Goal: Task Accomplishment & Management: Use online tool/utility

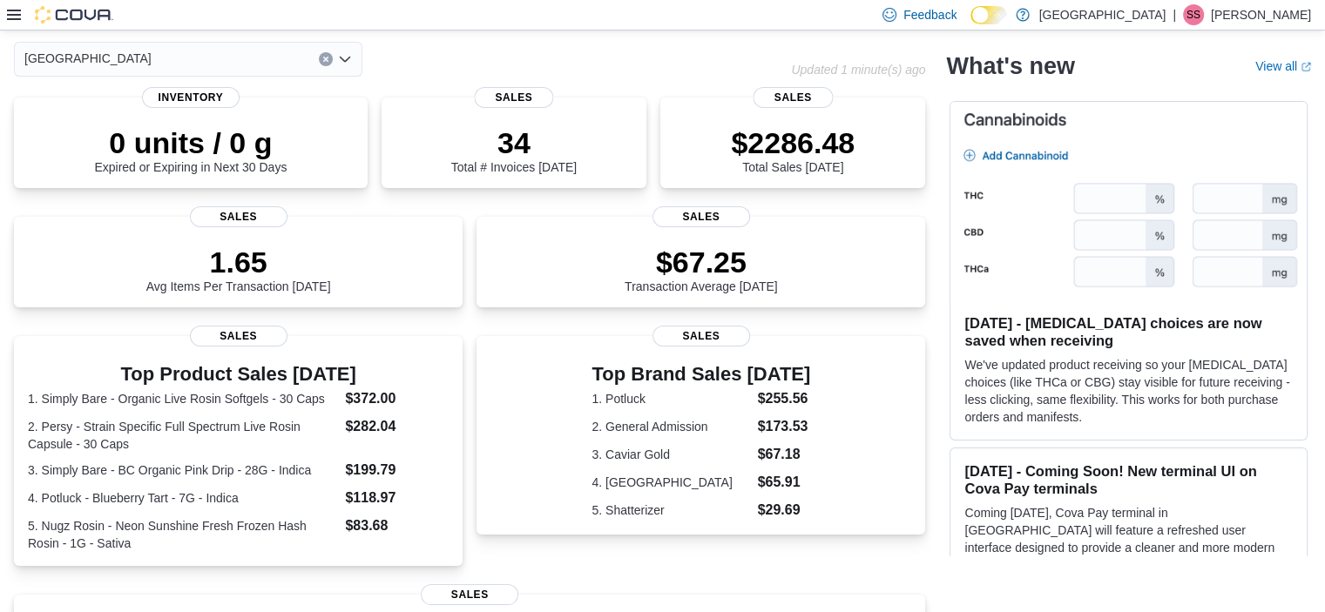
scroll to position [174, 0]
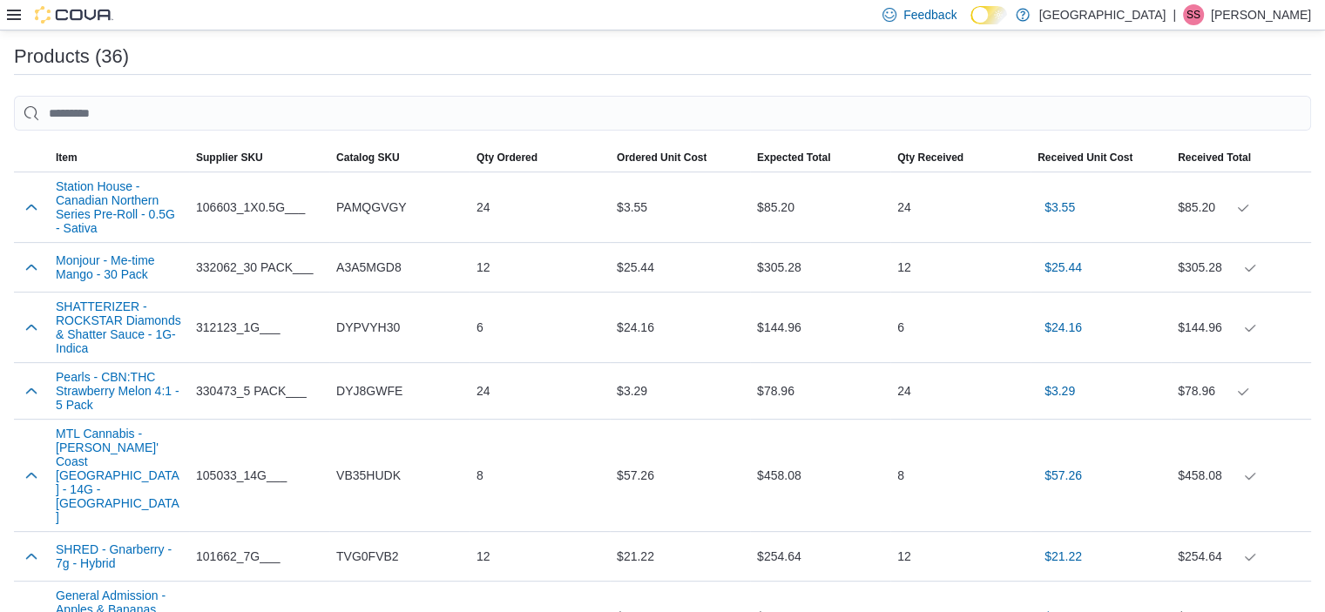
scroll to position [519, 0]
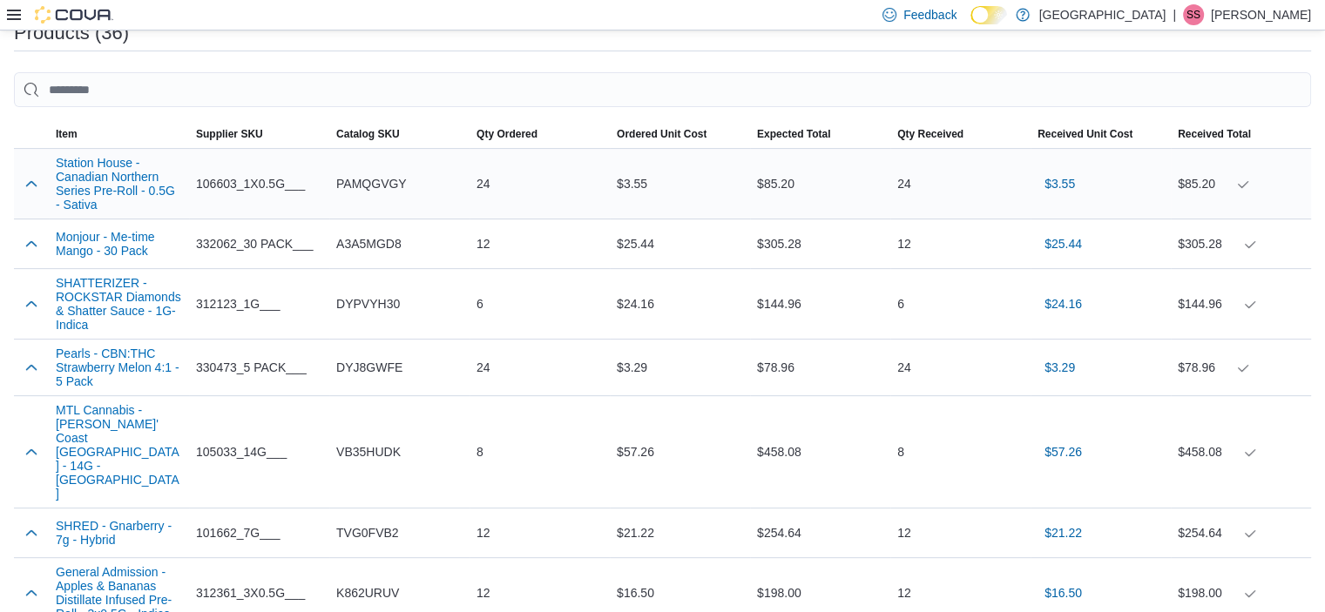
click at [378, 185] on span "PAMQGVGY" at bounding box center [371, 183] width 71 height 21
copy span "PAMQGVGY"
click at [354, 245] on span "A3A5MGD8" at bounding box center [368, 243] width 65 height 21
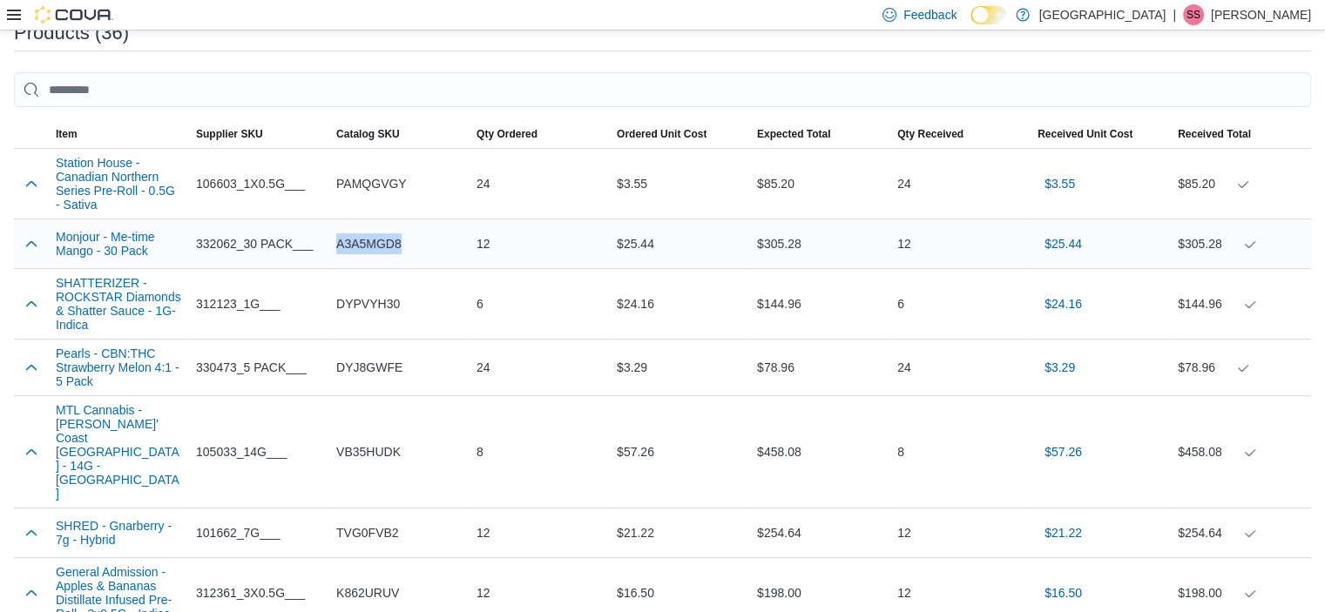
copy span "A3A5MGD8"
drag, startPoint x: 52, startPoint y: 233, endPoint x: 154, endPoint y: 257, distance: 104.6
click at [154, 257] on div "Monjour - Me-time Mango - 30 Pack" at bounding box center [119, 244] width 140 height 42
copy button "Monjour - Me-time Mango - 30 Pack"
click at [385, 305] on span "DYPVYH30" at bounding box center [368, 304] width 64 height 21
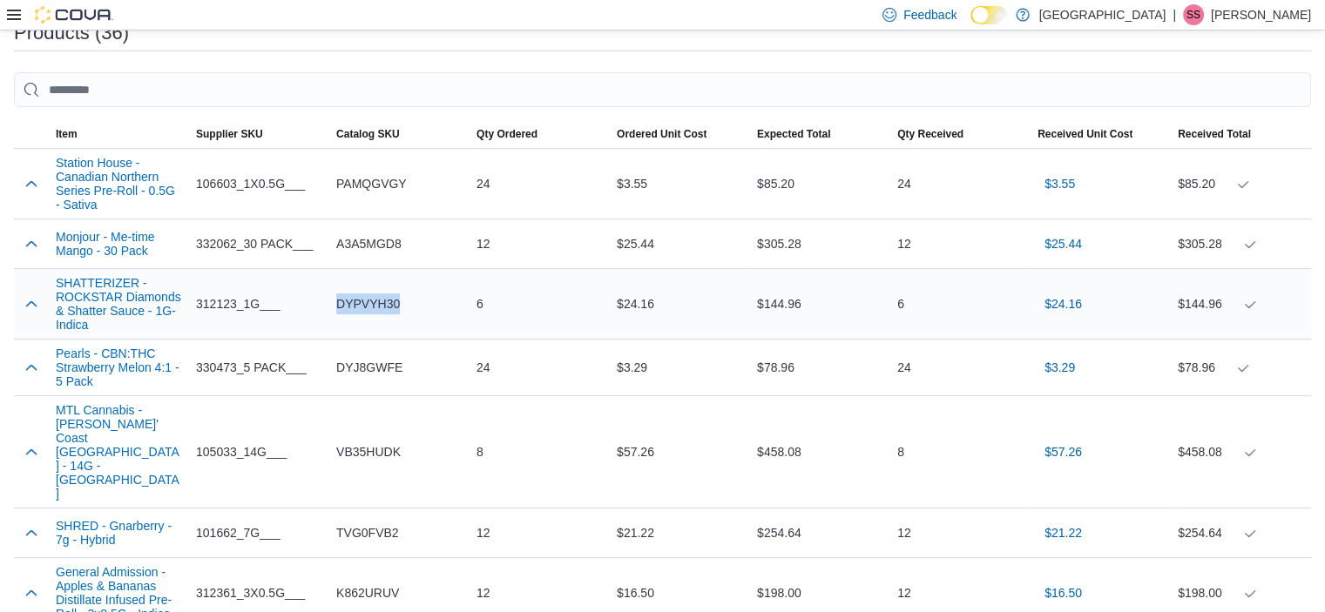
click at [385, 305] on span "DYPVYH30" at bounding box center [368, 304] width 64 height 21
copy span "DYPVYH30"
click at [388, 375] on span "DYJ8GWFE" at bounding box center [369, 367] width 66 height 21
copy span "DYJ8GWFE"
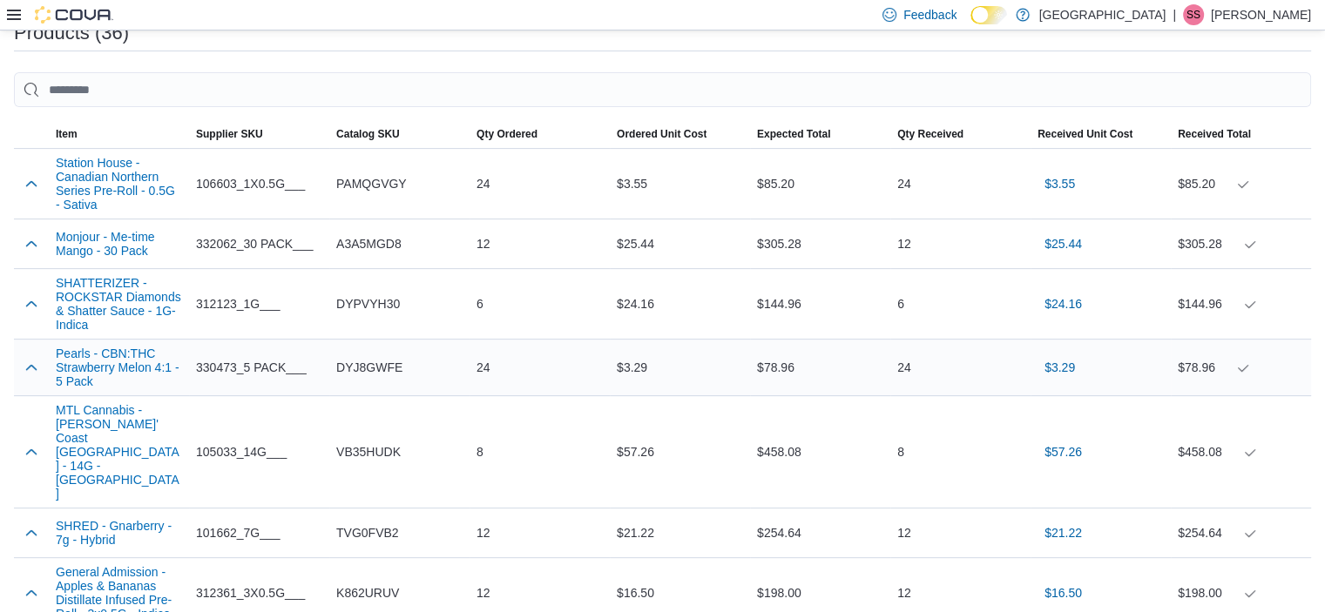
click at [770, 396] on td "Expected Total $78.96" at bounding box center [820, 368] width 140 height 57
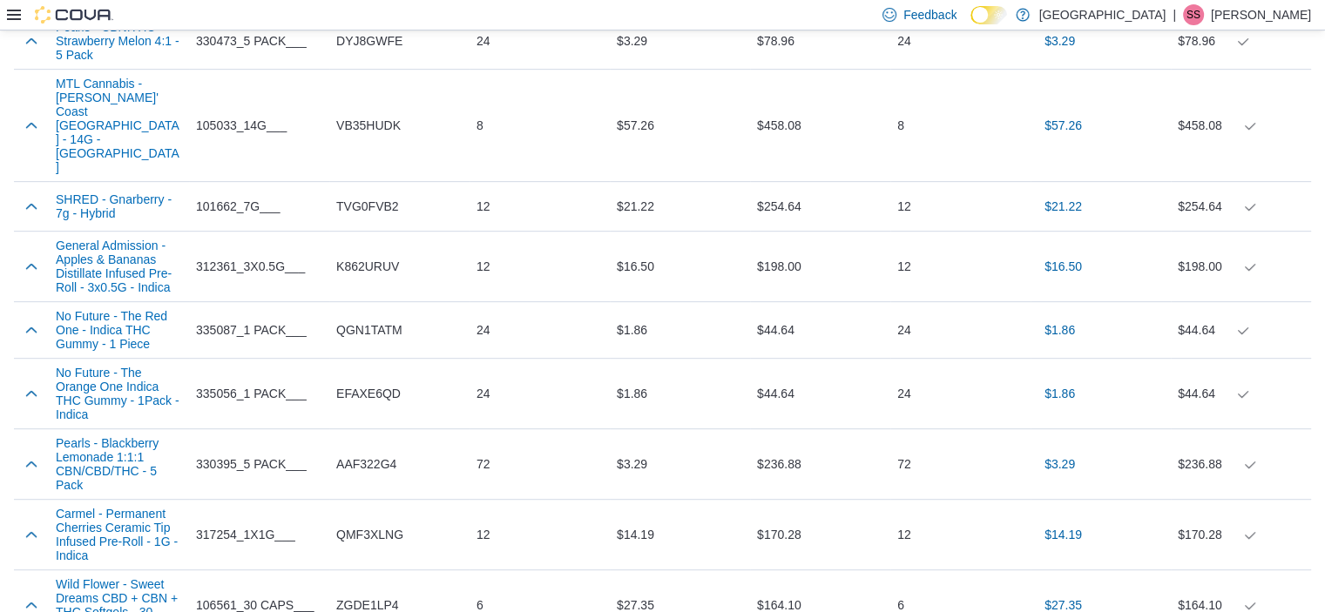
scroll to position [873, 0]
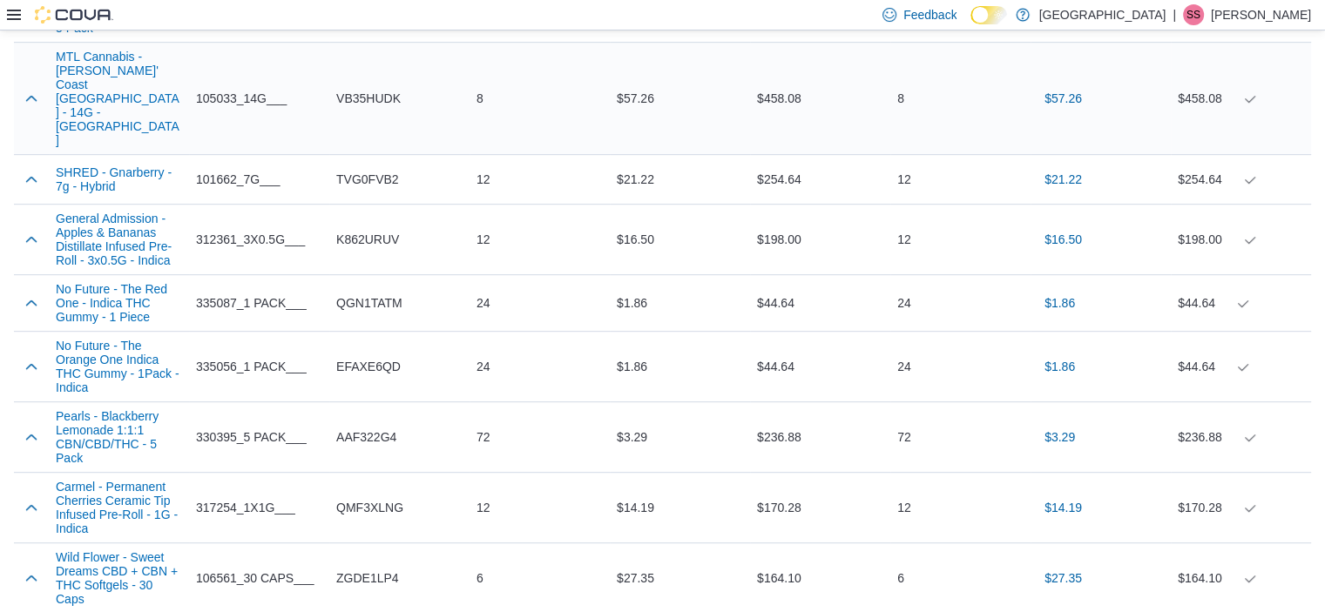
click at [388, 88] on span "VB35HUDK" at bounding box center [368, 98] width 64 height 21
copy span "VB35HUDK"
click at [361, 169] on span "TVG0FVB2" at bounding box center [367, 179] width 63 height 21
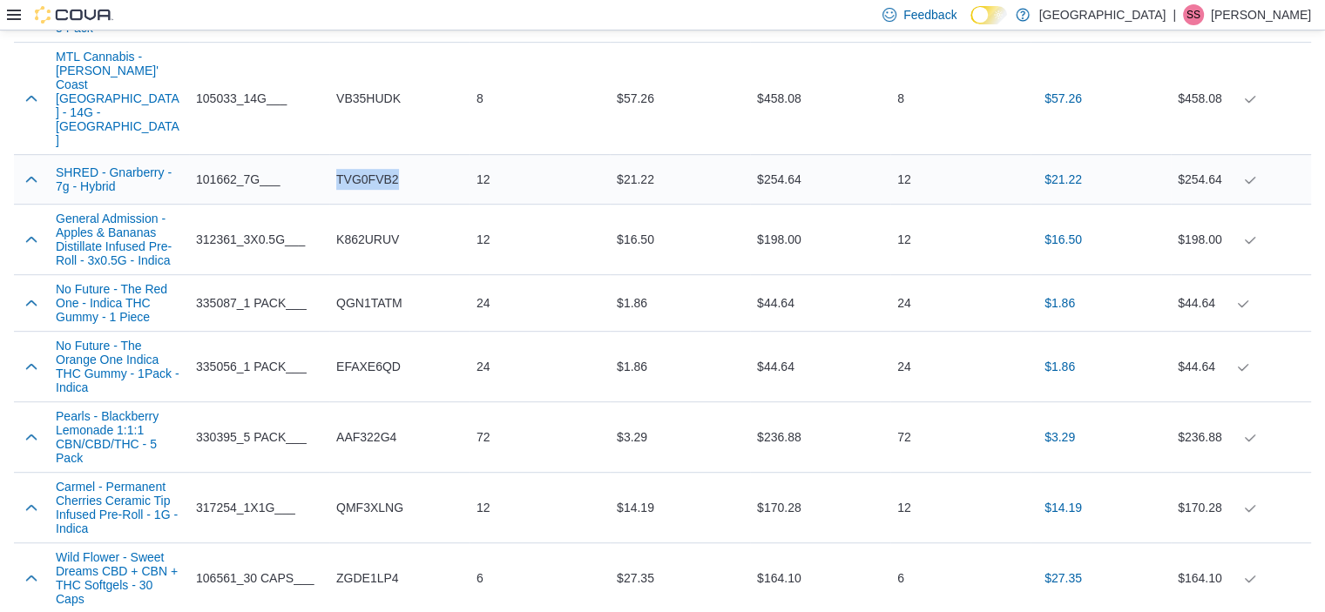
copy span "TVG0FVB2"
click at [369, 229] on span "K862URUV" at bounding box center [367, 239] width 63 height 21
copy span "K862URUV"
click at [367, 293] on span "QGN1TATM" at bounding box center [369, 303] width 66 height 21
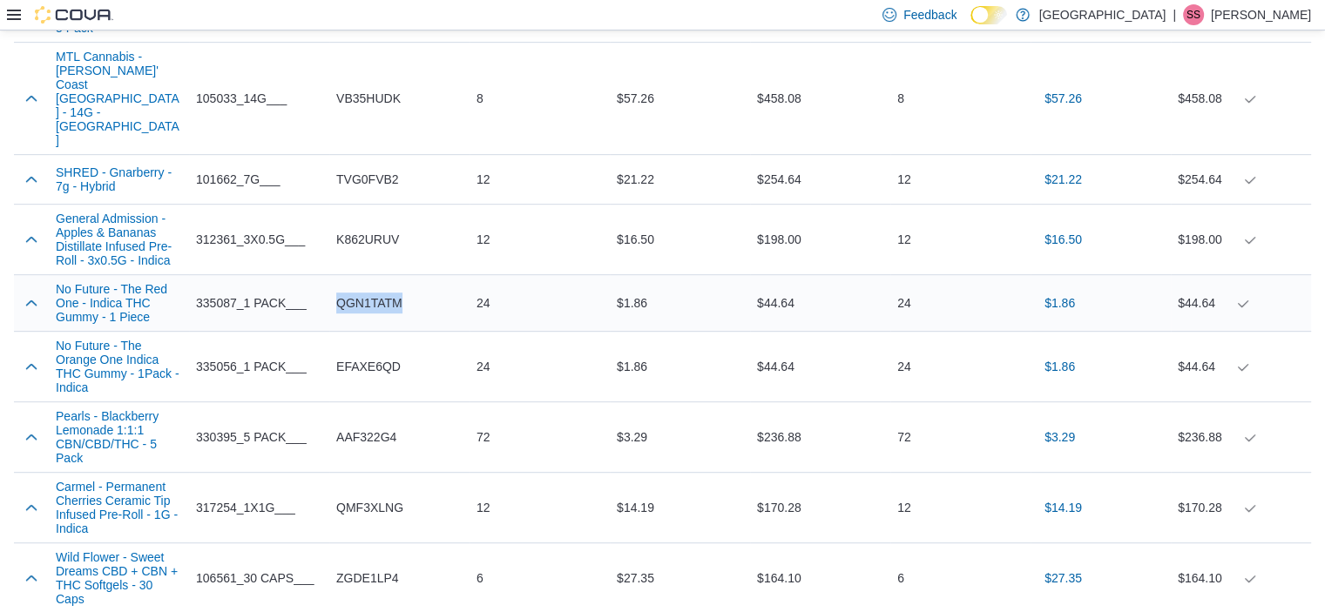
click at [367, 293] on span "QGN1TATM" at bounding box center [369, 303] width 66 height 21
copy span "QGN1TATM"
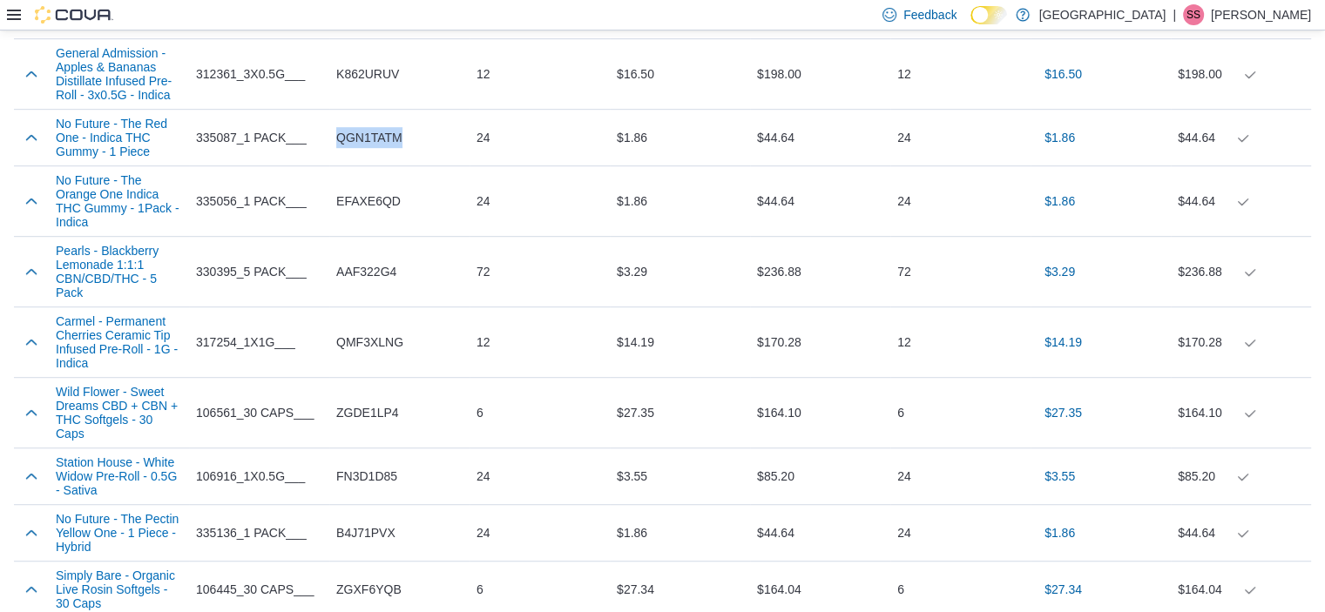
scroll to position [1123, 0]
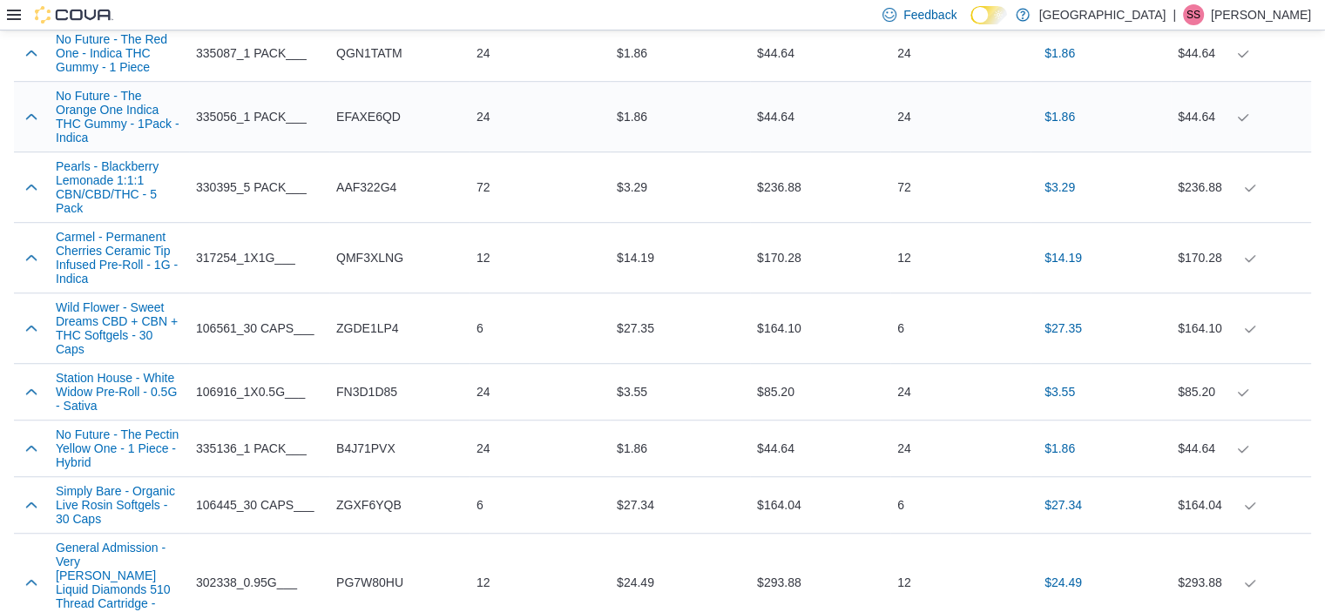
click at [367, 106] on span "EFAXE6QD" at bounding box center [368, 116] width 64 height 21
copy span "EFAXE6QD"
click at [378, 177] on span "AAF322G4" at bounding box center [366, 187] width 60 height 21
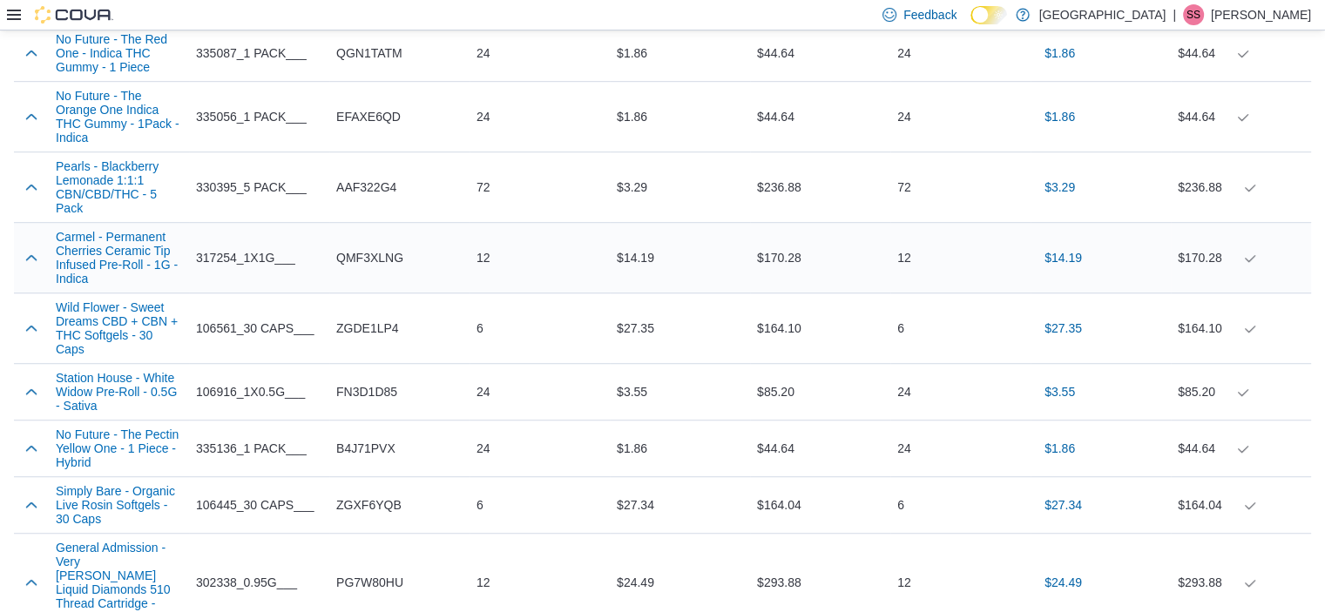
click at [380, 247] on span "QMF3XLNG" at bounding box center [369, 257] width 67 height 21
drag, startPoint x: 47, startPoint y: 193, endPoint x: 97, endPoint y: 240, distance: 68.4
click at [97, 240] on tr "Carmel - ‍Permanent Cherries Ceramic Tip Infused Pre-Roll - 1G - Indica Supplie…" at bounding box center [662, 258] width 1297 height 71
click at [362, 318] on span "ZGDE1LP4" at bounding box center [367, 328] width 63 height 21
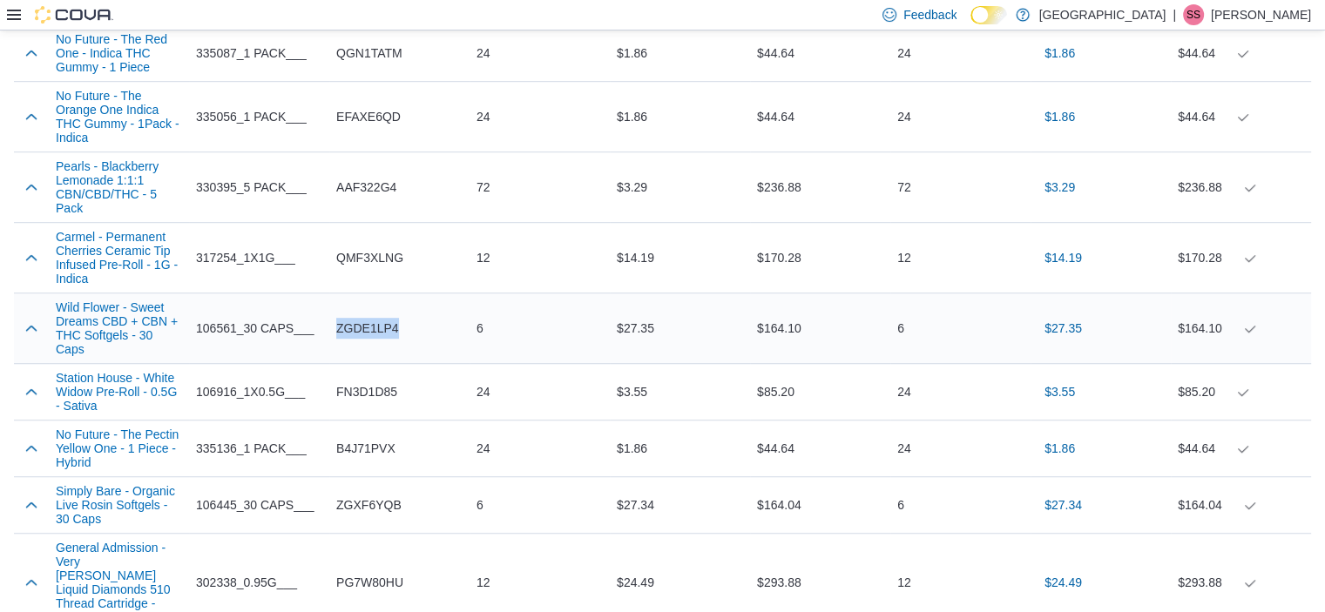
click at [362, 318] on span "ZGDE1LP4" at bounding box center [367, 328] width 63 height 21
click at [381, 381] on span "FN3D1D85" at bounding box center [366, 391] width 61 height 21
click at [374, 438] on span "B4J71PVX" at bounding box center [365, 448] width 59 height 21
click at [373, 438] on span "B4J71PVX" at bounding box center [365, 448] width 59 height 21
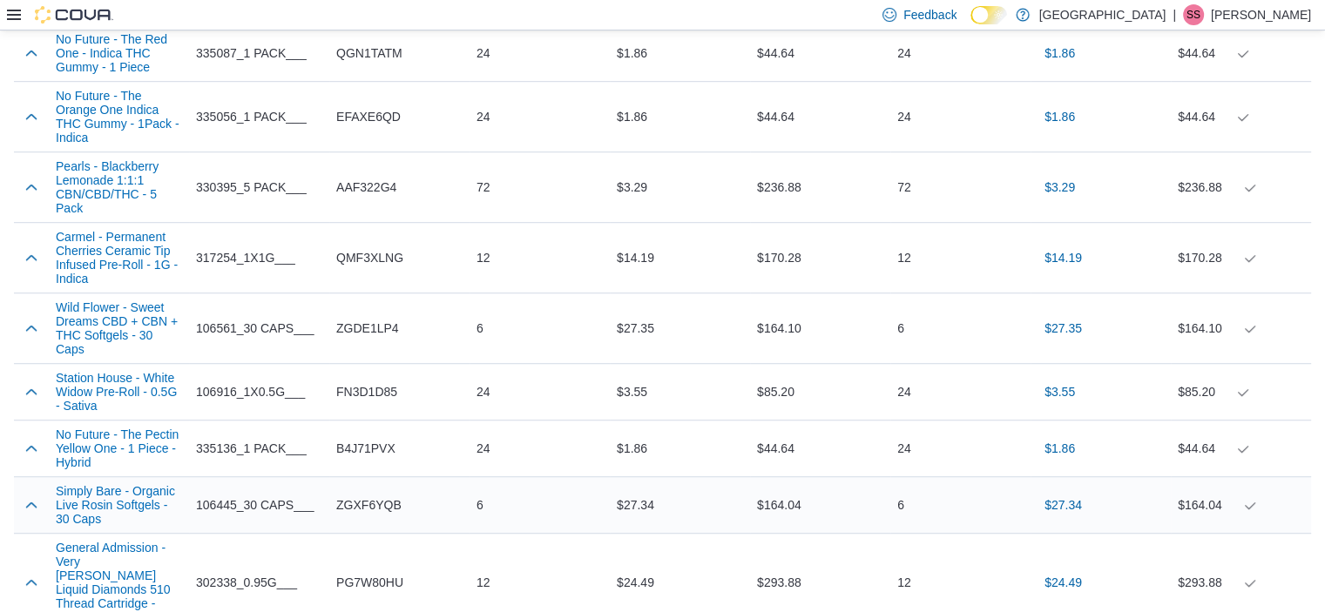
click at [375, 495] on span "ZGXF6YQB" at bounding box center [368, 505] width 65 height 21
click at [647, 375] on div "$3.55" at bounding box center [680, 392] width 140 height 35
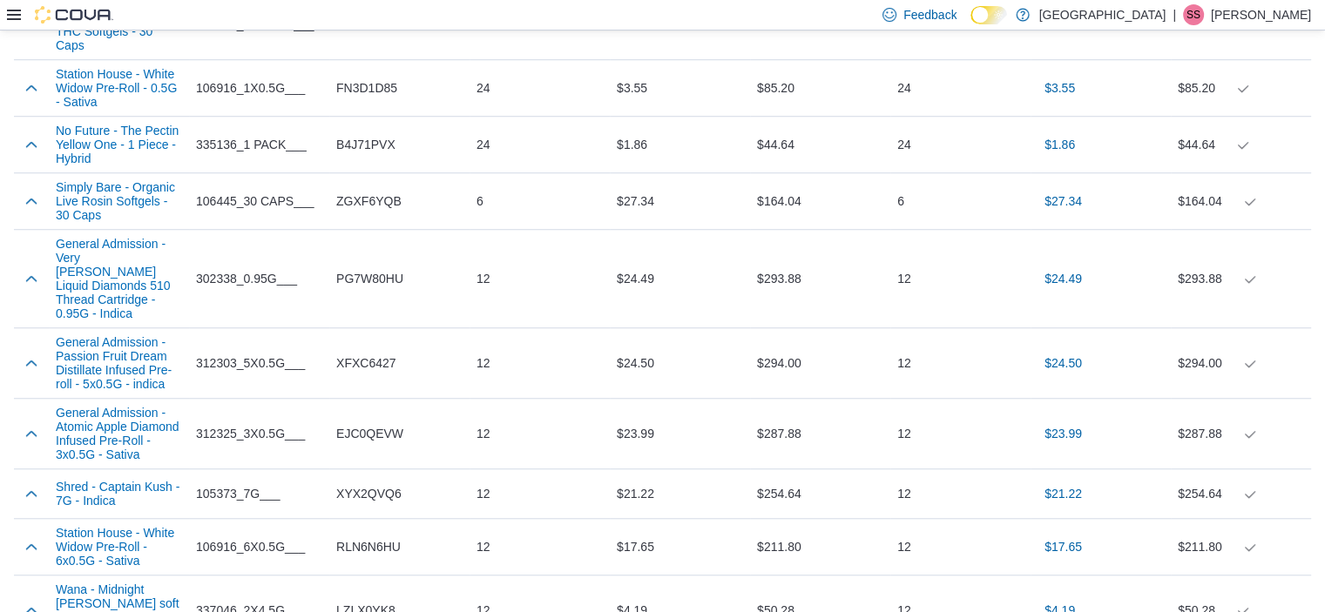
scroll to position [1466, 0]
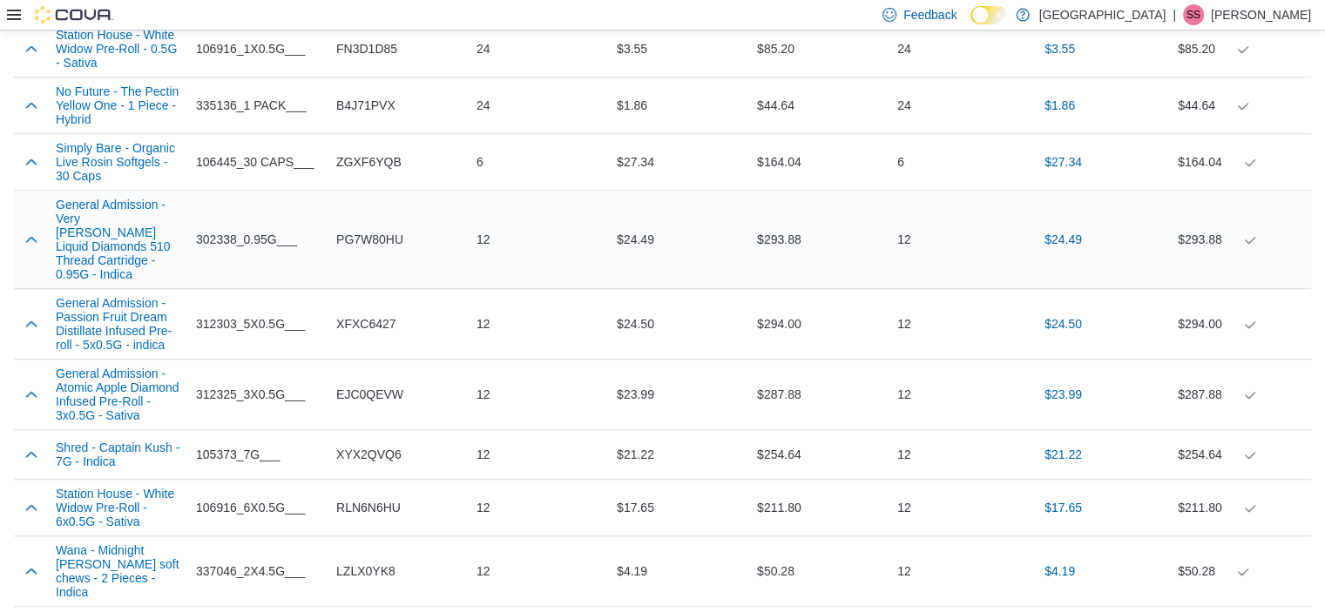
click at [384, 229] on span "PG7W80HU" at bounding box center [369, 239] width 67 height 21
click at [362, 314] on span "XFXC6427" at bounding box center [365, 324] width 59 height 21
click at [401, 384] on span "EJC0QEVW" at bounding box center [369, 394] width 67 height 21
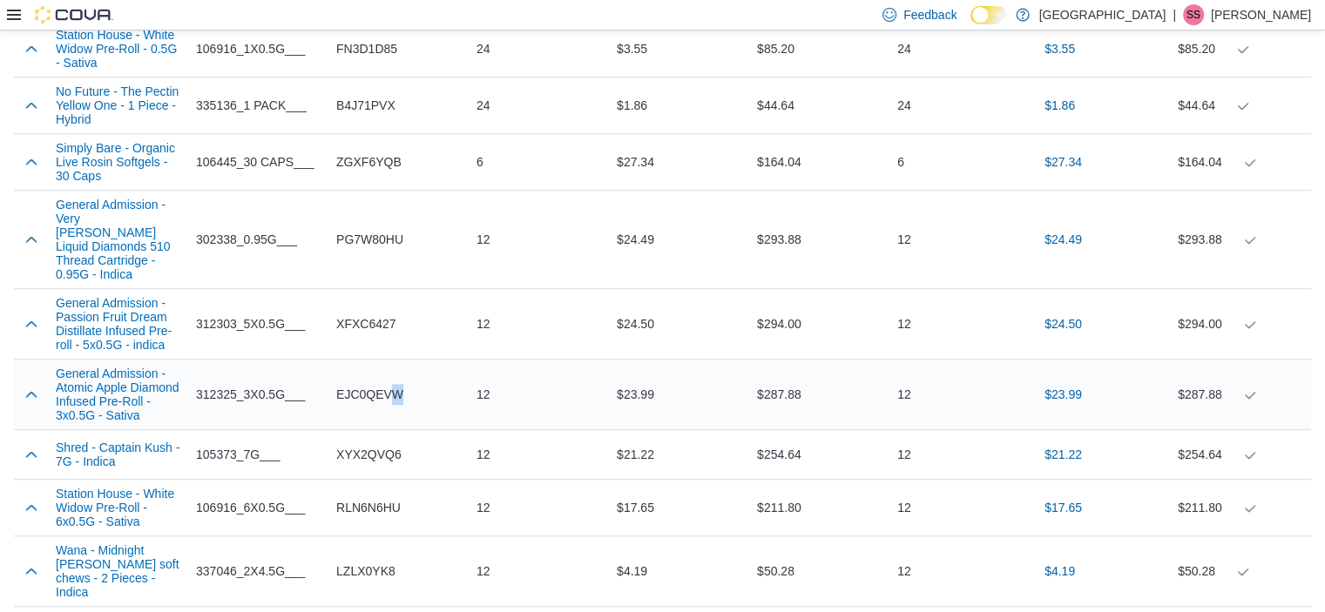
click at [400, 384] on span "EJC0QEVW" at bounding box center [369, 394] width 67 height 21
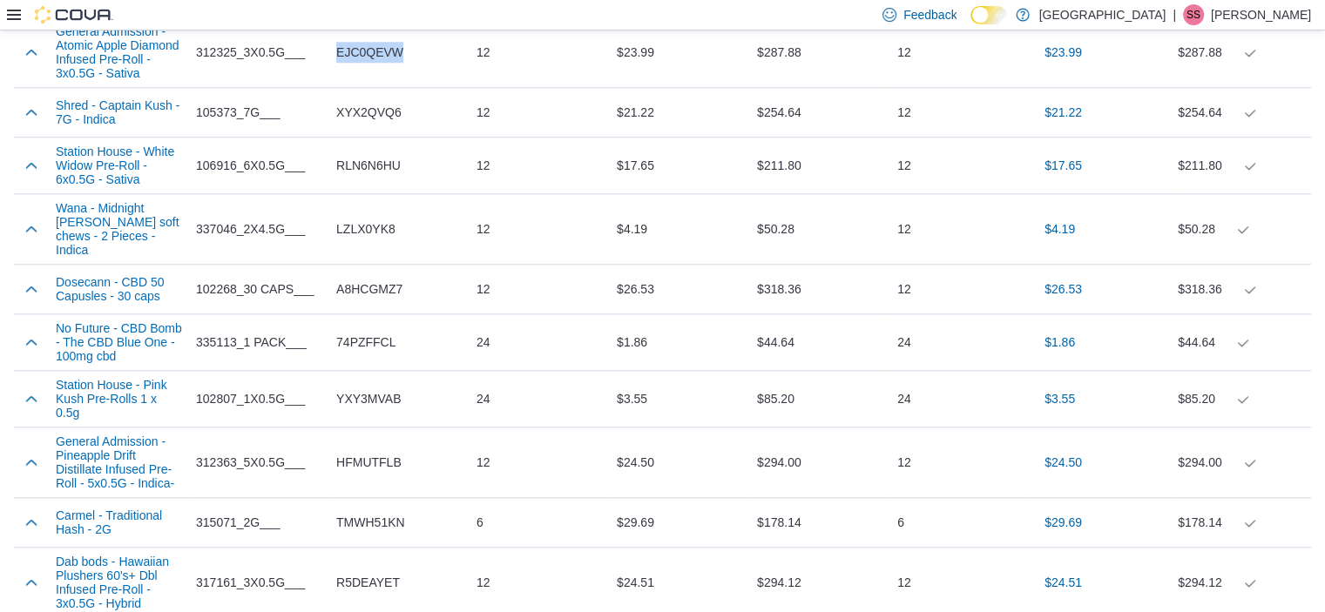
scroll to position [1815, 0]
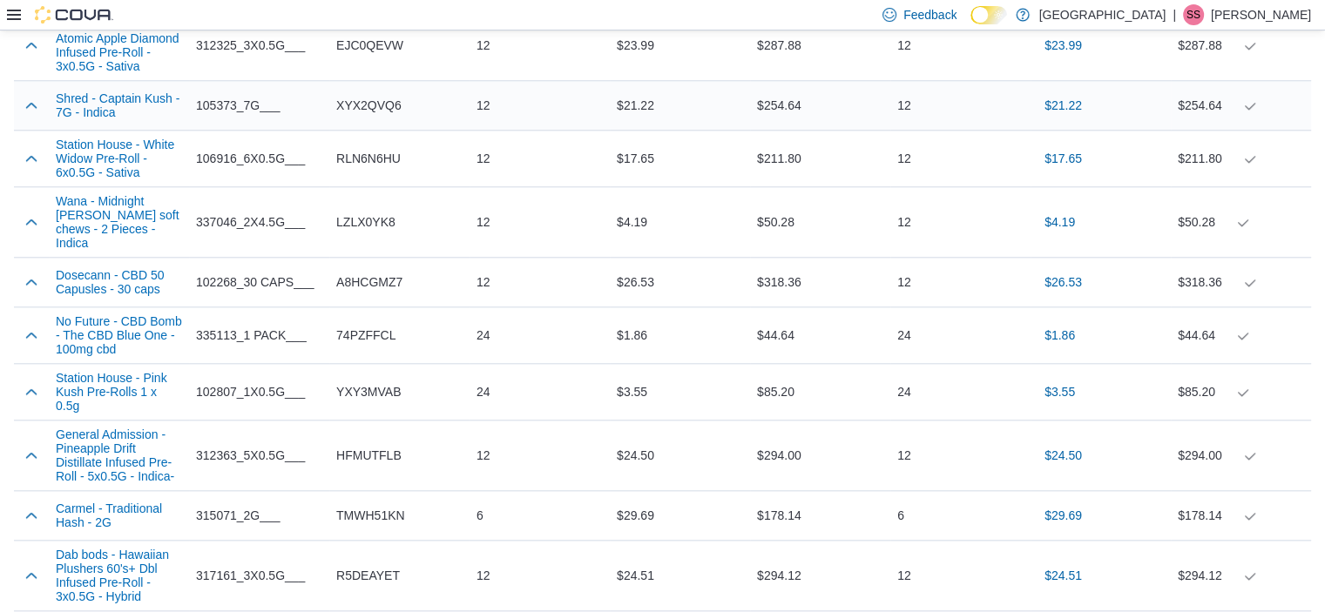
click at [385, 95] on span "XYX2QVQ6" at bounding box center [368, 105] width 65 height 21
click at [368, 148] on span "RLN6N6HU" at bounding box center [368, 158] width 64 height 21
click at [369, 212] on span "LZLX0YK8" at bounding box center [365, 222] width 59 height 21
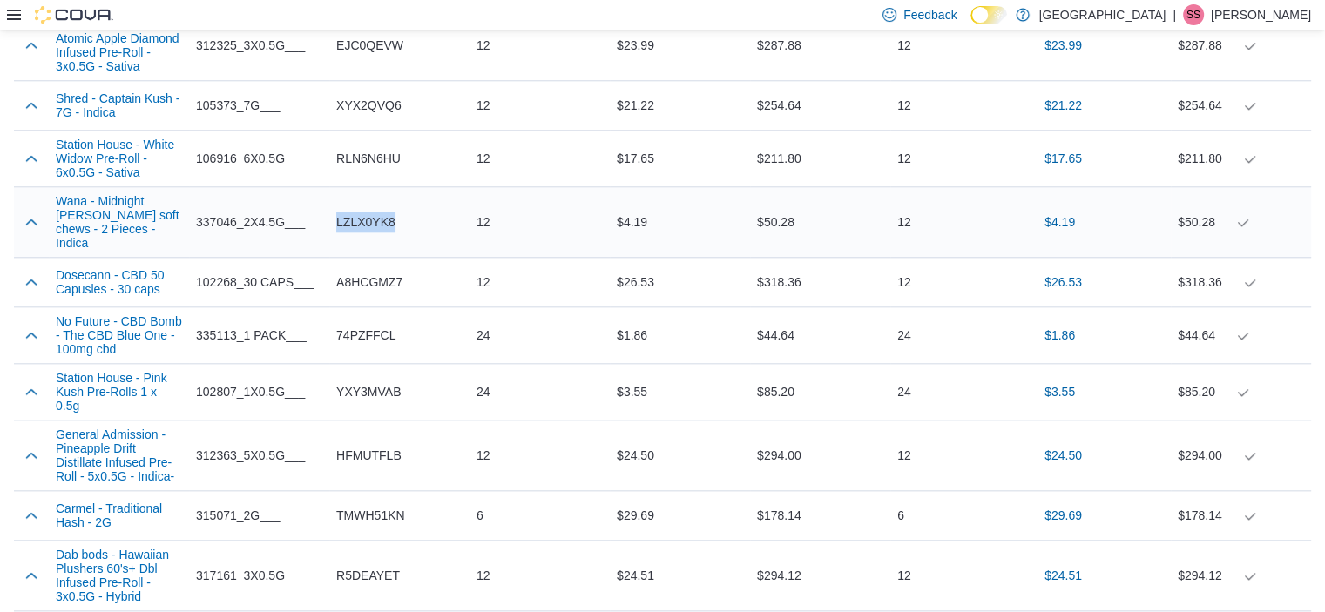
click at [369, 212] on span "LZLX0YK8" at bounding box center [365, 222] width 59 height 21
click at [371, 272] on span "A8HCGMZ7" at bounding box center [369, 282] width 66 height 21
click at [365, 325] on span "74PZFFCL" at bounding box center [365, 335] width 59 height 21
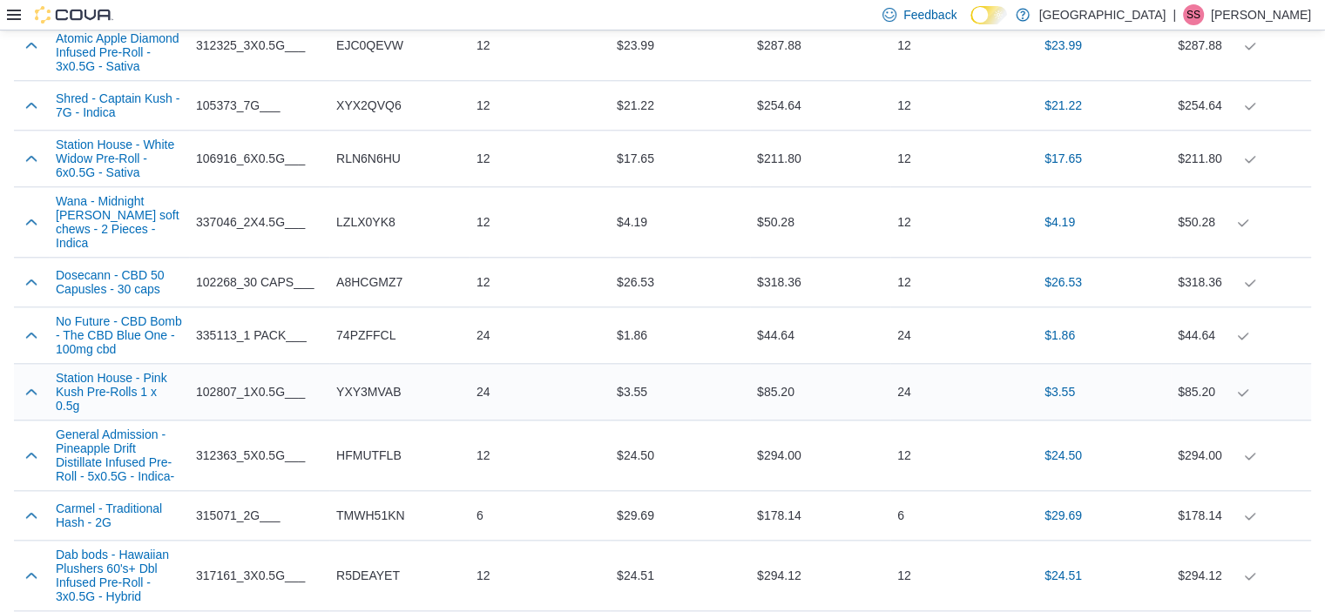
click at [366, 381] on span "YXY3MVAB" at bounding box center [368, 391] width 64 height 21
drag, startPoint x: 366, startPoint y: 349, endPoint x: 363, endPoint y: 376, distance: 27.1
click at [362, 376] on td "Catalog SKU YXY3MVAB" at bounding box center [399, 392] width 140 height 57
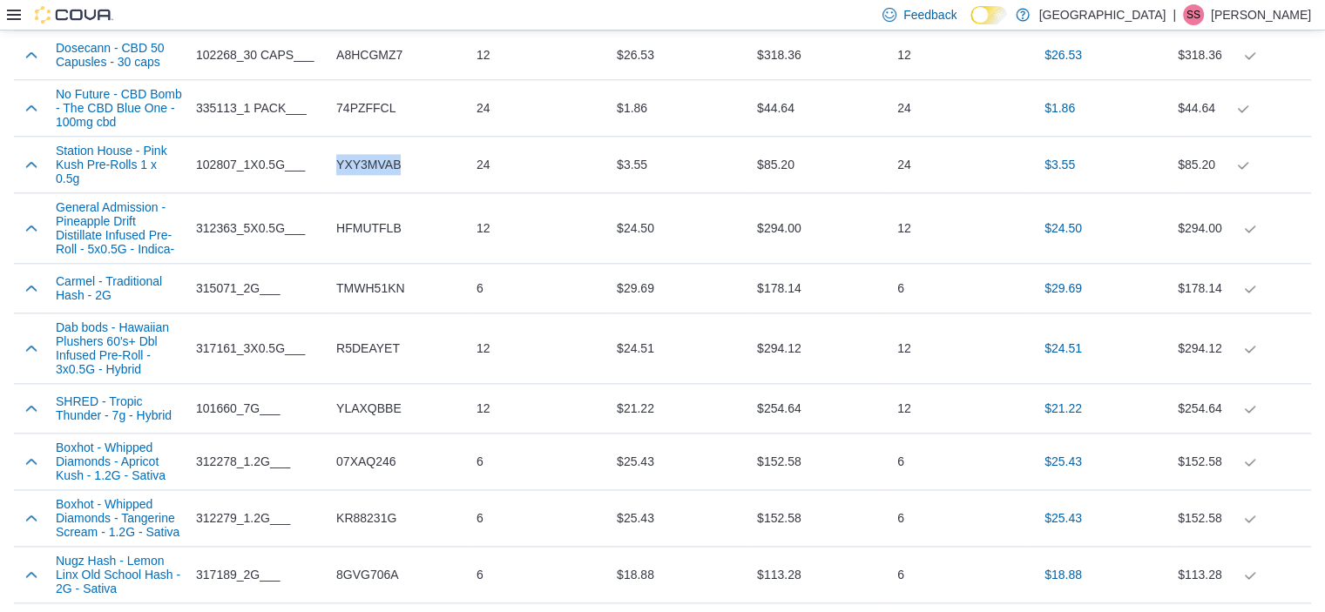
scroll to position [2104, 0]
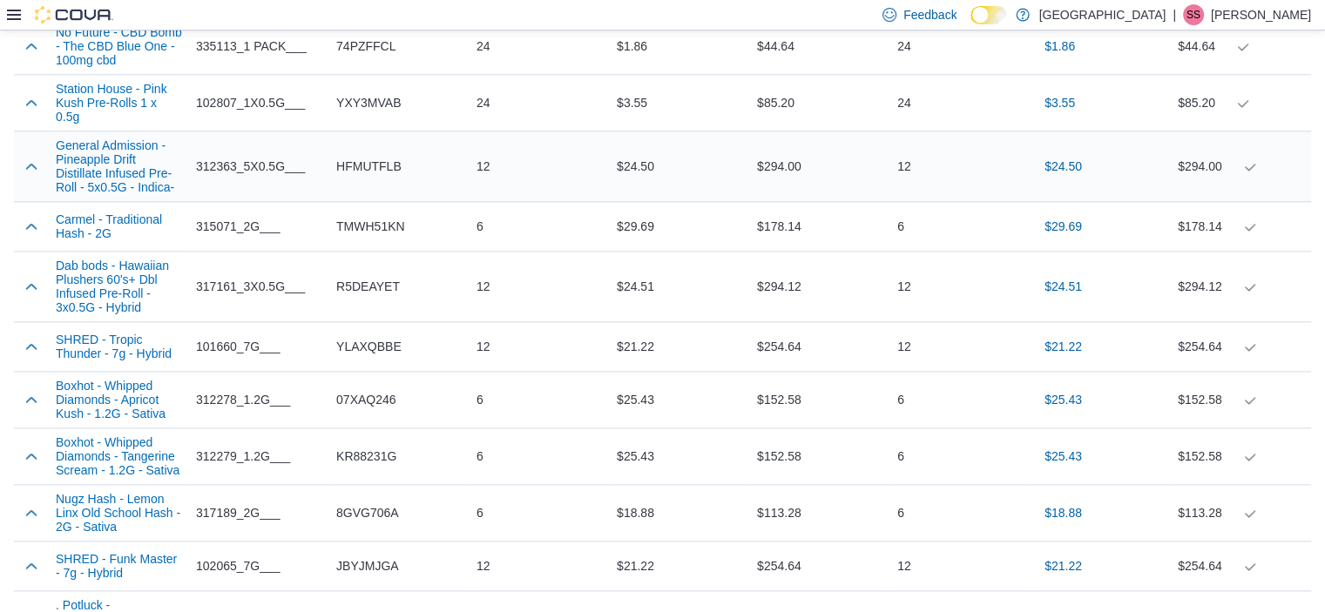
click at [367, 156] on span "HFMUTFLB" at bounding box center [368, 166] width 65 height 21
click at [386, 216] on span "TMWH51KN" at bounding box center [370, 226] width 69 height 21
click at [362, 276] on span "R5DEAYET" at bounding box center [368, 286] width 64 height 21
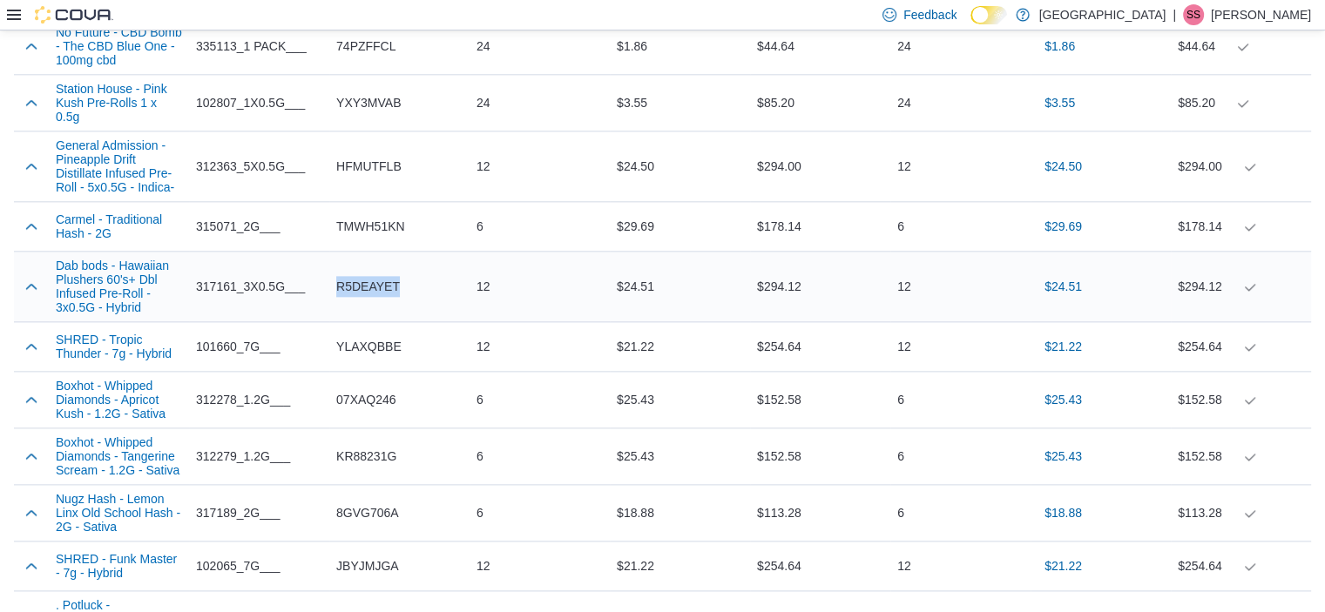
click at [362, 276] on span "R5DEAYET" at bounding box center [368, 286] width 64 height 21
click at [361, 336] on span "YLAXQBBE" at bounding box center [368, 346] width 65 height 21
click at [369, 389] on span "07XAQ246" at bounding box center [366, 399] width 60 height 21
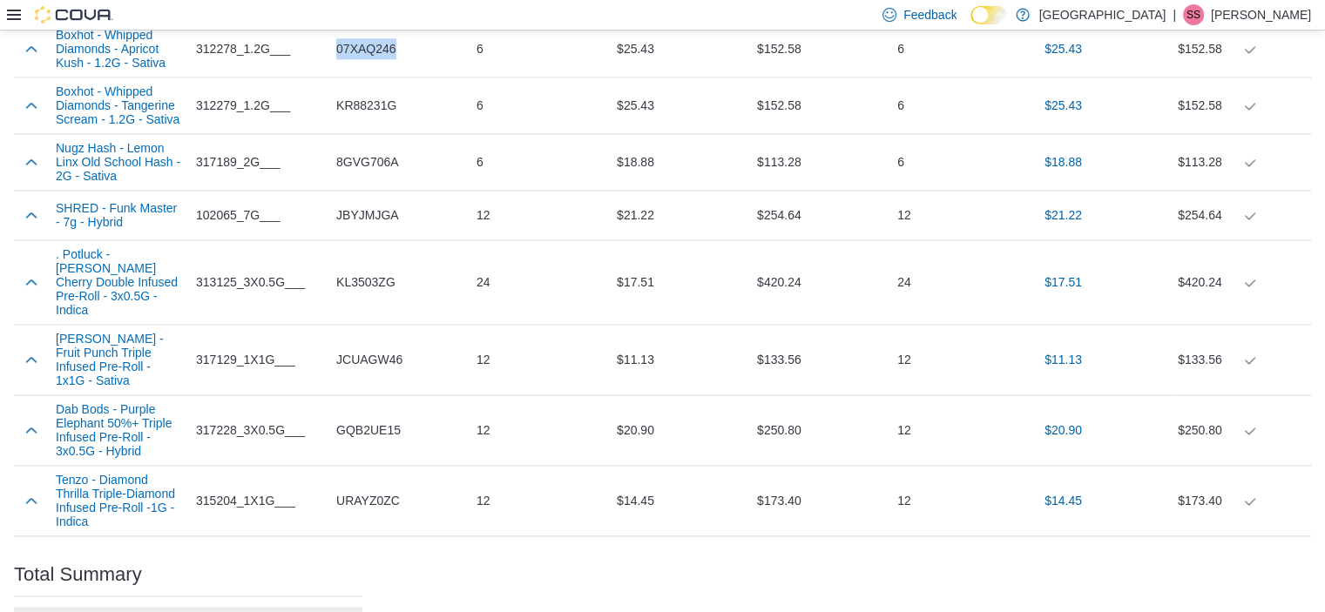
scroll to position [2467, 0]
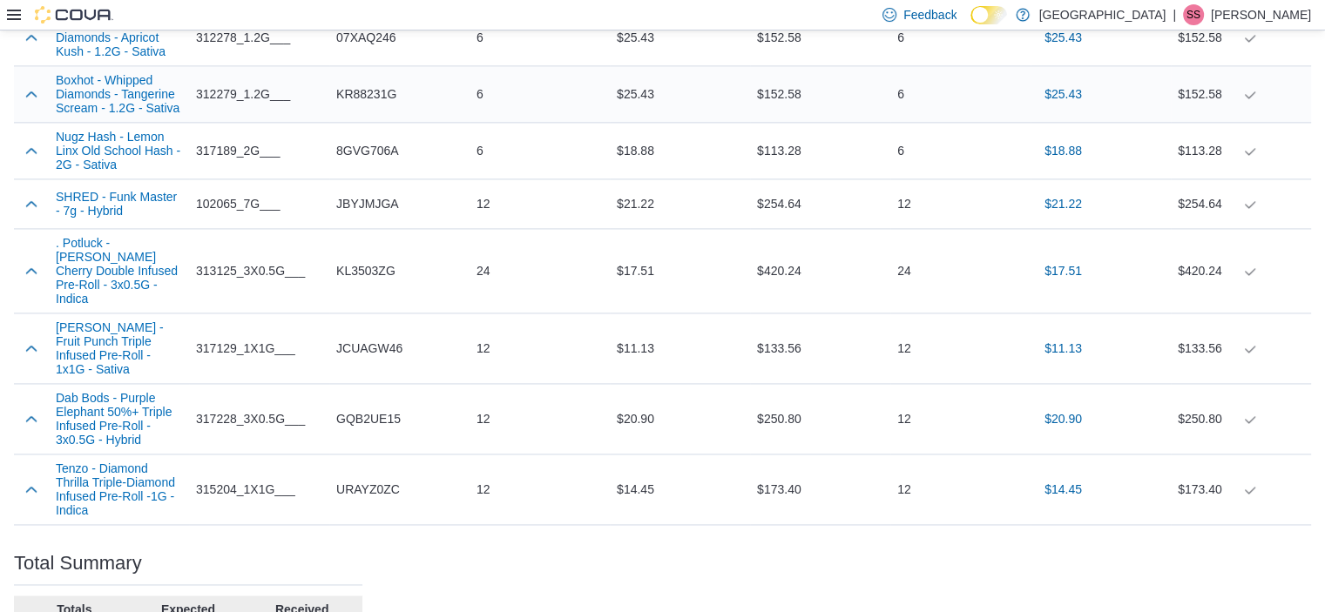
click at [370, 84] on span "KR88231G" at bounding box center [366, 94] width 60 height 21
click at [359, 140] on span "8GVG706A" at bounding box center [367, 150] width 63 height 21
click at [368, 193] on span "JBYJMJGA" at bounding box center [367, 203] width 63 height 21
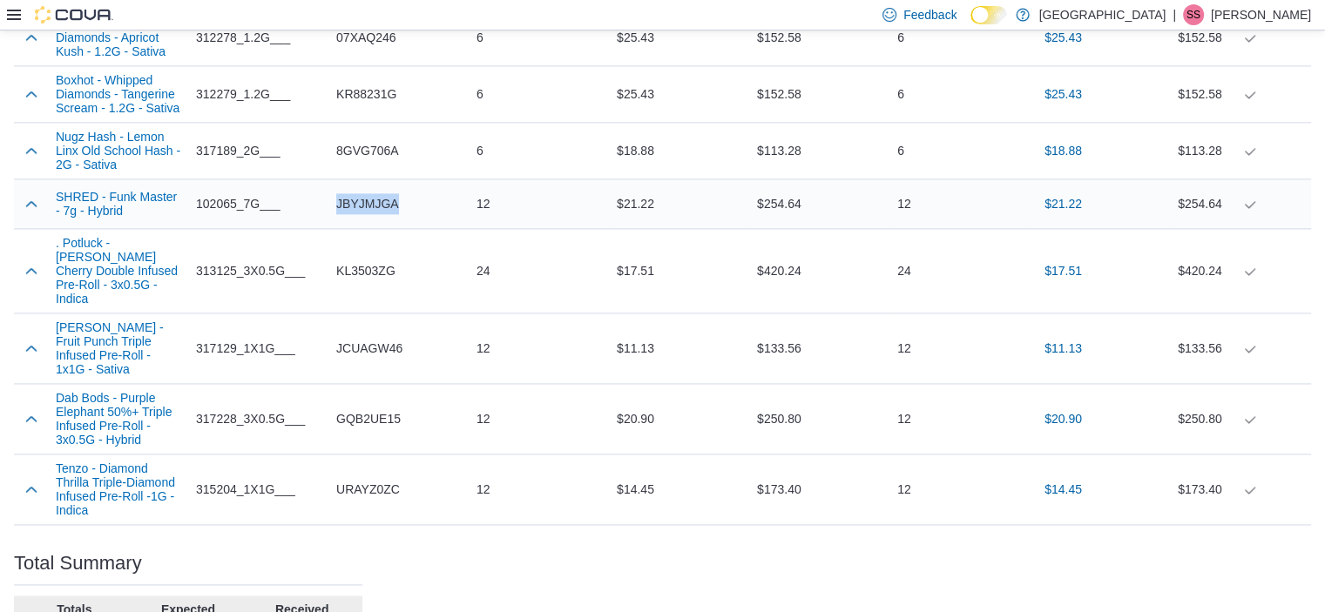
click at [368, 193] on span "JBYJMJGA" at bounding box center [367, 203] width 63 height 21
click at [375, 260] on span "KL3503ZG" at bounding box center [365, 270] width 59 height 21
click at [392, 338] on span "JCUAGW46" at bounding box center [369, 348] width 66 height 21
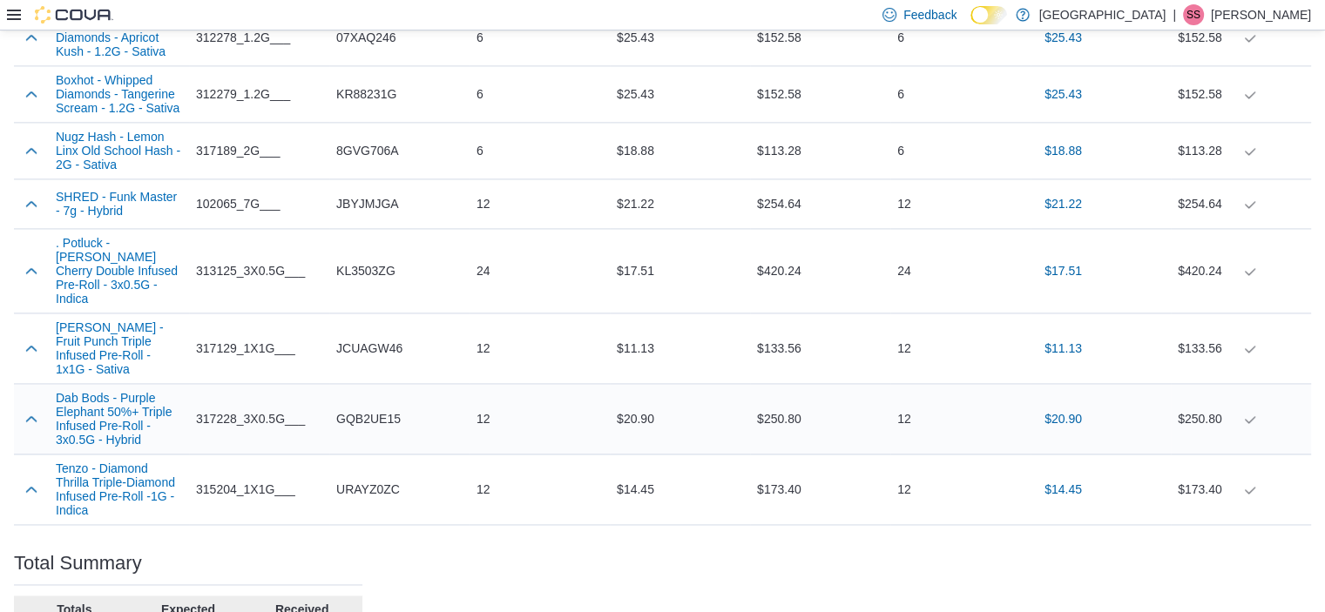
click at [381, 408] on span "GQB2UE15" at bounding box center [368, 418] width 64 height 21
click at [366, 479] on span "URAYZ0ZC" at bounding box center [368, 489] width 64 height 21
drag, startPoint x: 52, startPoint y: 417, endPoint x: 94, endPoint y: 461, distance: 60.4
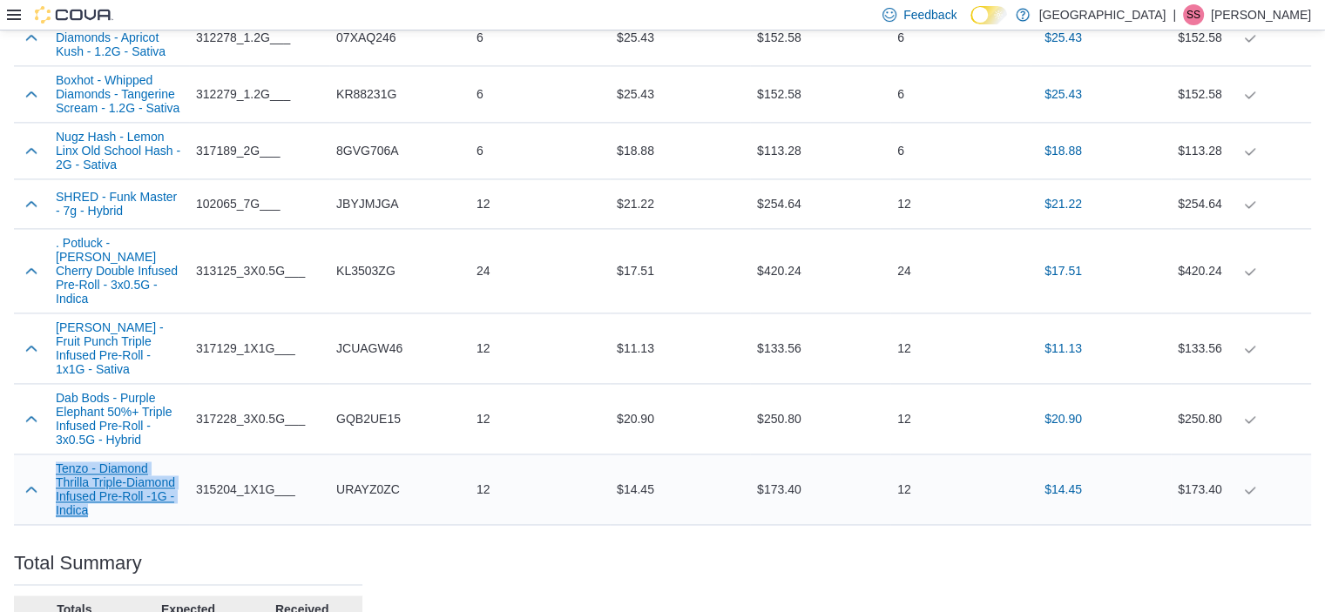
click at [94, 461] on div "Tenzo - Diamond Thrilla Triple-Diamond Infused Pre-Roll -1G - Indica" at bounding box center [119, 490] width 140 height 70
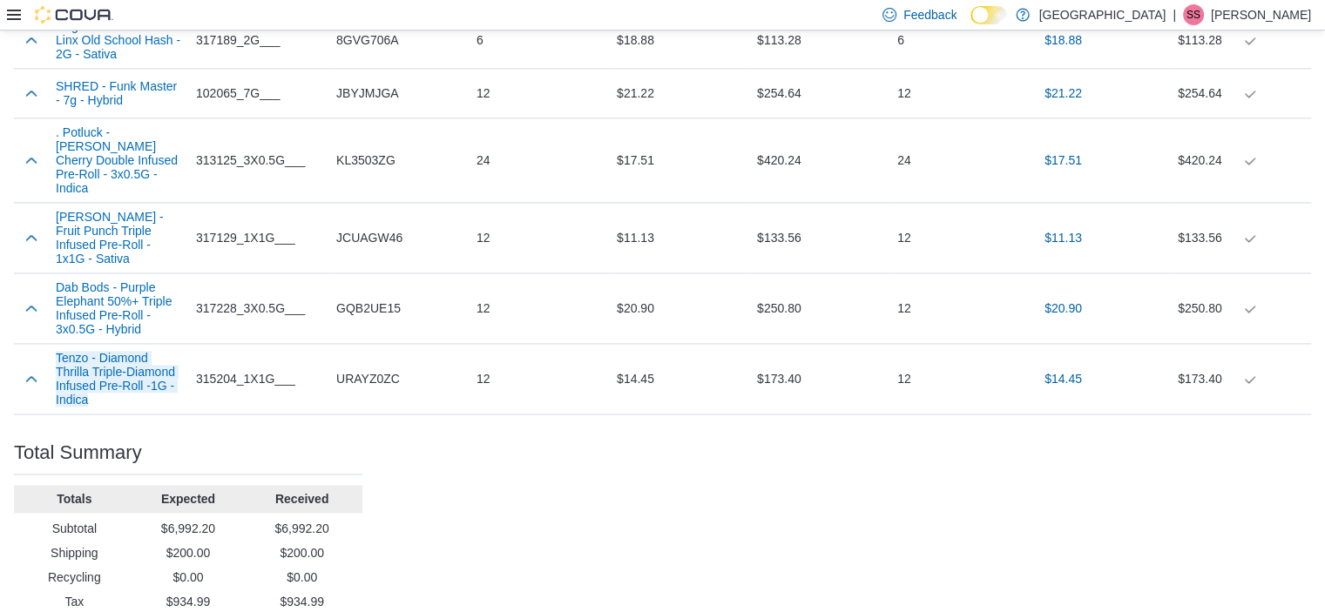
scroll to position [2582, 0]
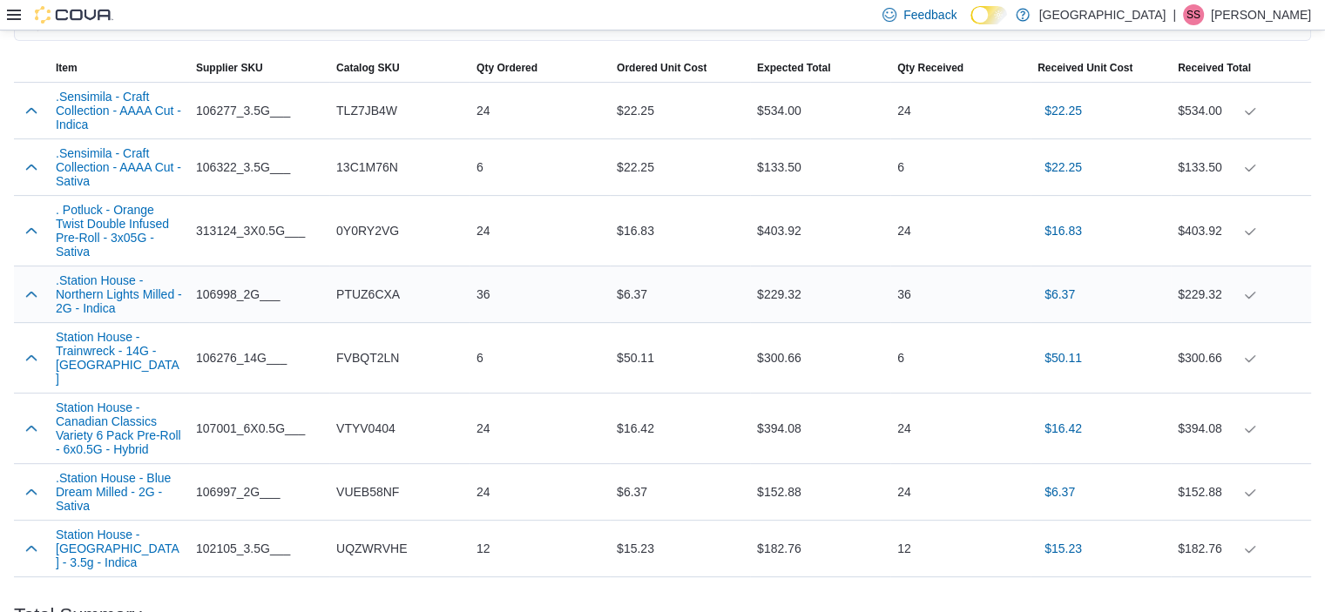
scroll to position [591, 0]
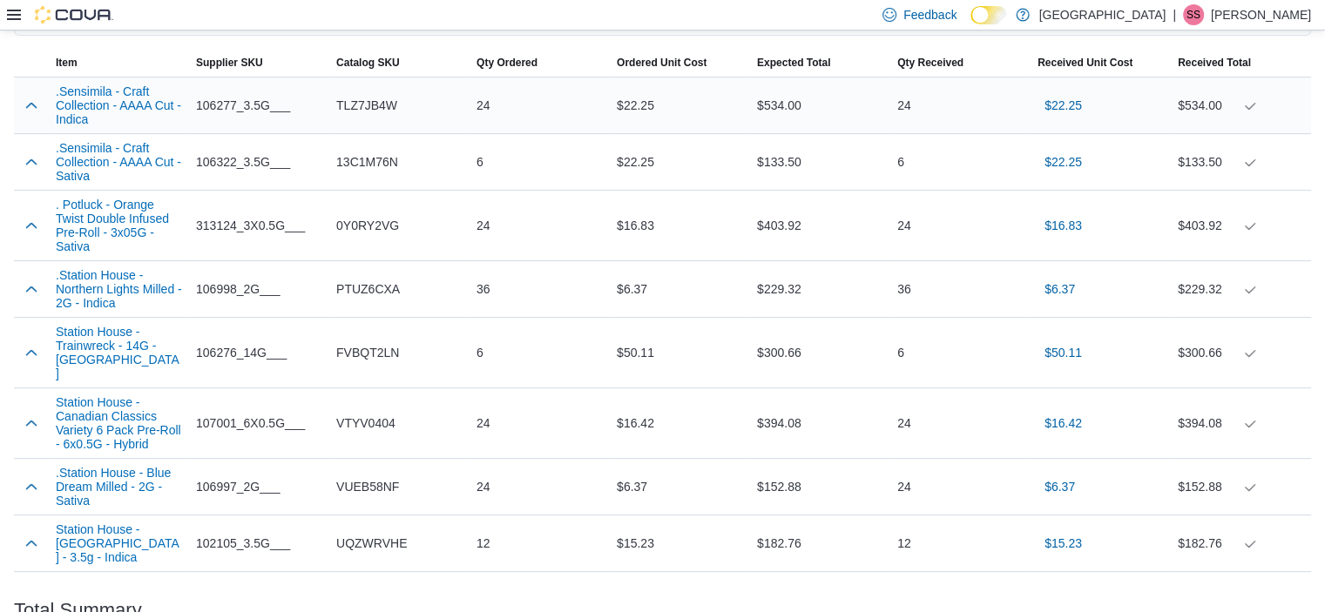
click at [364, 111] on span "TLZ7JB4W" at bounding box center [366, 105] width 61 height 21
copy span "TLZ7JB4W"
click at [368, 162] on span "13C1M76N" at bounding box center [367, 162] width 62 height 21
click at [369, 162] on span "13C1M76N" at bounding box center [367, 162] width 62 height 21
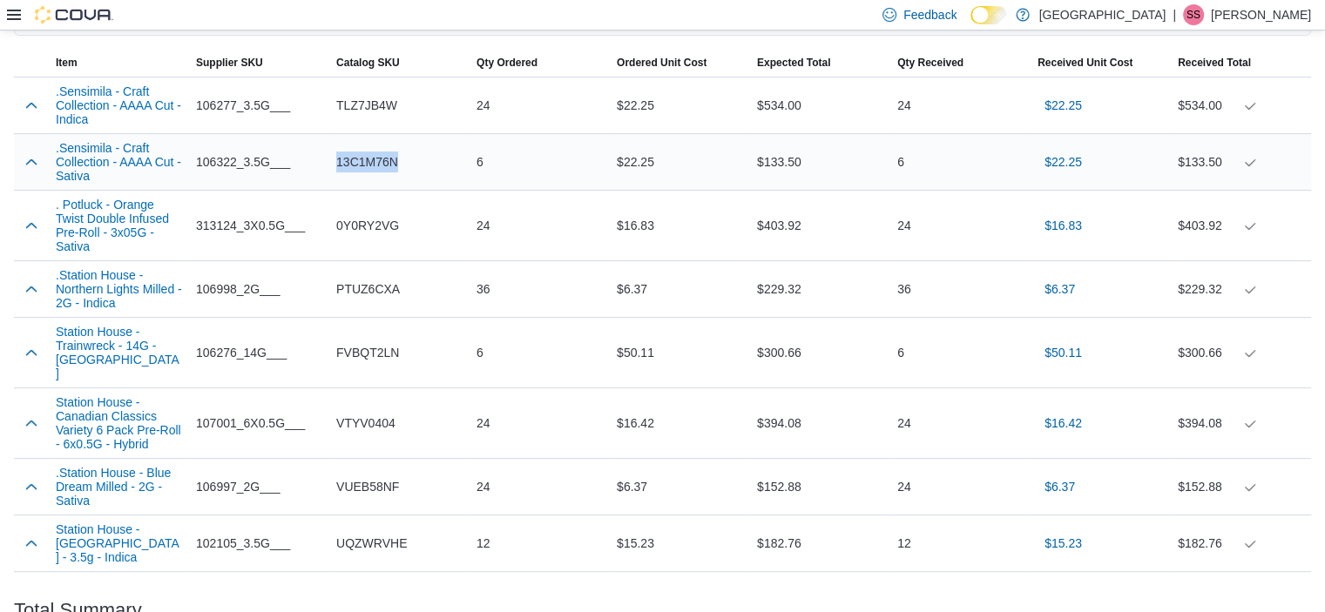
copy span "13C1M76N"
click at [360, 230] on span "0Y0RY2VG" at bounding box center [367, 225] width 63 height 21
copy span "0Y0RY2VG"
click at [377, 299] on span "PTUZ6CXA" at bounding box center [368, 289] width 64 height 21
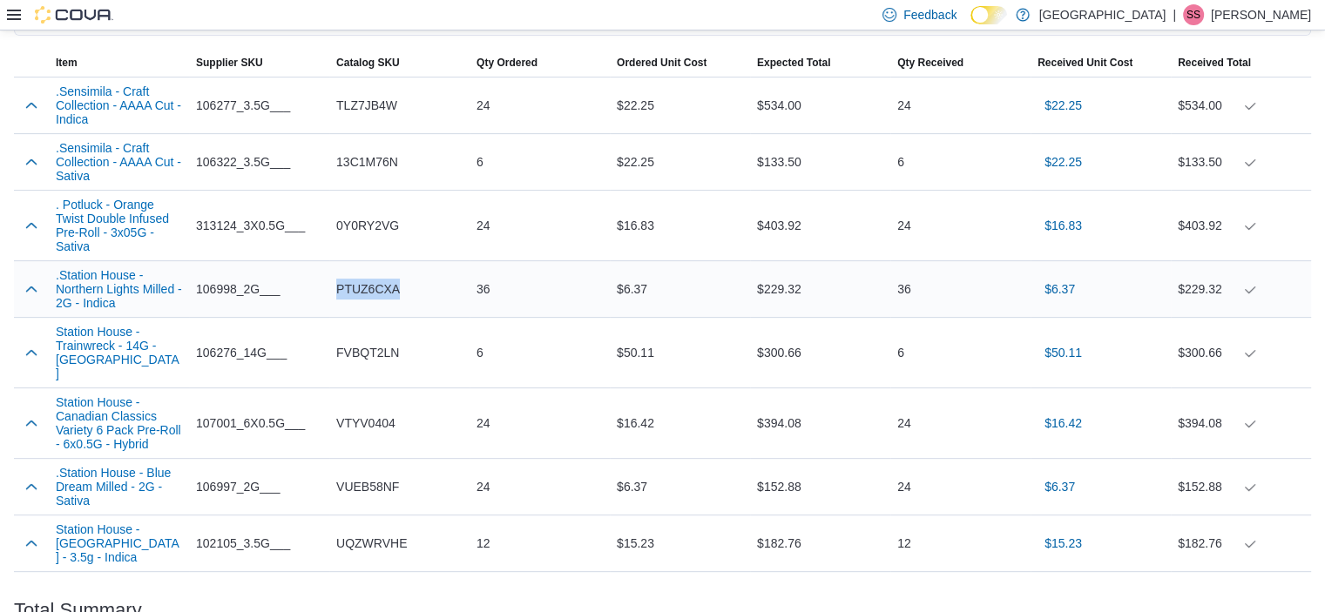
click at [377, 299] on span "PTUZ6CXA" at bounding box center [368, 289] width 64 height 21
copy span "PTUZ6CXA"
click at [375, 353] on span "FVBQT2LN" at bounding box center [367, 352] width 63 height 21
click at [375, 354] on span "FVBQT2LN" at bounding box center [367, 352] width 63 height 21
copy span "FVBQT2LN"
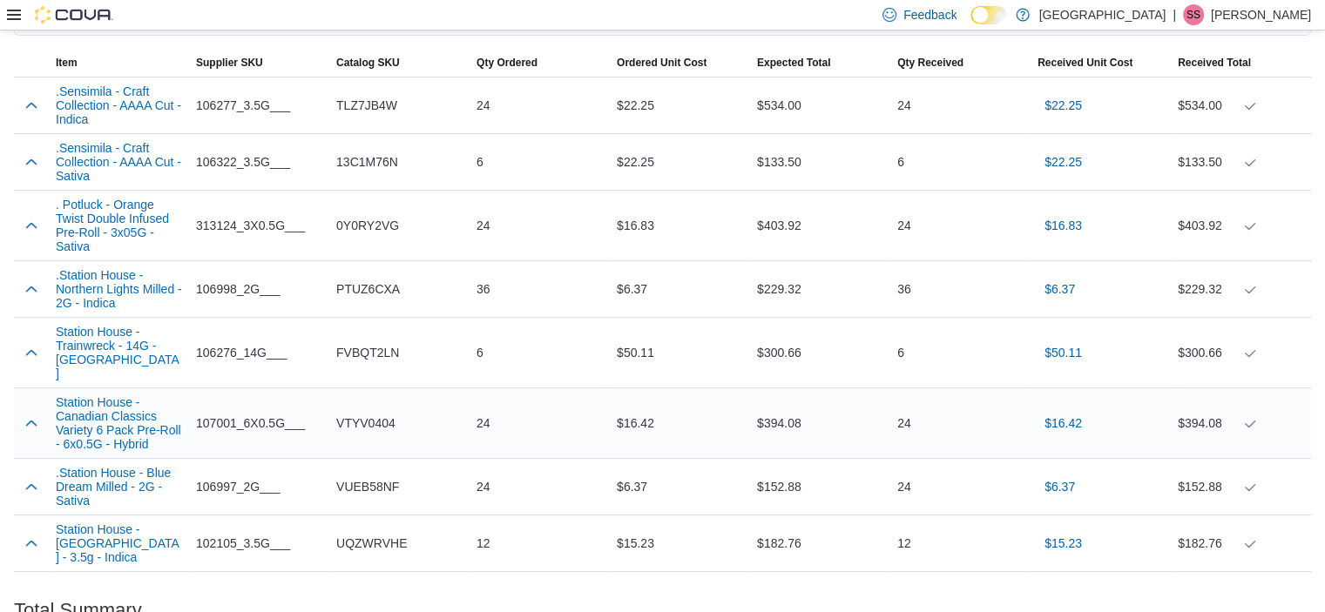
click at [371, 419] on span "VTYV0404" at bounding box center [365, 423] width 59 height 21
copy span "VTYV0404"
click at [369, 486] on span "VUEB58NF" at bounding box center [367, 486] width 63 height 21
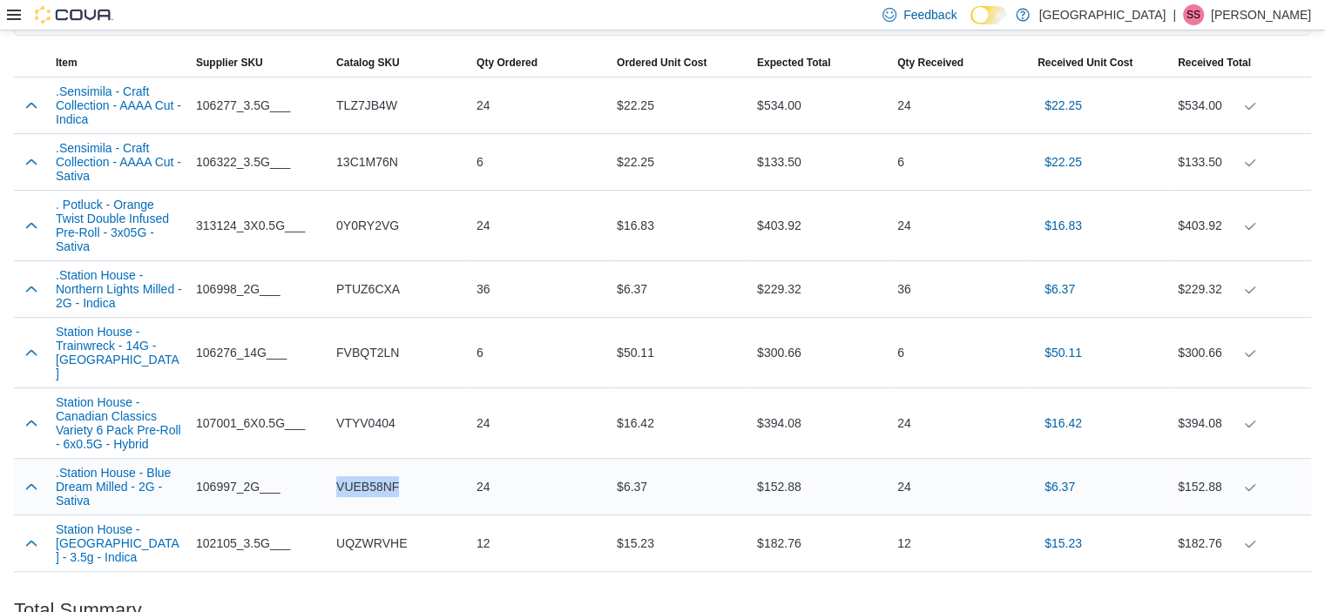
copy span "VUEB58NF"
click at [362, 541] on span "UQZWRVHE" at bounding box center [371, 543] width 71 height 21
copy span "UQZWRVHE"
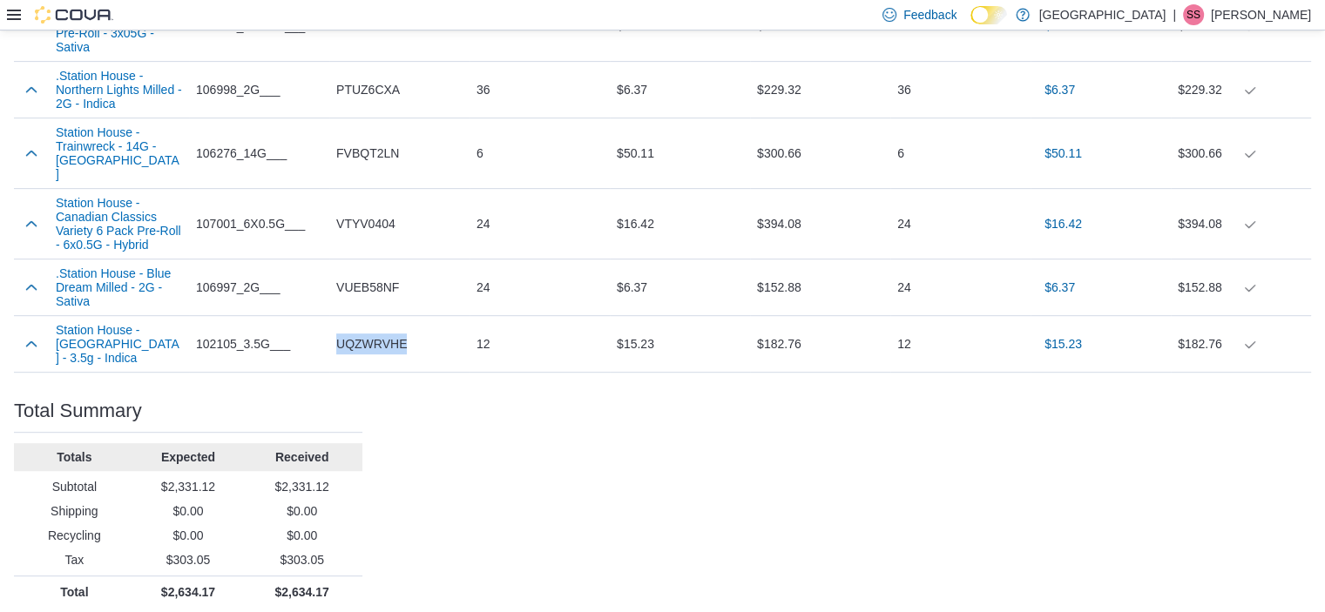
scroll to position [793, 0]
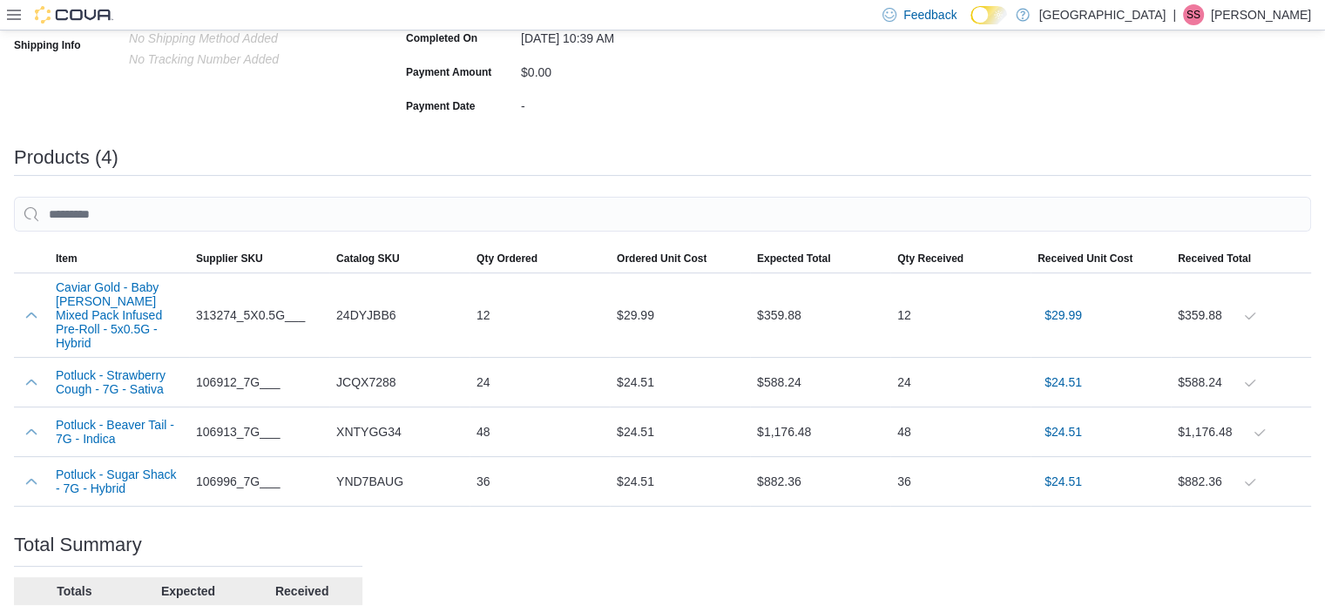
scroll to position [417, 0]
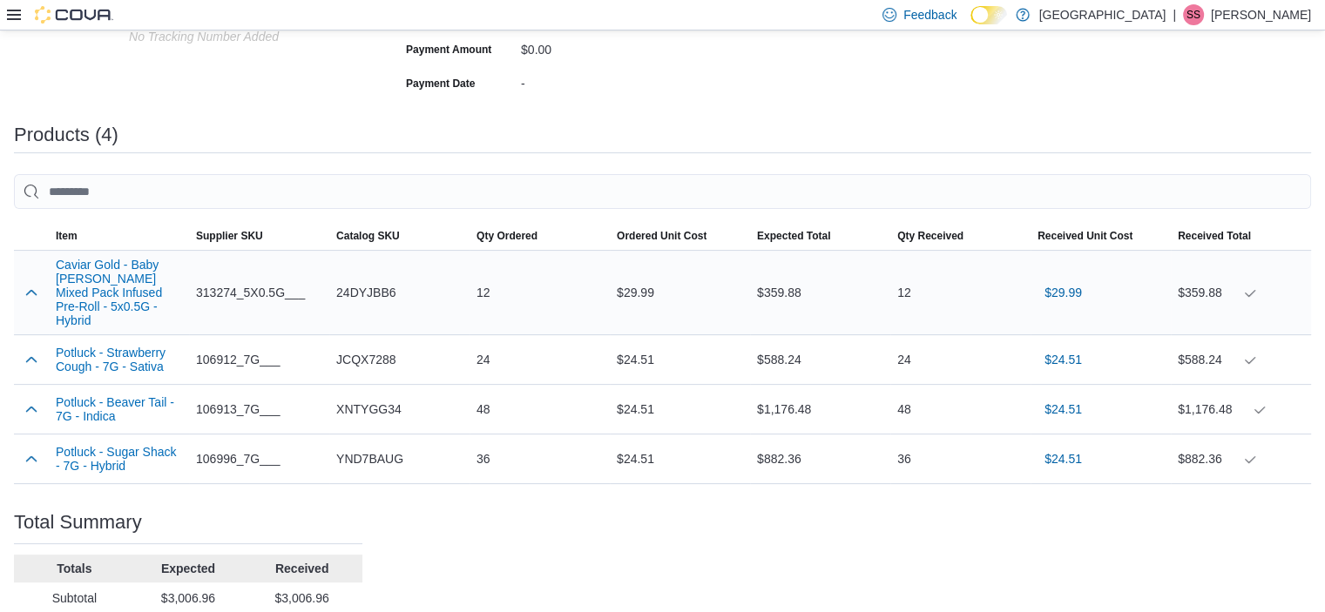
click at [361, 282] on span "24DYJBB6" at bounding box center [365, 292] width 59 height 21
copy span "24DYJBB6"
click at [374, 349] on span "JCQX7288" at bounding box center [365, 359] width 59 height 21
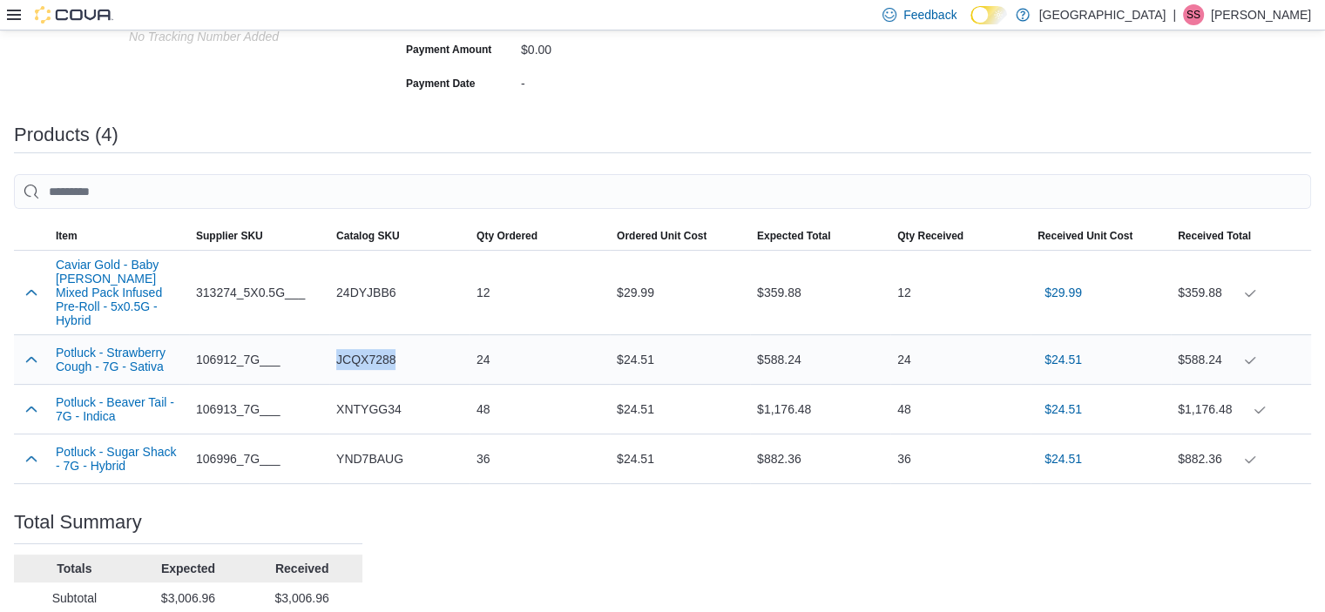
copy span "JCQX7288"
click at [375, 400] on span "XNTYGG34" at bounding box center [368, 409] width 65 height 21
copy span "XNTYGG34"
click at [381, 449] on span "YND7BAUG" at bounding box center [369, 459] width 67 height 21
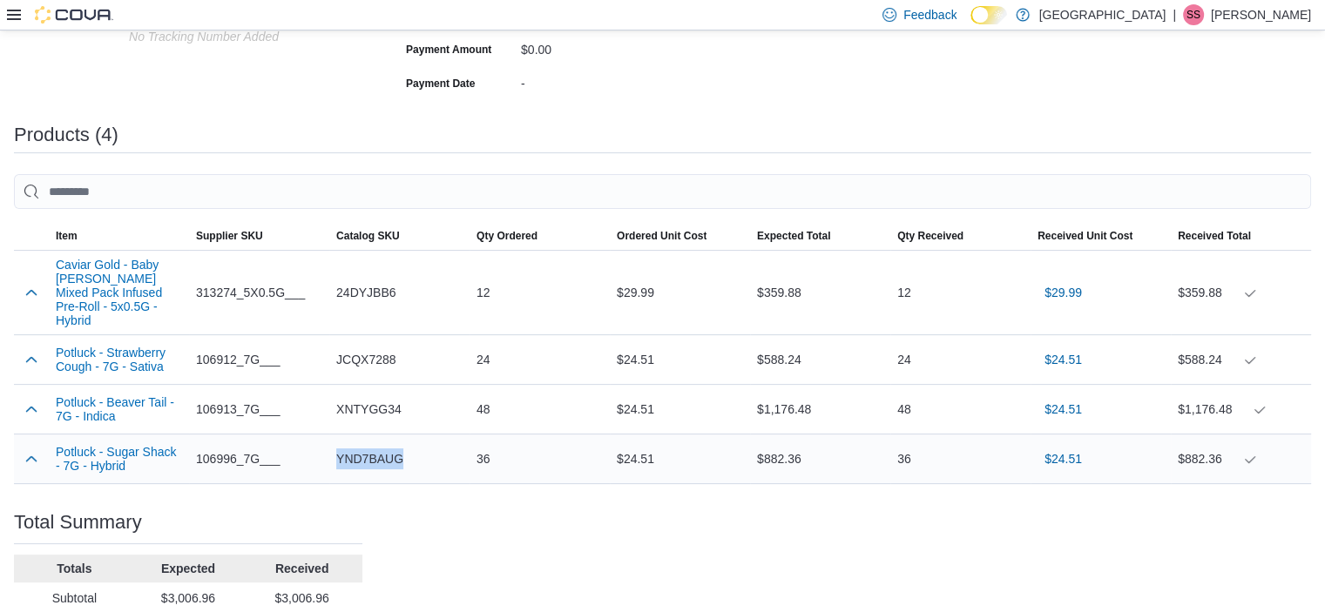
click at [381, 449] on span "YND7BAUG" at bounding box center [369, 459] width 67 height 21
copy span "YND7BAUG"
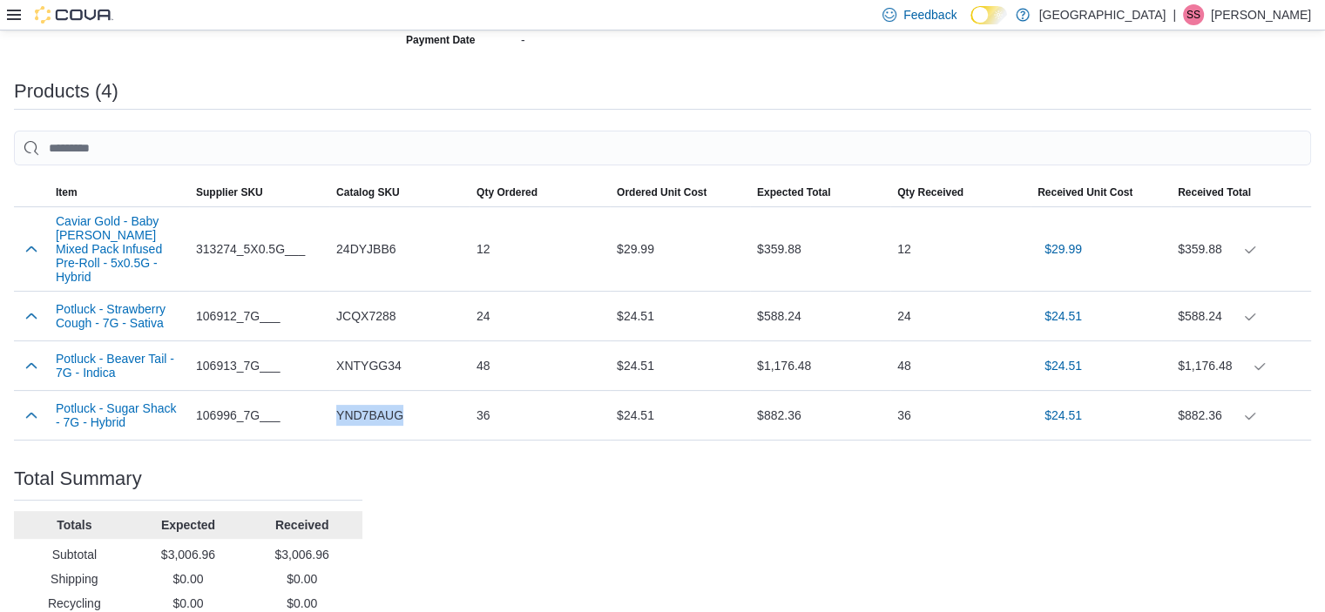
scroll to position [523, 0]
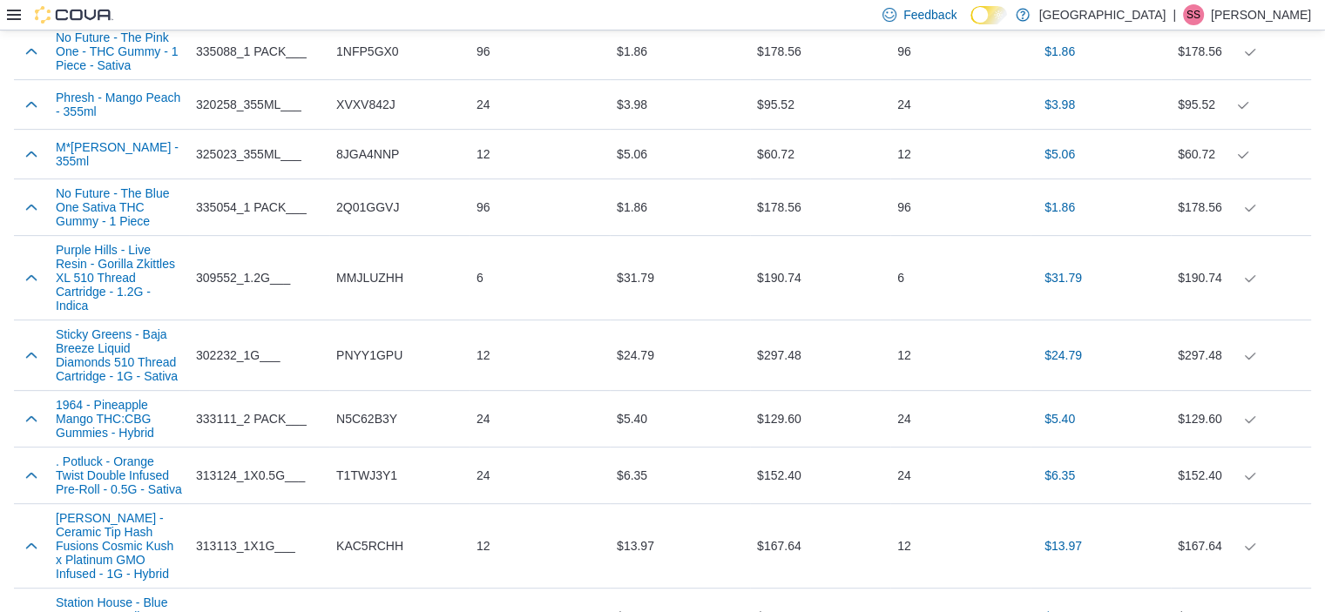
scroll to position [591, 0]
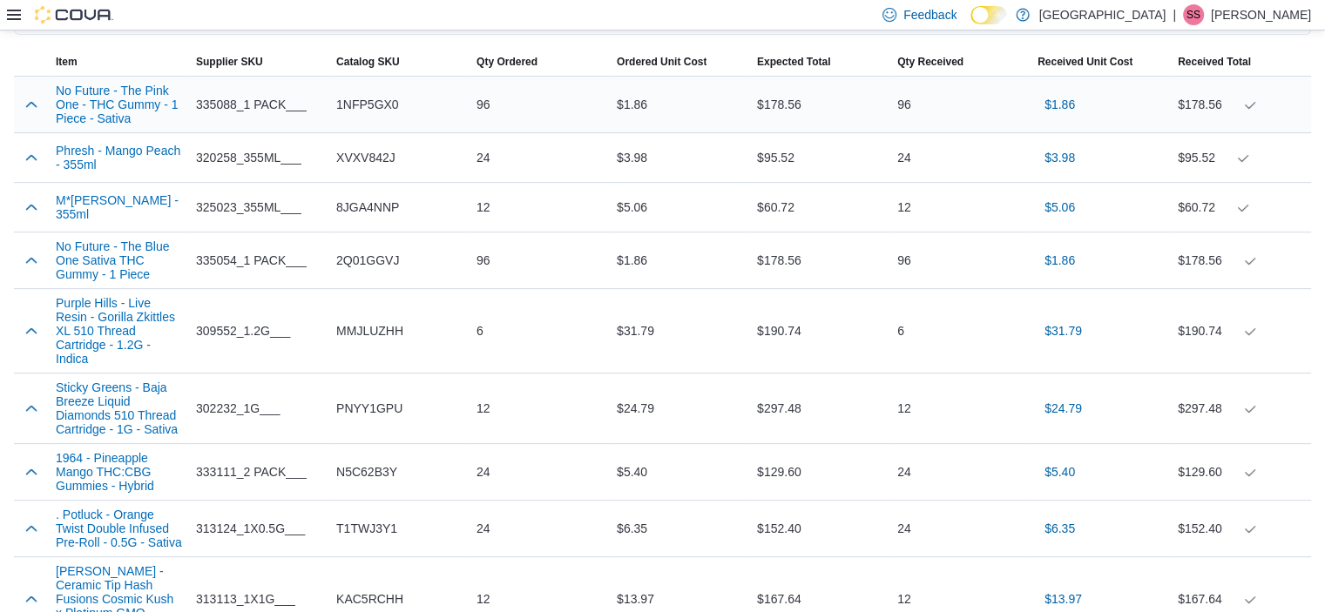
click at [352, 98] on span "1NFP5GX0" at bounding box center [367, 104] width 63 height 21
copy span "1NFP5GX0"
click at [377, 159] on span "XVXV842J" at bounding box center [365, 157] width 59 height 21
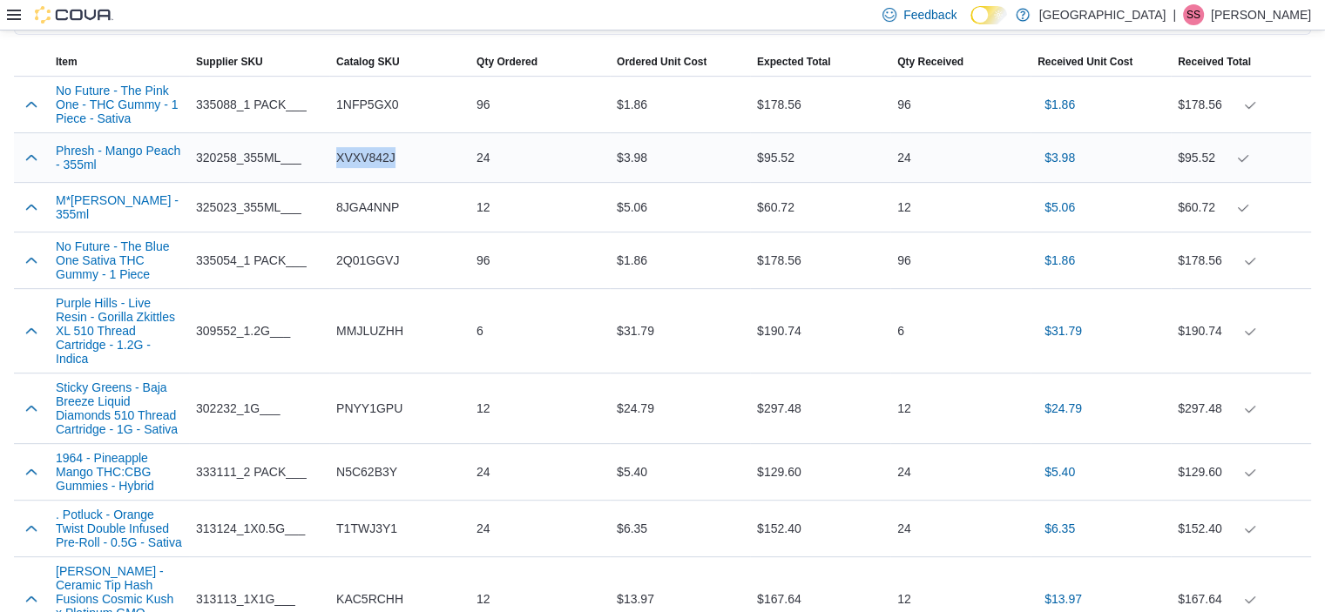
copy span "XVXV842J"
click at [367, 220] on div "8JGA4NNP" at bounding box center [399, 207] width 140 height 35
click at [366, 220] on div "8JGA4NNP" at bounding box center [399, 207] width 140 height 35
click at [362, 211] on span "8JGA4NNP" at bounding box center [367, 207] width 63 height 21
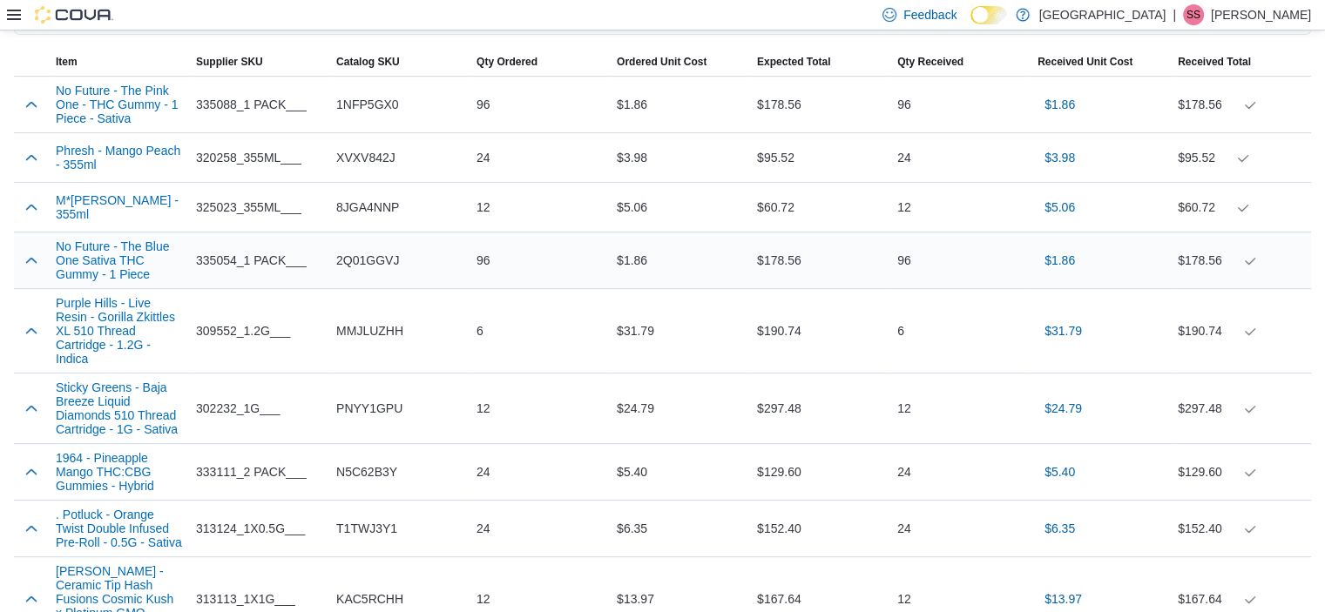
click at [374, 255] on span "2Q01GGVJ" at bounding box center [367, 260] width 63 height 21
copy span "2Q01GGVJ"
click at [361, 330] on span "MMJLUZHH" at bounding box center [369, 331] width 67 height 21
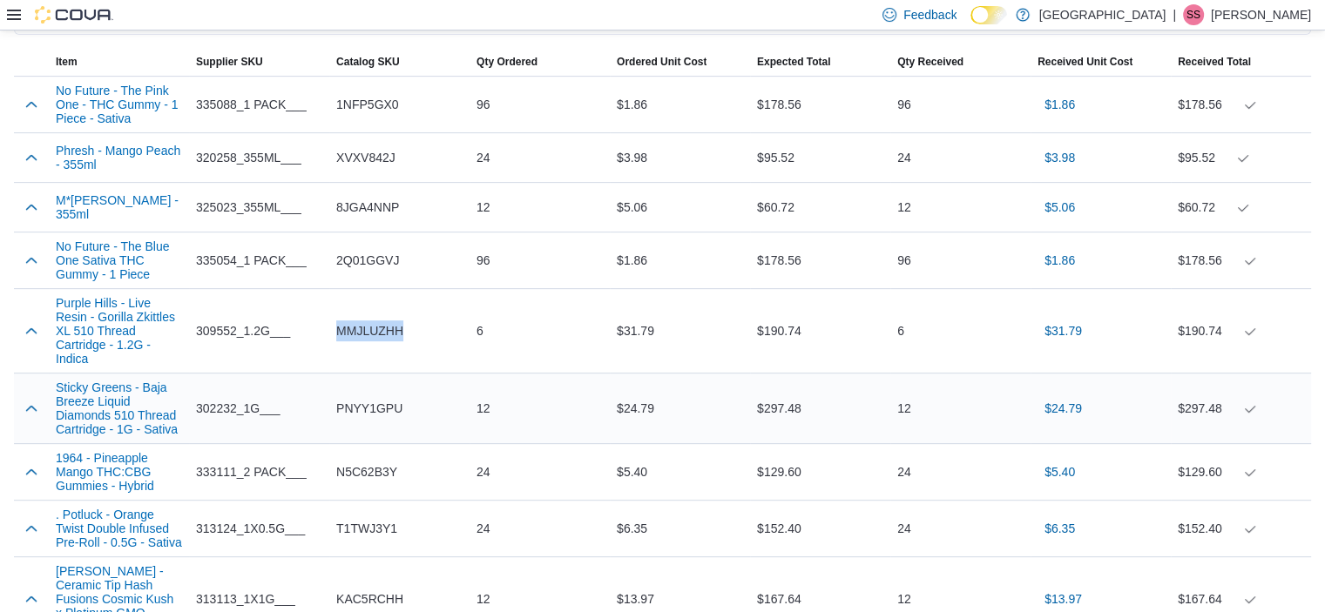
copy span "MMJLUZHH"
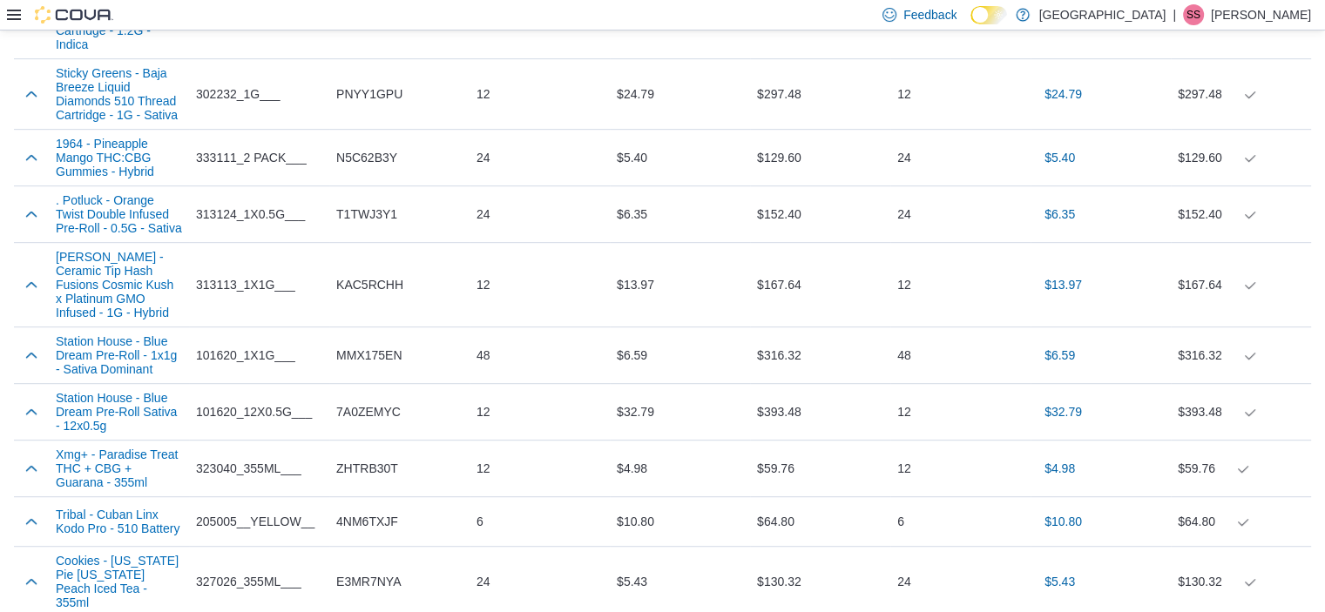
scroll to position [923, 0]
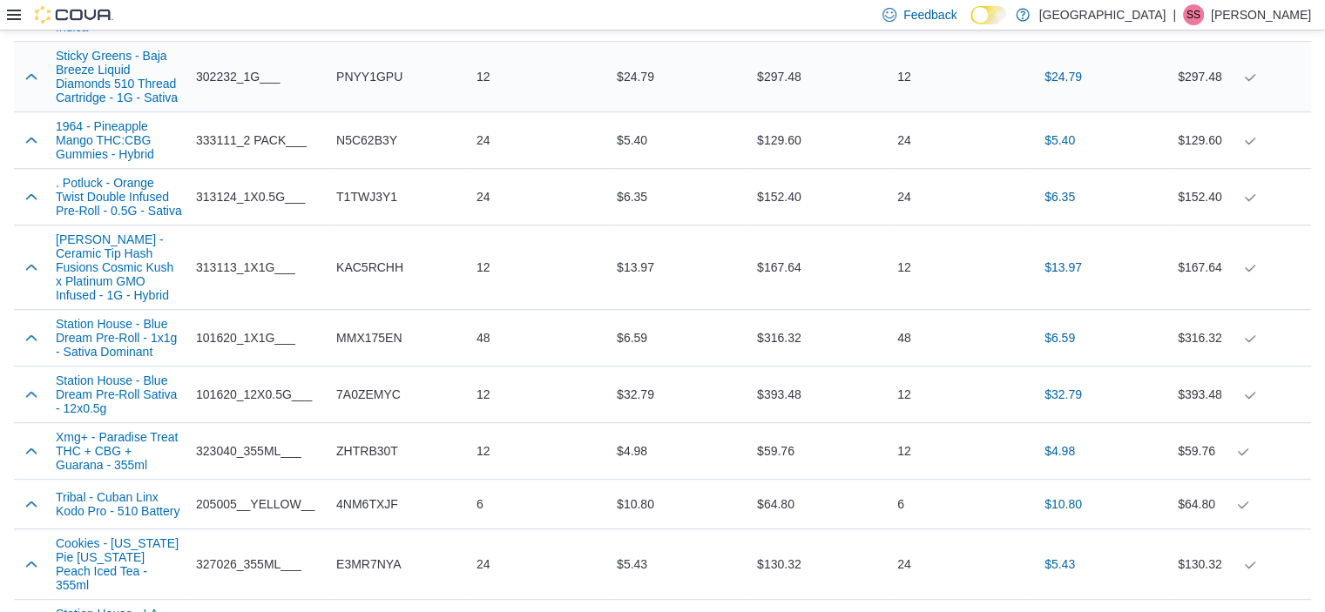
click at [379, 84] on span "PNYY1GPU" at bounding box center [369, 76] width 66 height 21
copy span "PNYY1GPU"
drag, startPoint x: 52, startPoint y: 57, endPoint x: 182, endPoint y: 105, distance: 138.0
click at [182, 105] on div "Sticky Greens - Baja Breeze Liquid Diamonds 510 Thread Cartridge - 1G - Sativa" at bounding box center [119, 77] width 140 height 70
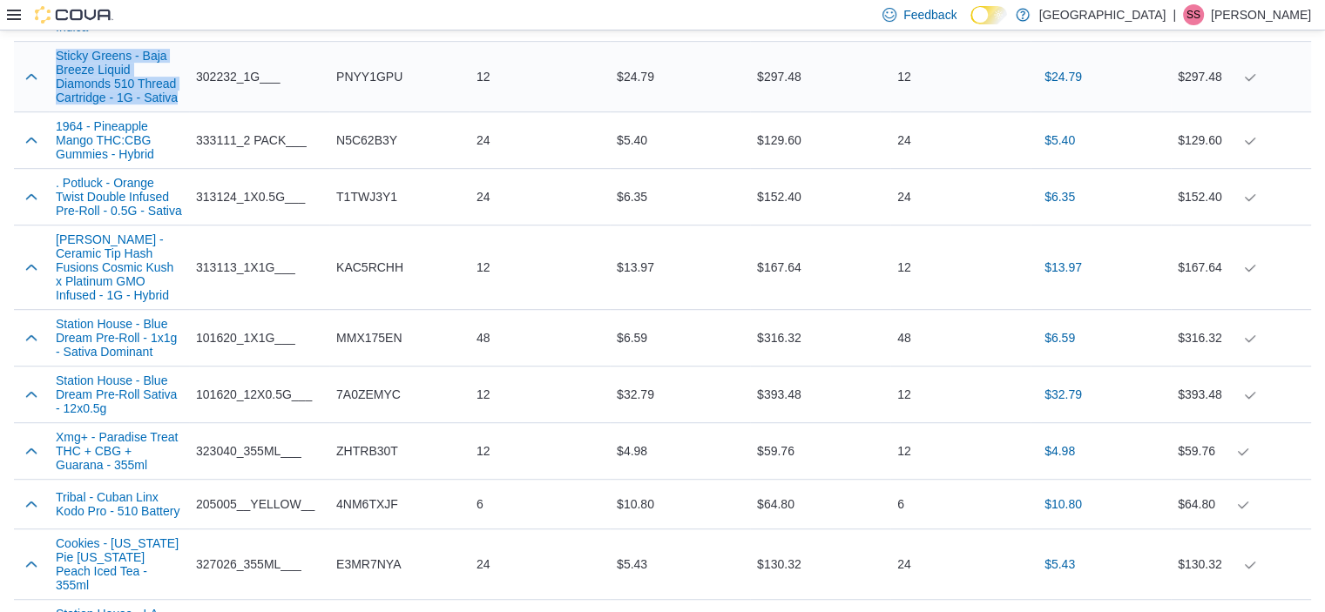
copy button "Sticky Greens - Baja Breeze Liquid Diamonds 510 Thread Cartridge - 1G - Sativa"
click at [376, 148] on span "N5C62B3Y" at bounding box center [366, 140] width 61 height 21
click at [376, 149] on span "N5C62B3Y" at bounding box center [366, 140] width 61 height 21
copy span "N5C62B3Y"
click at [371, 207] on span "T1TWJ3Y1" at bounding box center [366, 196] width 61 height 21
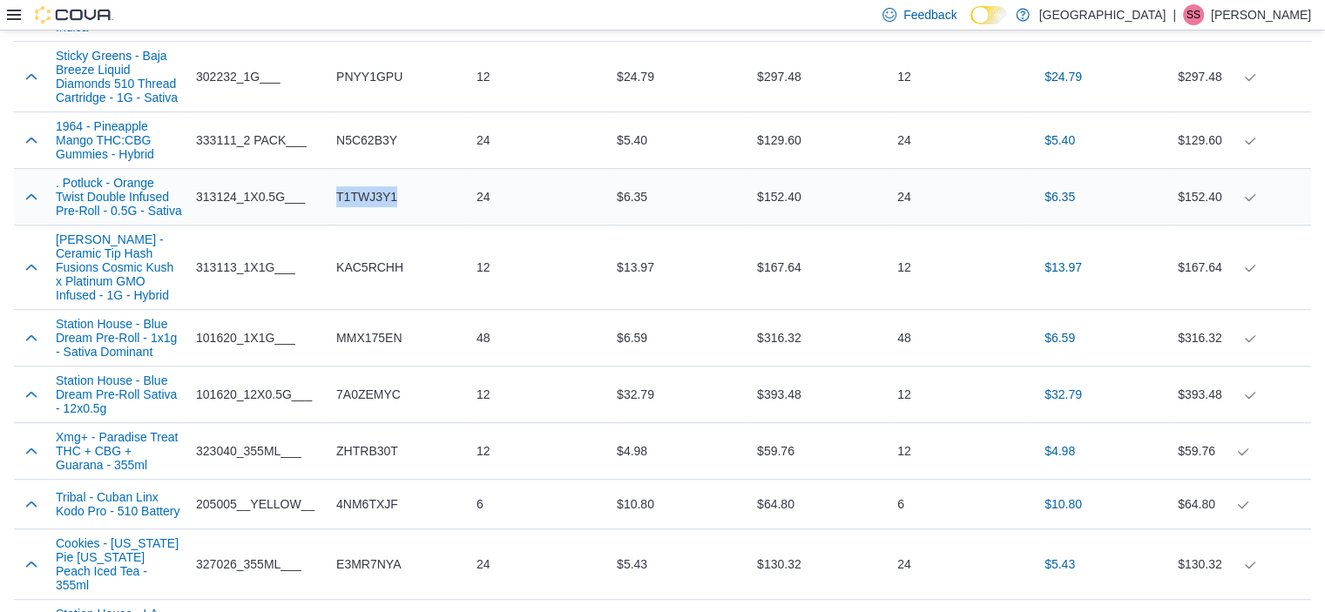
click at [371, 207] on span "T1TWJ3Y1" at bounding box center [366, 196] width 61 height 21
copy span "T1TWJ3Y1"
click at [348, 278] on span "KAC5RCHH" at bounding box center [369, 267] width 67 height 21
copy span "KAC5RCHH"
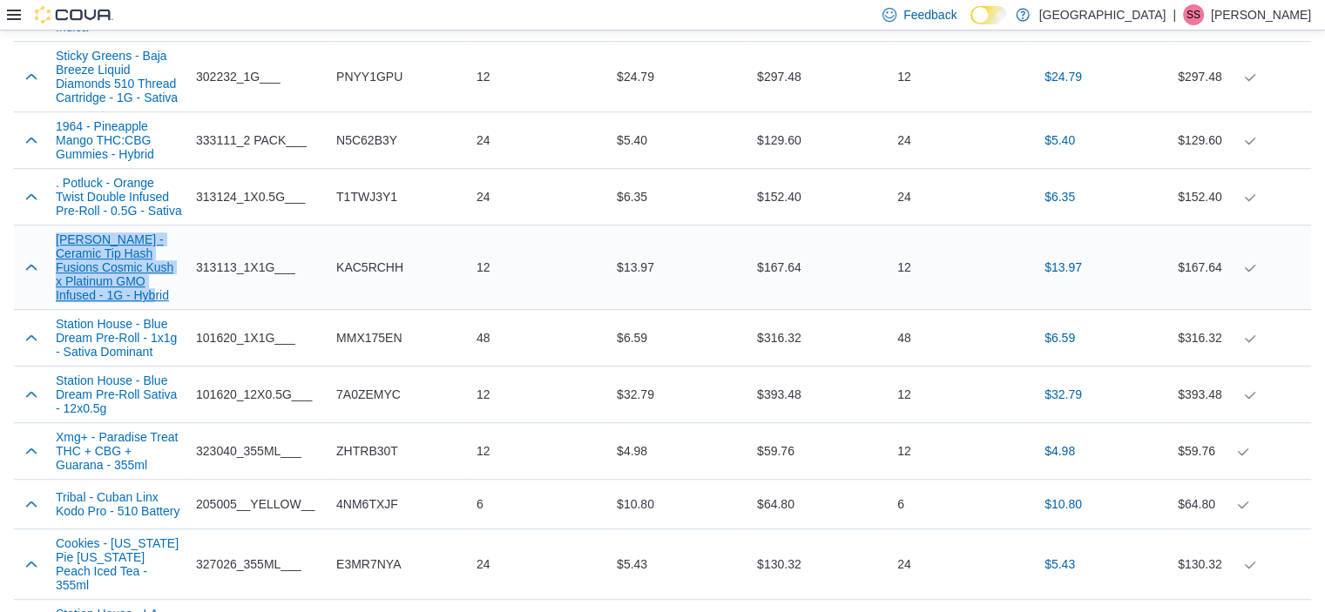
drag, startPoint x: 58, startPoint y: 249, endPoint x: 136, endPoint y: 306, distance: 96.0
click at [136, 306] on tr "Lord Jones - Ceramic Tip Hash Fusions Cosmic Kush x Platinum GMO Infused - 1G -…" at bounding box center [662, 268] width 1297 height 84
copy button "Lord Jones - Ceramic Tip Hash Fusions Cosmic Kush x Platinum GMO Infused - 1G -…"
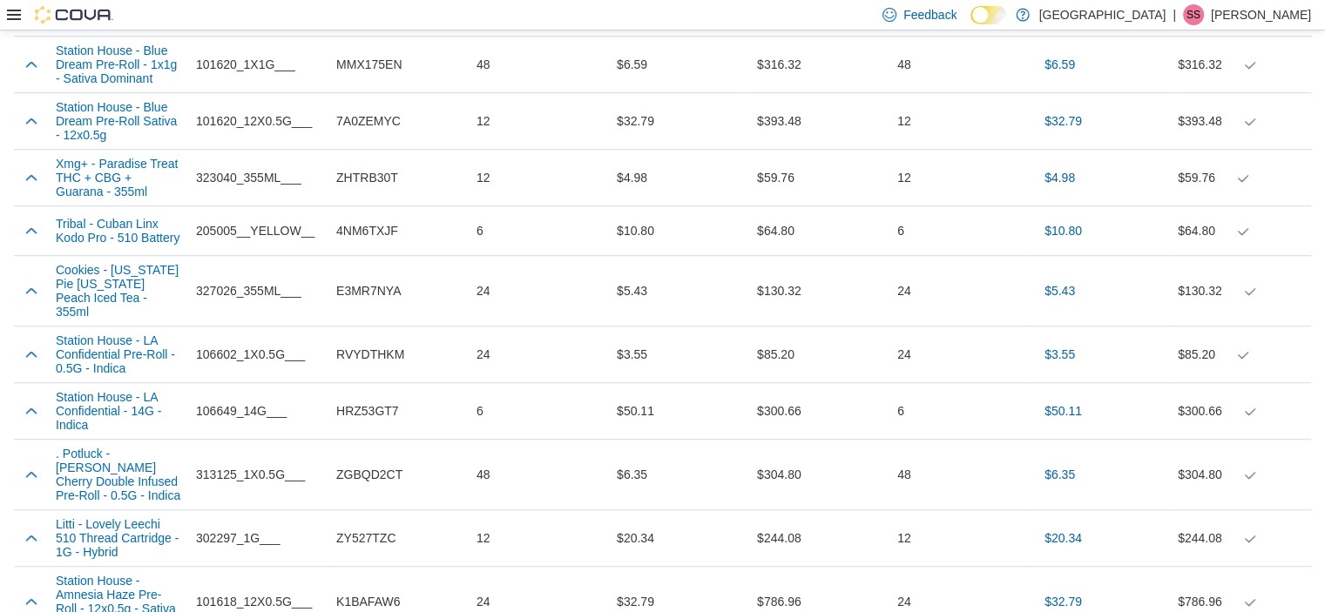
scroll to position [1214, 0]
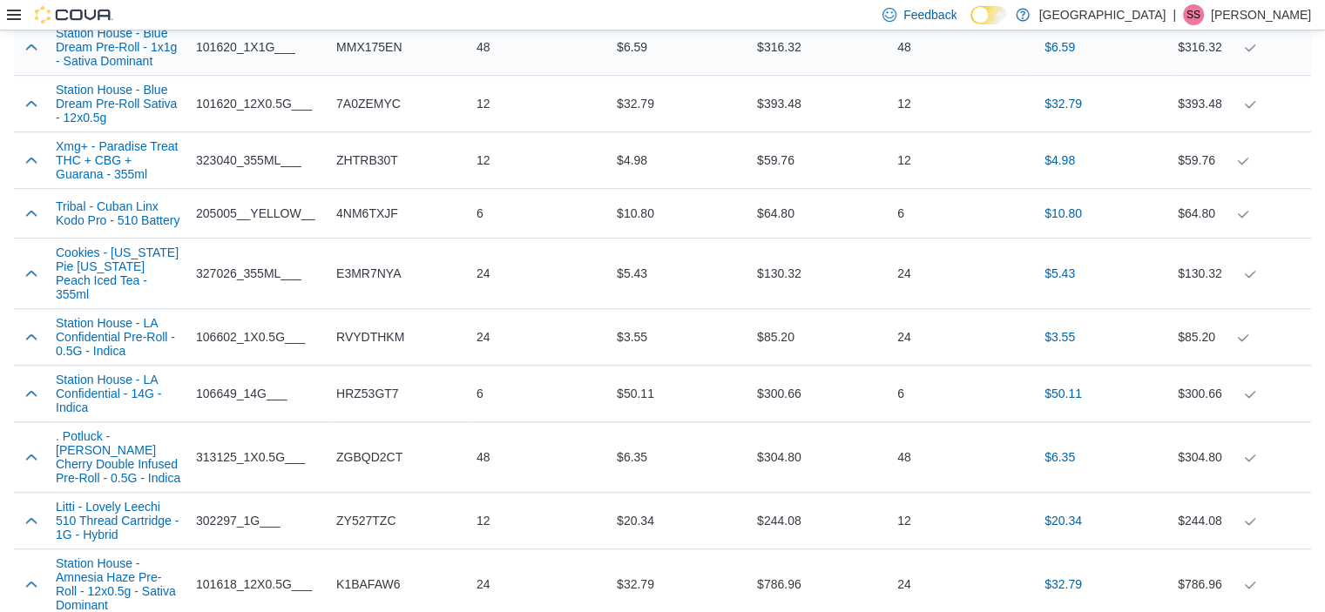
click at [389, 57] on span "MMX175EN" at bounding box center [368, 47] width 65 height 21
click at [373, 114] on span "7A0ZEMYC" at bounding box center [368, 103] width 64 height 21
click at [375, 171] on span "ZHTRB30T" at bounding box center [367, 160] width 62 height 21
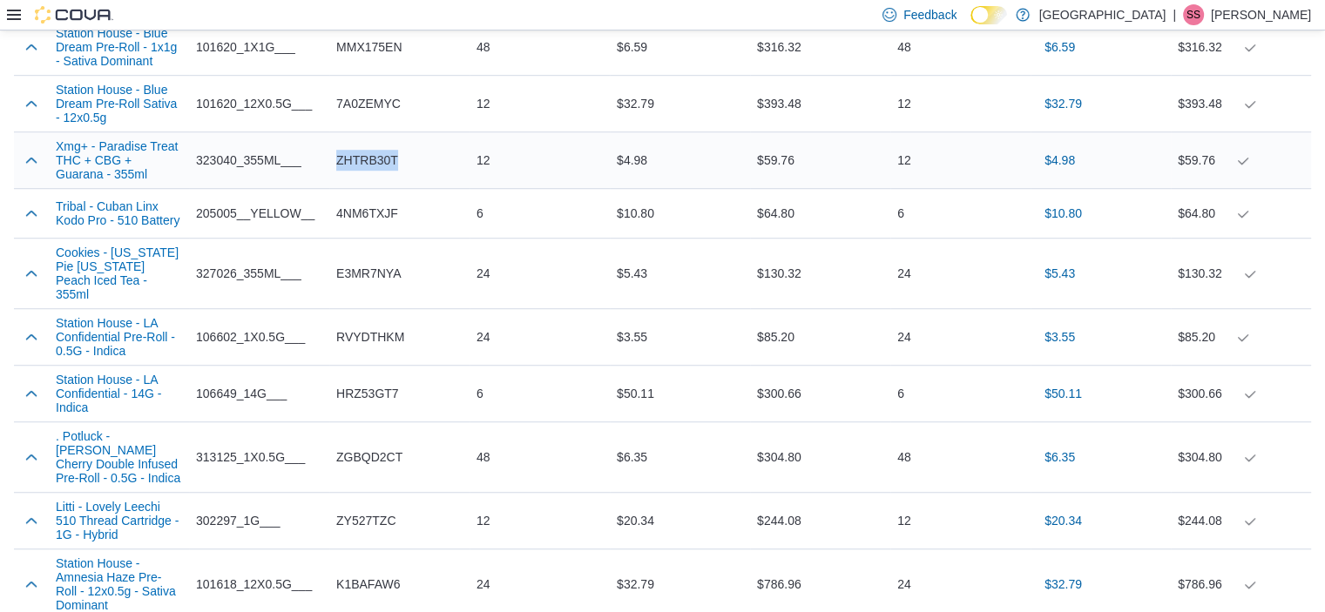
click at [375, 171] on span "ZHTRB30T" at bounding box center [367, 160] width 62 height 21
click at [363, 224] on span "4NM6TXJF" at bounding box center [367, 213] width 62 height 21
click at [366, 284] on span "E3MR7NYA" at bounding box center [368, 273] width 64 height 21
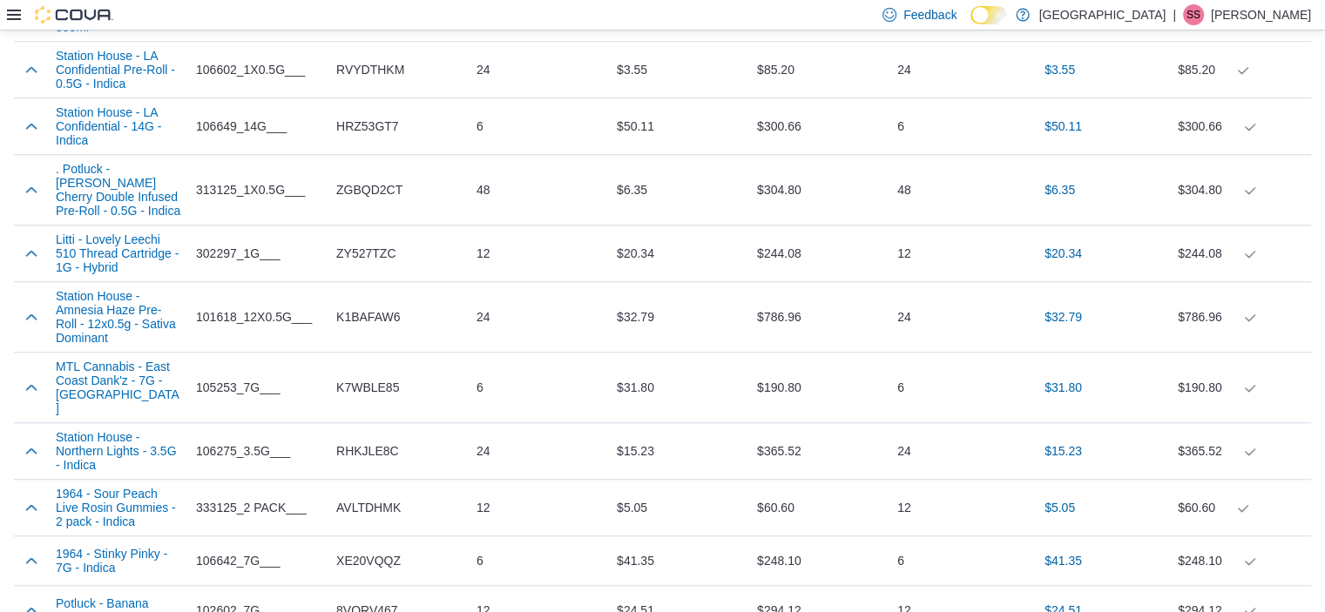
scroll to position [1505, 0]
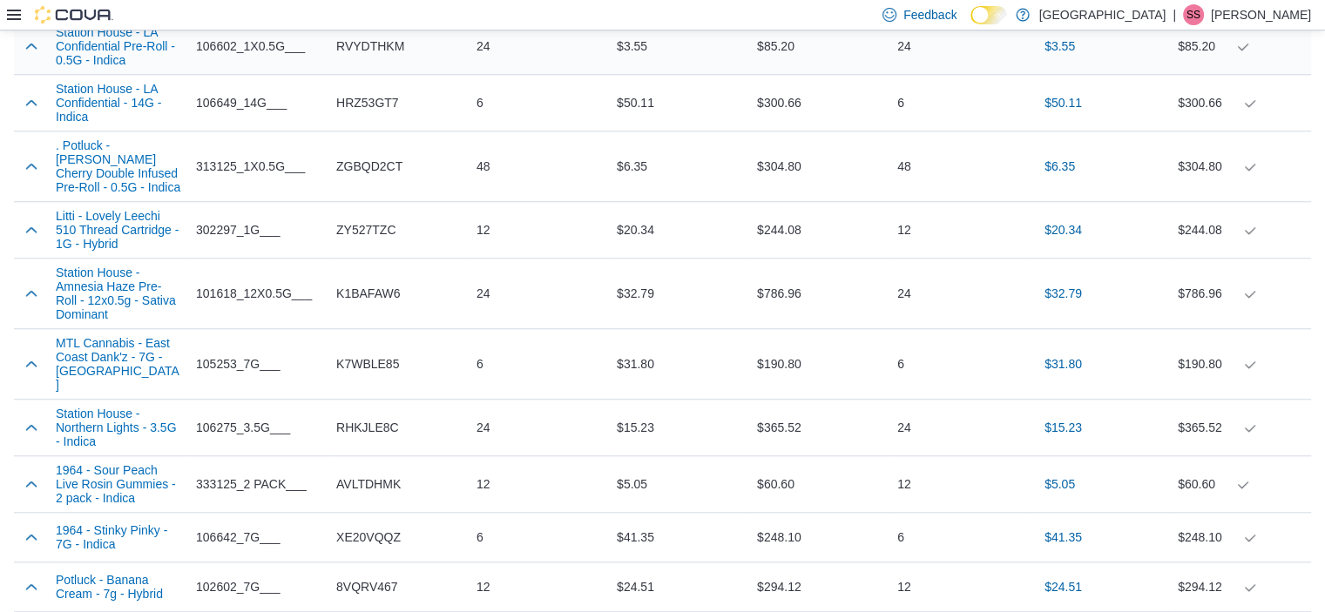
click at [385, 51] on span "RVYDTHKM" at bounding box center [370, 46] width 68 height 21
click at [373, 112] on span "HRZ53GT7" at bounding box center [367, 102] width 63 height 21
click at [363, 170] on span "ZGBQD2CT" at bounding box center [369, 166] width 66 height 21
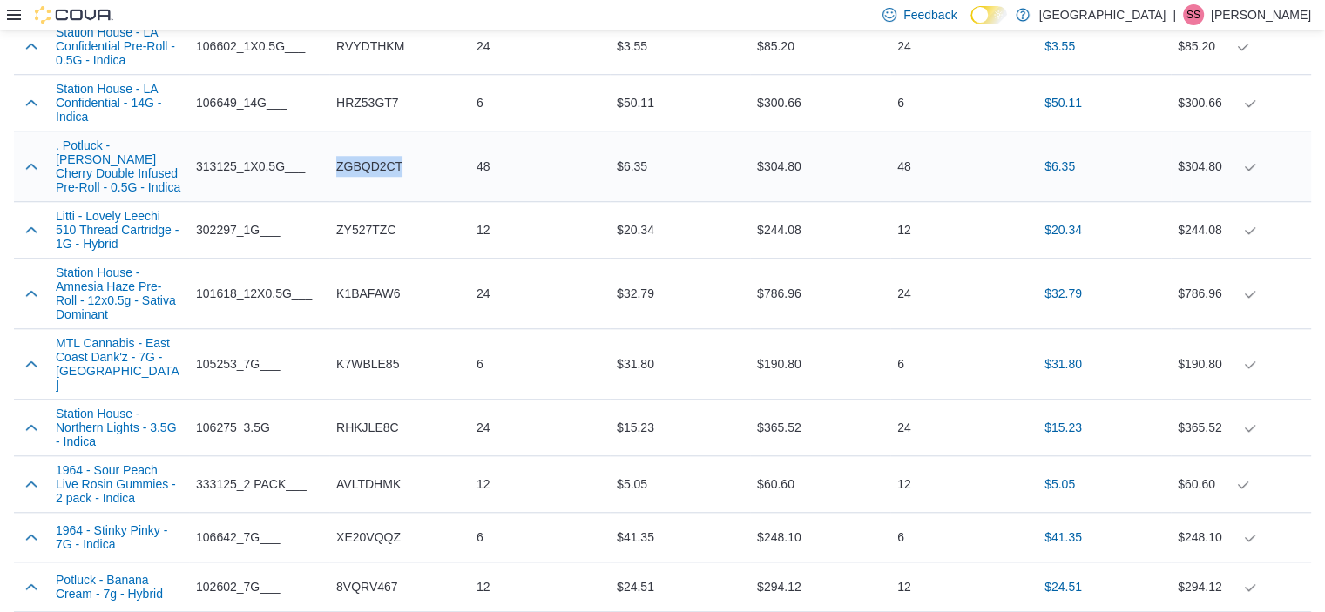
click at [363, 170] on span "ZGBQD2CT" at bounding box center [369, 166] width 66 height 21
click at [380, 226] on span "ZY527TZC" at bounding box center [365, 229] width 59 height 21
click at [381, 296] on span "K1BAFAW6" at bounding box center [368, 293] width 64 height 21
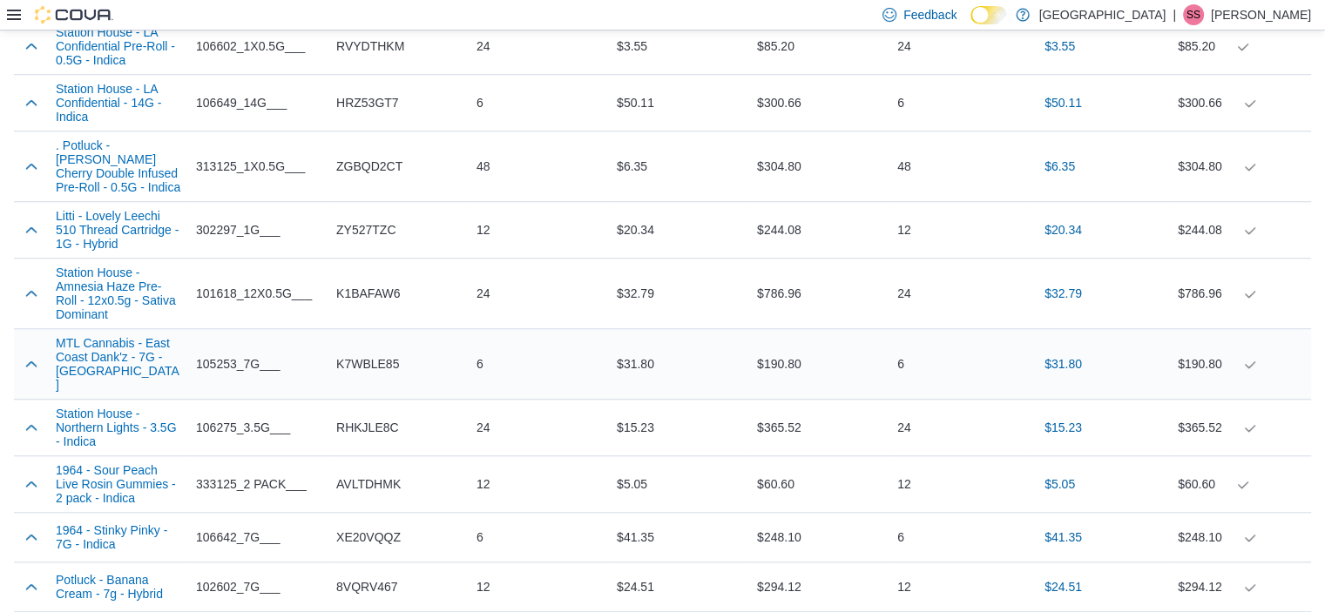
click at [378, 359] on span "K7WBLE85" at bounding box center [367, 364] width 63 height 21
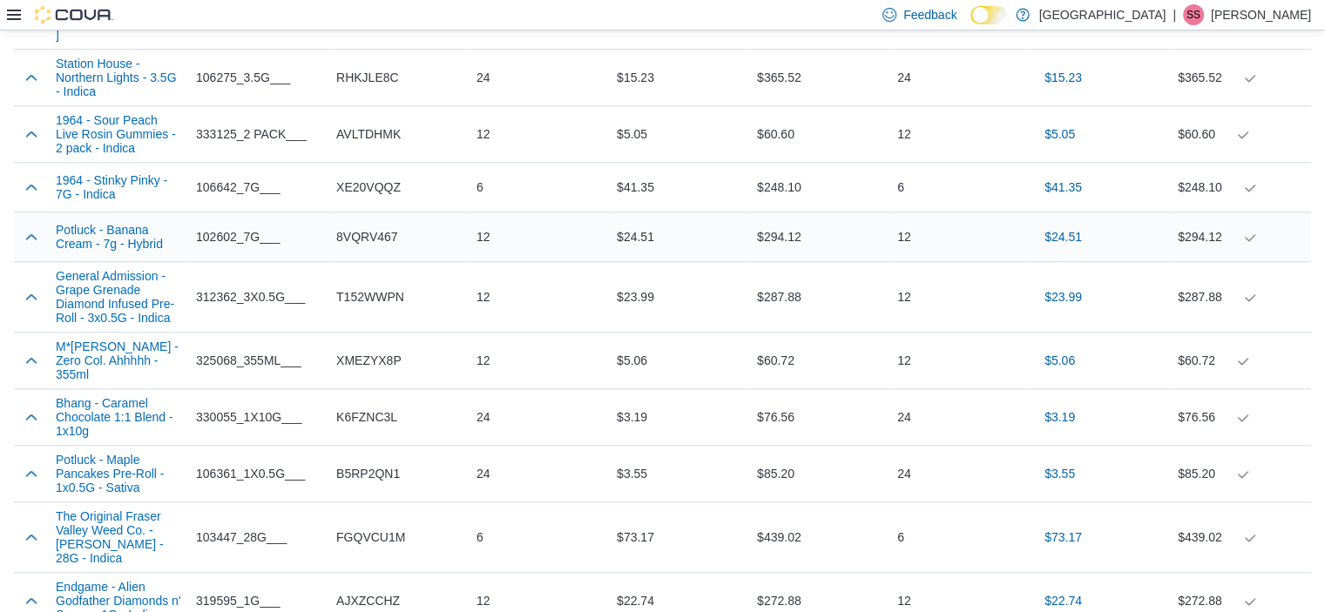
scroll to position [1867, 0]
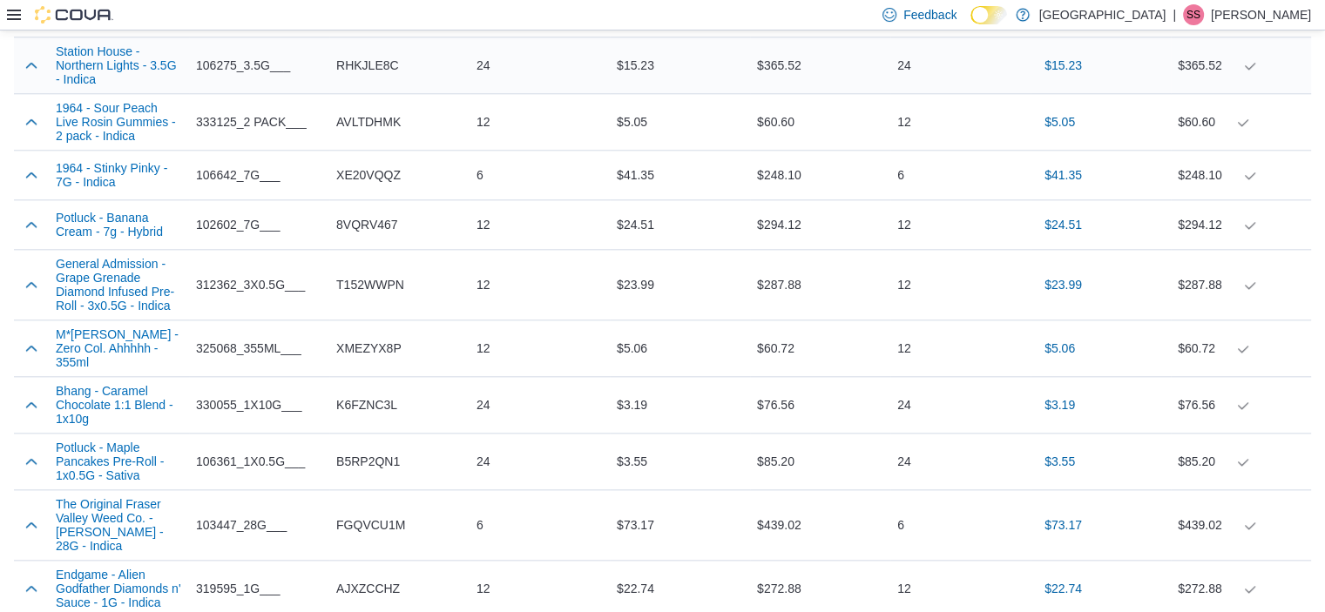
click at [383, 57] on span "RHKJLE8C" at bounding box center [367, 65] width 63 height 21
click at [370, 125] on span "AVLTDHMK" at bounding box center [368, 121] width 64 height 21
click at [391, 166] on span "XE20VQQZ" at bounding box center [368, 175] width 64 height 21
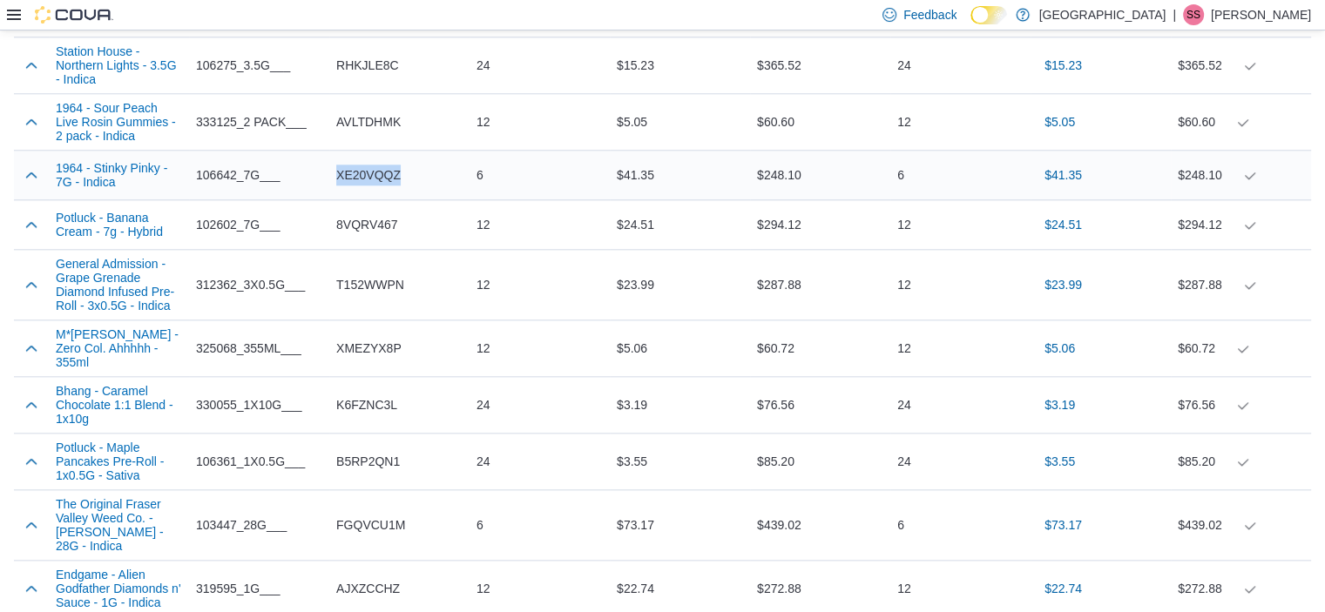
click at [391, 167] on span "XE20VQQZ" at bounding box center [368, 175] width 64 height 21
click at [363, 221] on span "8VQRV467" at bounding box center [367, 224] width 62 height 21
click at [373, 285] on span "T152WWPN" at bounding box center [370, 284] width 68 height 21
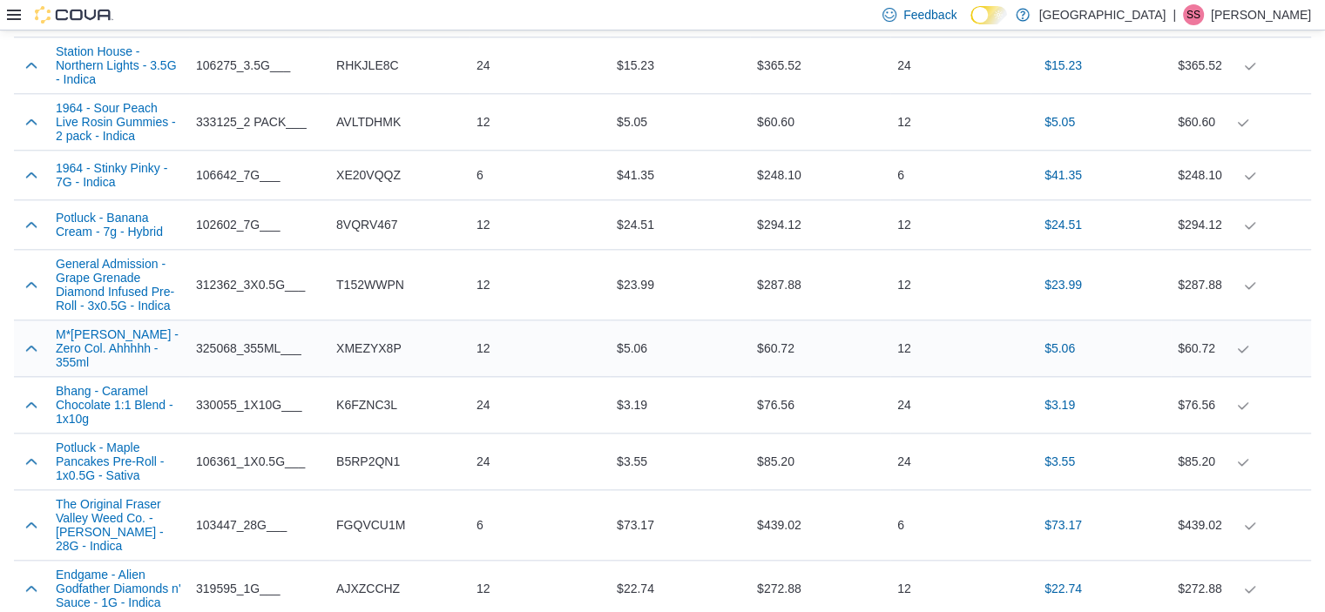
click at [372, 342] on span "XMEZYX8P" at bounding box center [368, 348] width 65 height 21
click at [378, 396] on span "K6FZNC3L" at bounding box center [366, 405] width 61 height 21
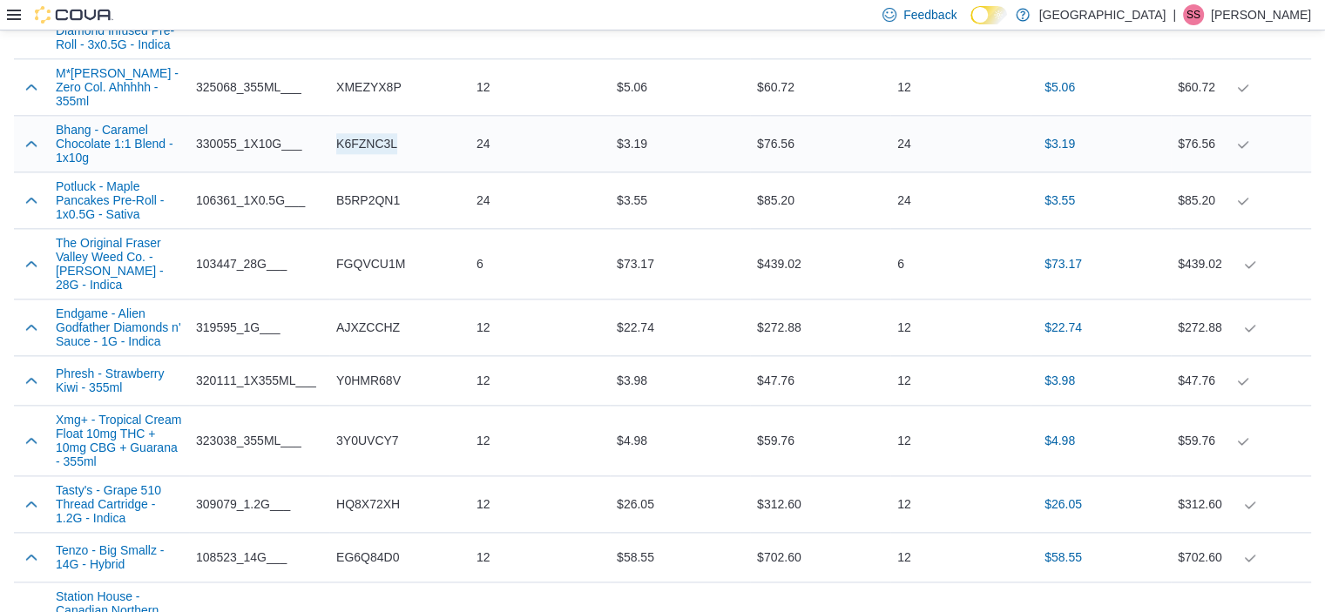
scroll to position [2216, 0]
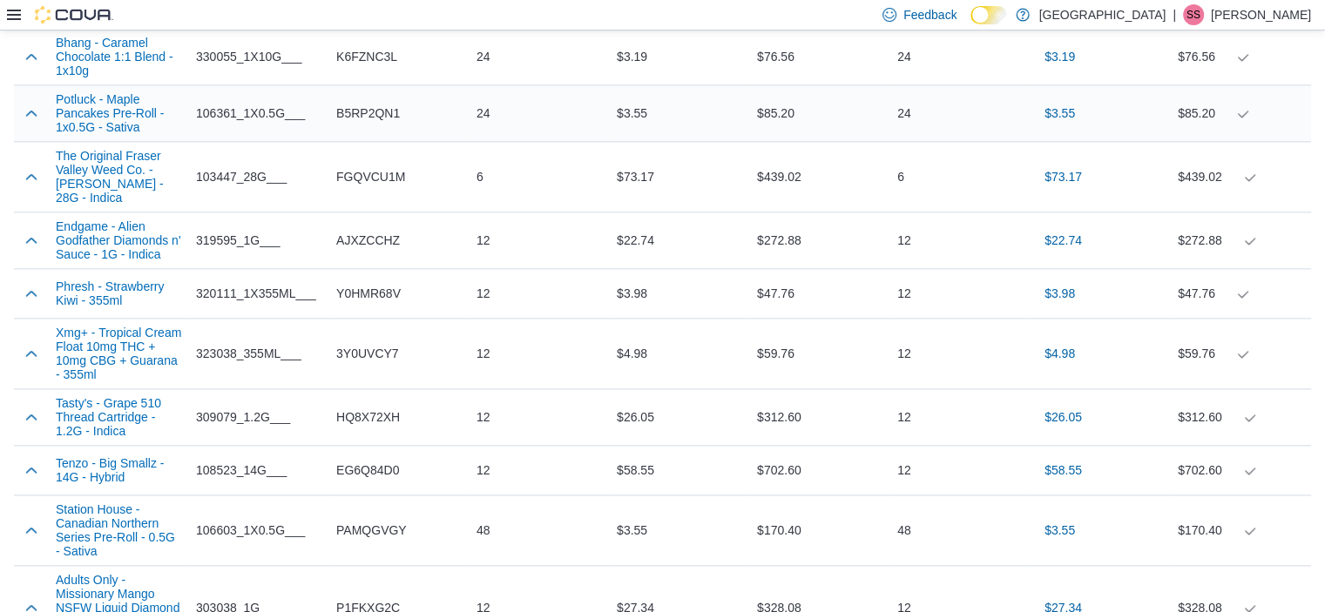
click at [374, 111] on span "B5RP2QN1" at bounding box center [368, 113] width 64 height 21
click at [377, 169] on span "FGQVCU1M" at bounding box center [370, 176] width 69 height 21
click at [352, 230] on span "AJXZCCHZ" at bounding box center [368, 240] width 64 height 21
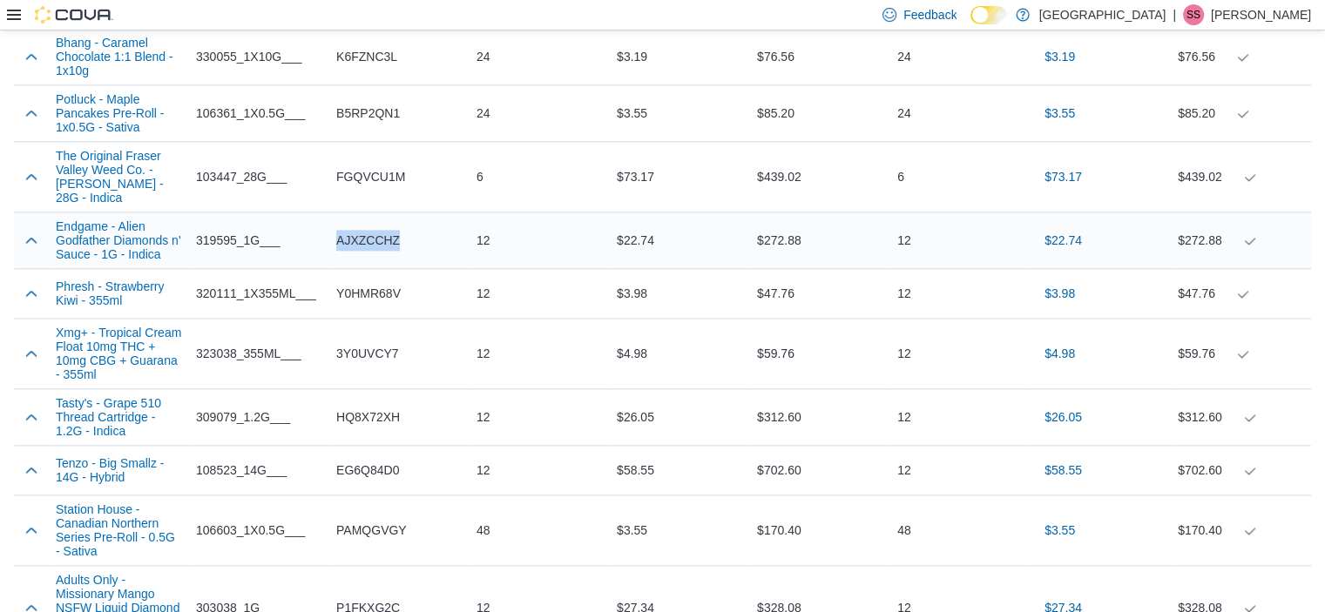
click at [352, 230] on span "AJXZCCHZ" at bounding box center [368, 240] width 64 height 21
click at [390, 283] on span "Y0HMR68V" at bounding box center [368, 293] width 64 height 21
click at [376, 343] on span "3Y0UVCY7" at bounding box center [367, 353] width 63 height 21
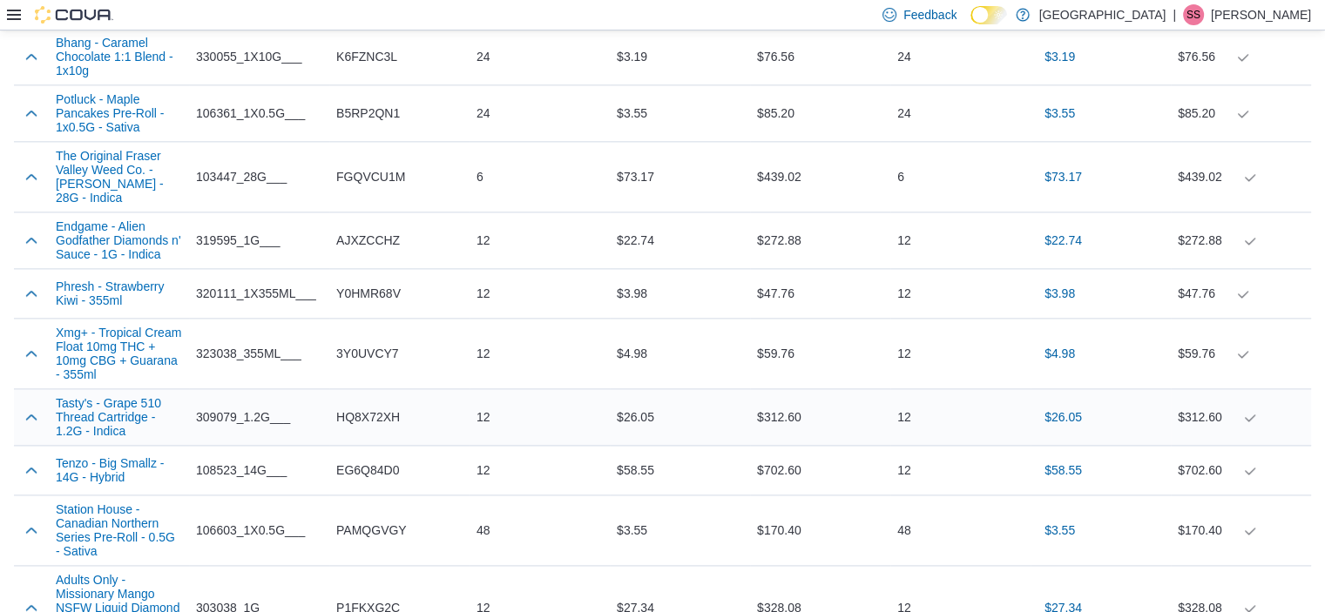
click at [375, 407] on span "HQ8X72XH" at bounding box center [368, 417] width 64 height 21
click at [366, 460] on span "EG6Q84D0" at bounding box center [367, 470] width 63 height 21
click at [372, 526] on span "PAMQGVGY" at bounding box center [371, 530] width 71 height 21
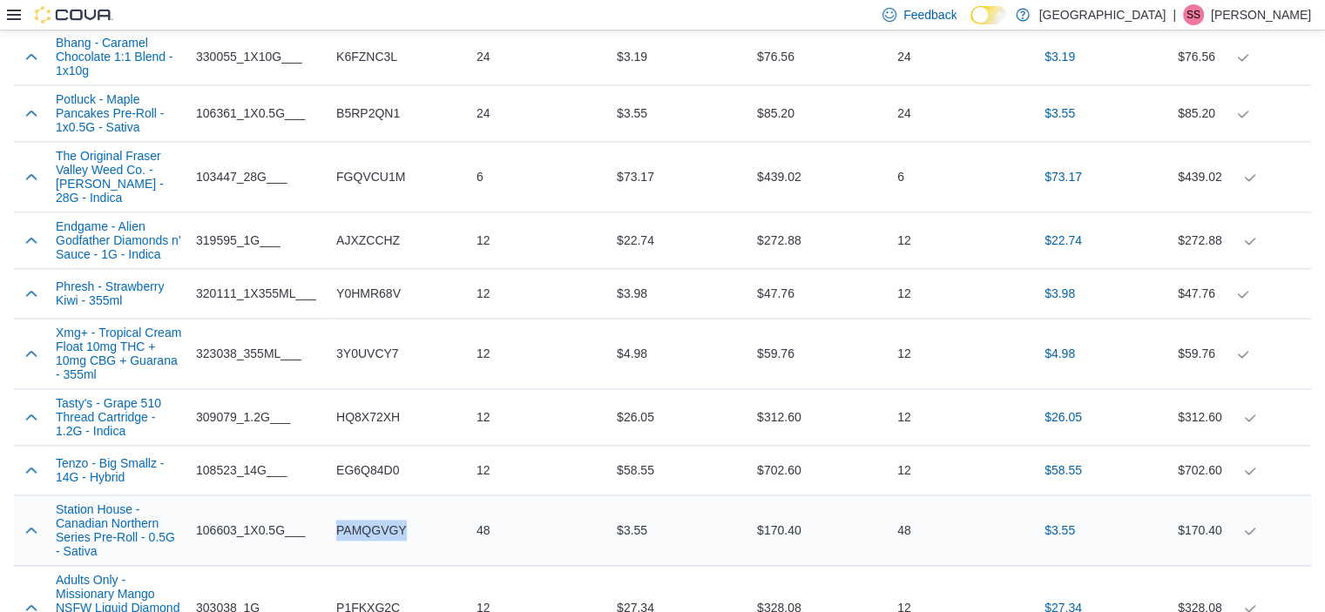
click at [372, 526] on span "PAMQGVGY" at bounding box center [371, 530] width 71 height 21
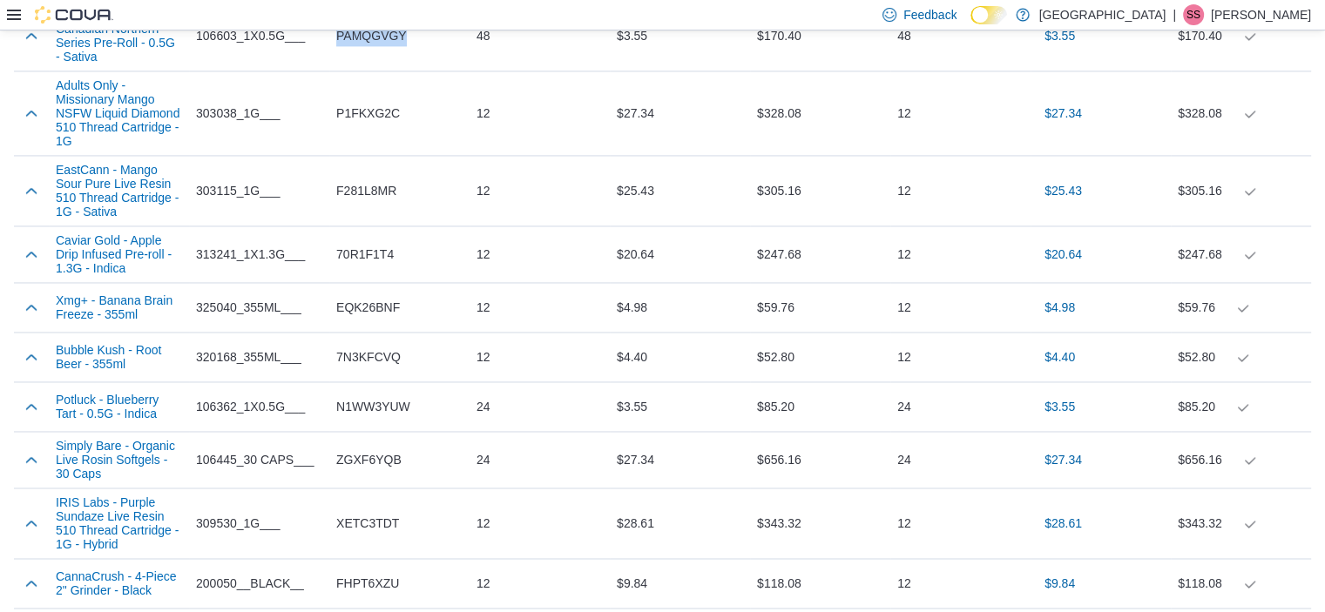
scroll to position [2717, 0]
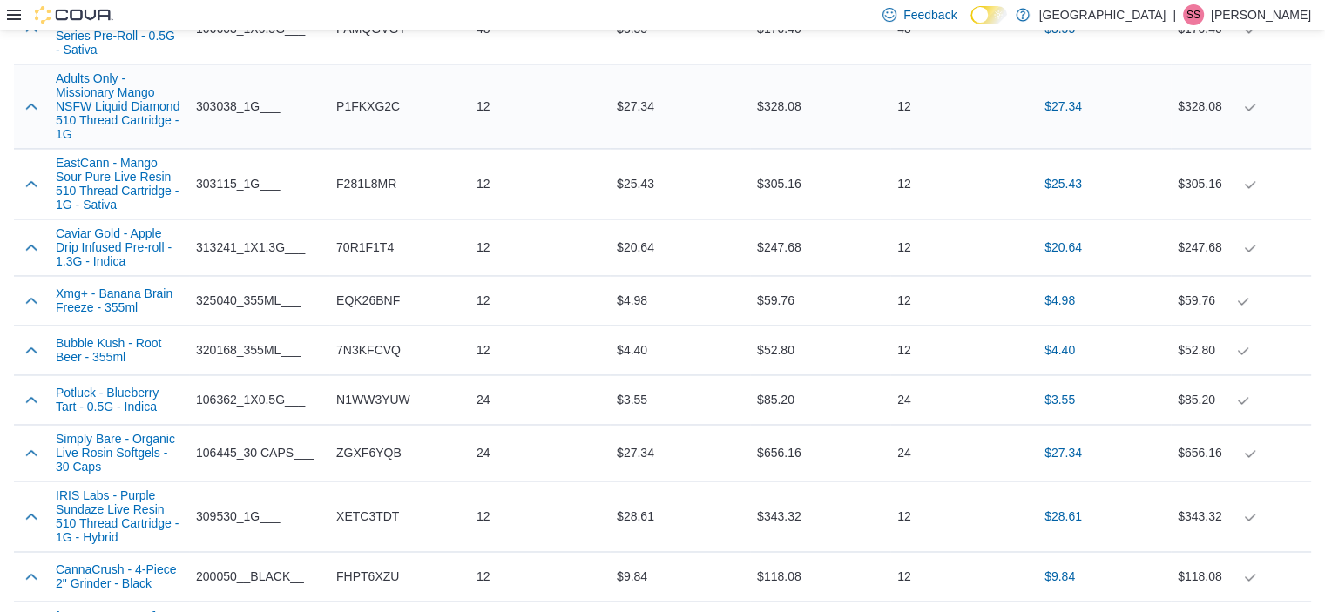
click at [373, 97] on span "P1FKXG2C" at bounding box center [368, 106] width 64 height 21
click at [373, 99] on span "P1FKXG2C" at bounding box center [368, 106] width 64 height 21
click at [373, 182] on span "F281L8MR" at bounding box center [366, 183] width 60 height 21
click at [366, 241] on span "70R1F1T4" at bounding box center [364, 247] width 57 height 21
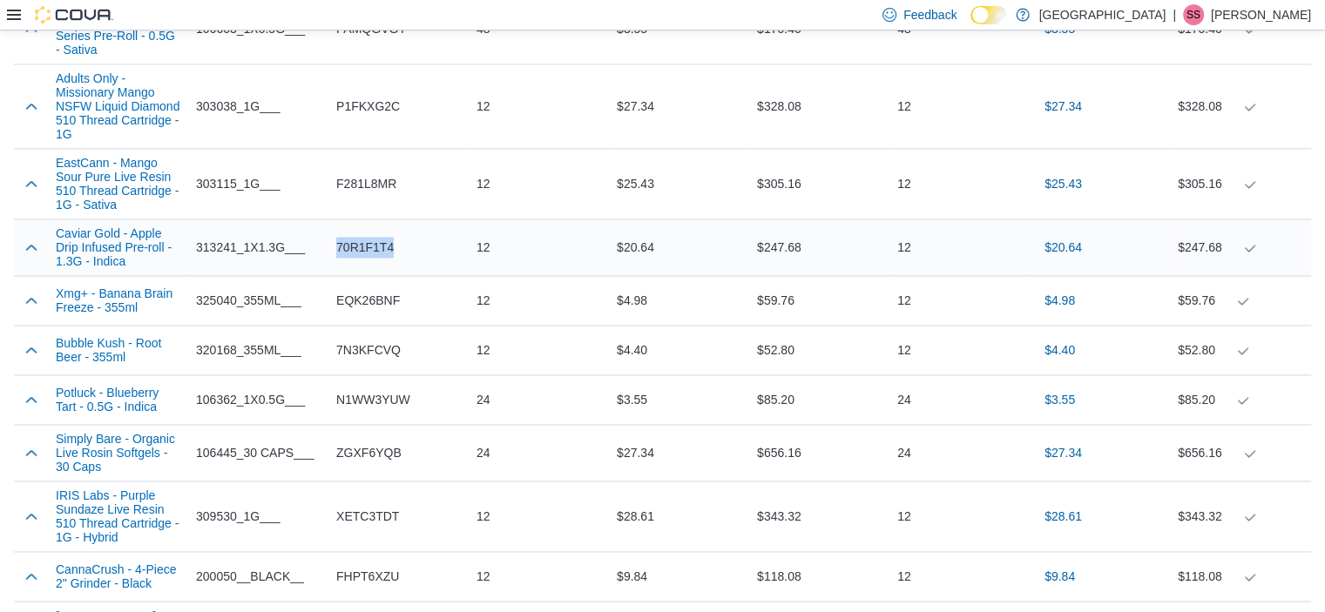
click at [366, 241] on span "70R1F1T4" at bounding box center [364, 247] width 57 height 21
click at [368, 300] on span "EQK26BNF" at bounding box center [368, 300] width 64 height 21
click at [373, 351] on span "7N3KFCVQ" at bounding box center [368, 350] width 64 height 21
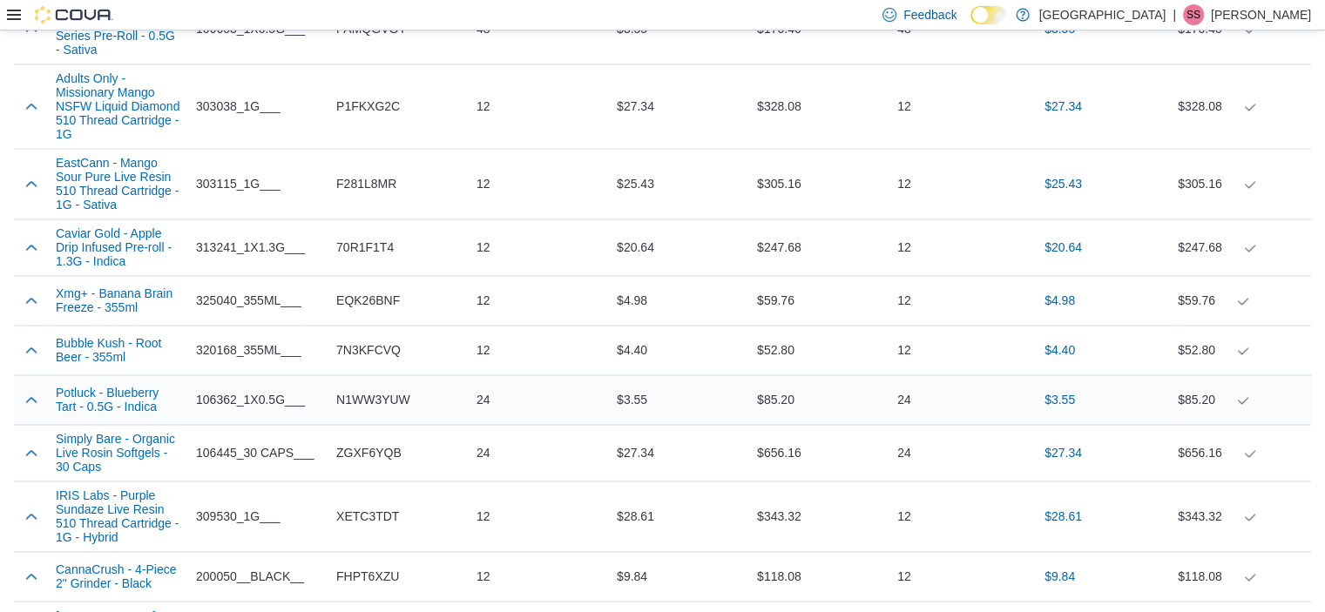
click at [380, 405] on span "N1WW3YUW" at bounding box center [373, 399] width 74 height 21
click at [364, 446] on span "ZGXF6YQB" at bounding box center [368, 452] width 65 height 21
click at [364, 447] on span "ZGXF6YQB" at bounding box center [368, 452] width 65 height 21
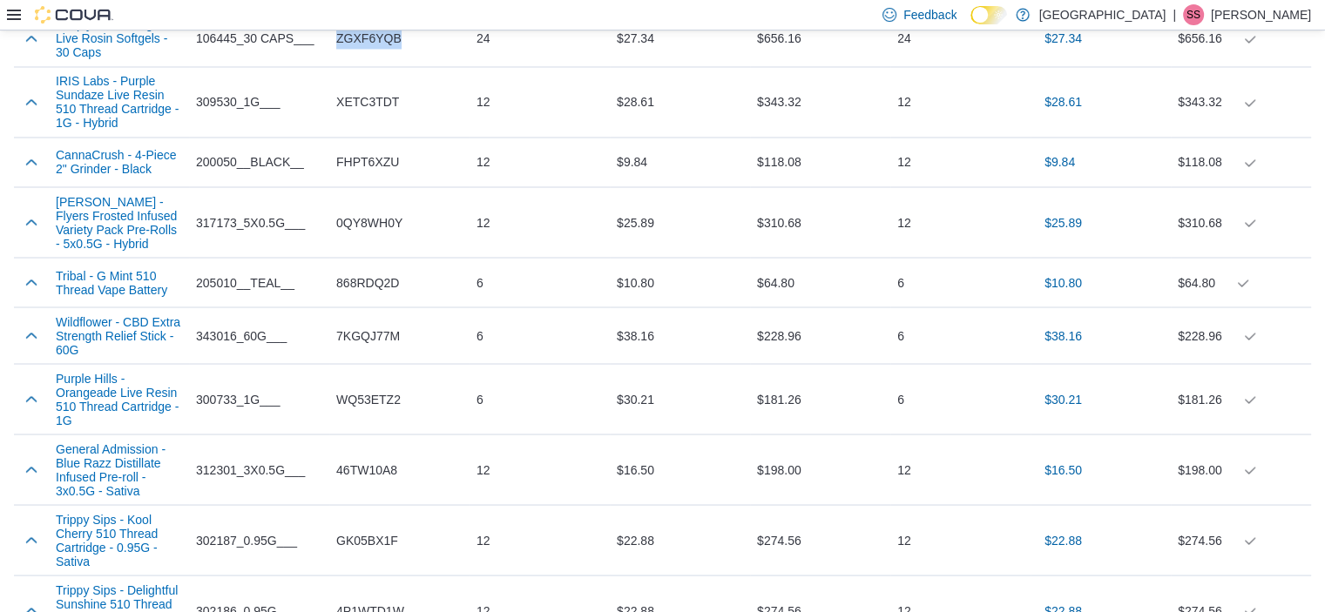
scroll to position [3143, 0]
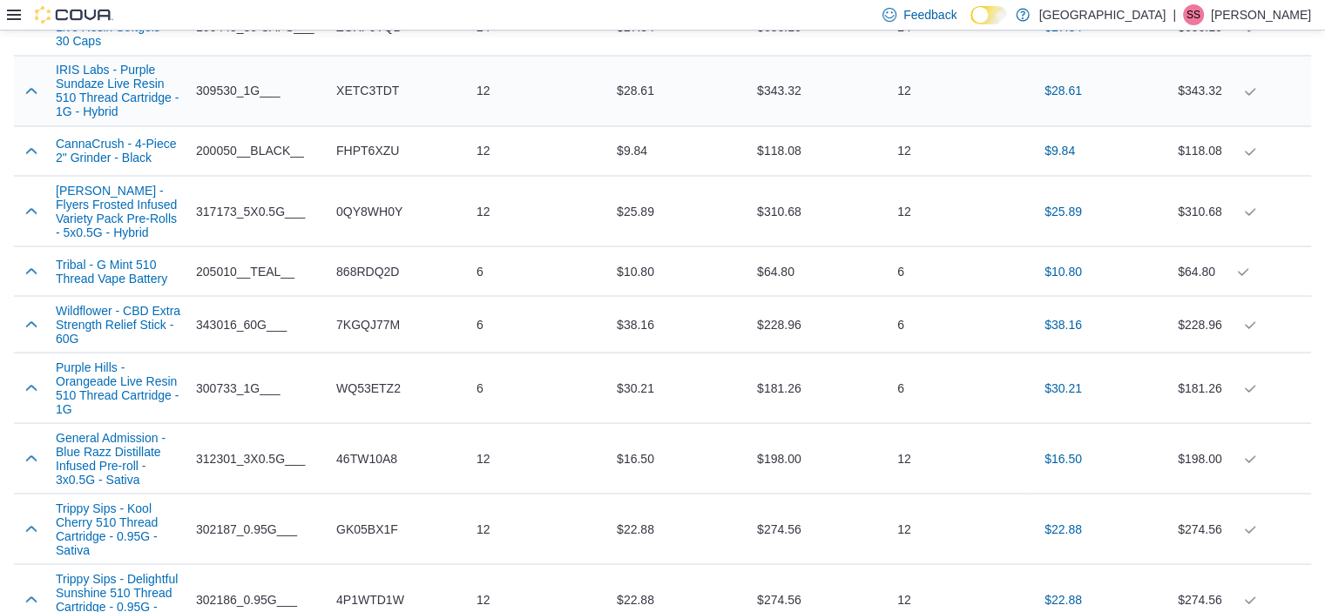
click at [383, 97] on span "XETC3TDT" at bounding box center [367, 90] width 63 height 21
click at [369, 152] on span "FHPT6XZU" at bounding box center [367, 150] width 63 height 21
click at [351, 208] on span "0QY8WH0Y" at bounding box center [369, 210] width 66 height 21
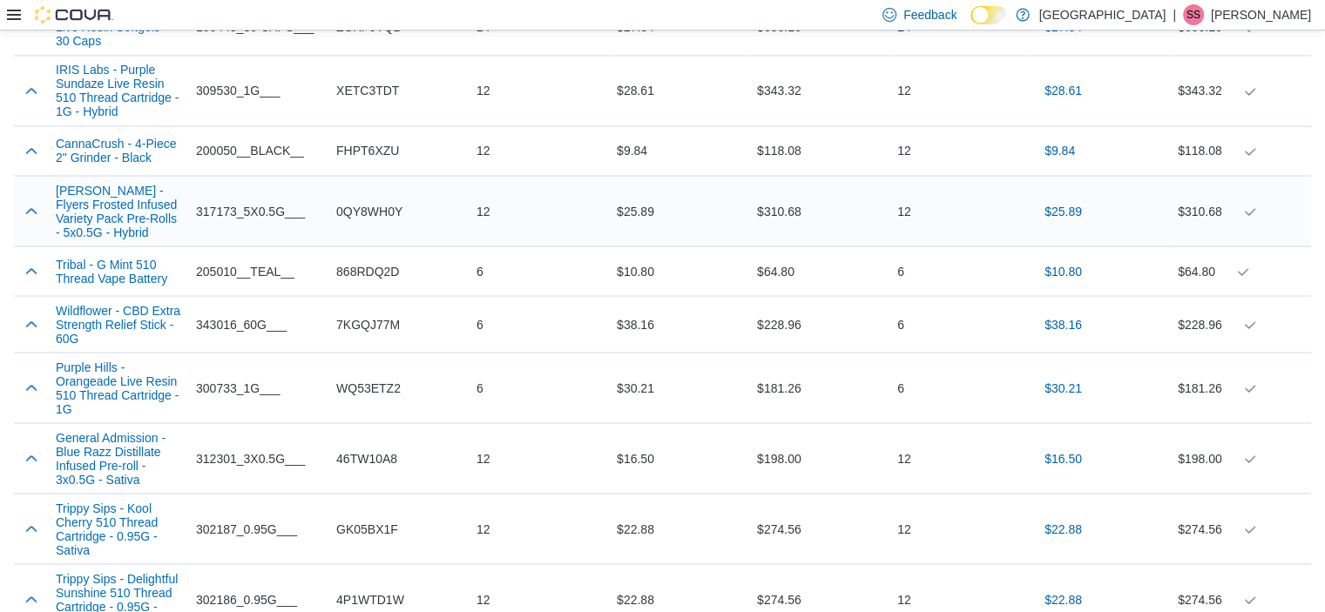
click at [354, 210] on span "0QY8WH0Y" at bounding box center [369, 210] width 66 height 21
click at [389, 278] on span "868RDQ2D" at bounding box center [367, 270] width 63 height 21
click at [383, 332] on span "7KGQJ77M" at bounding box center [368, 324] width 64 height 21
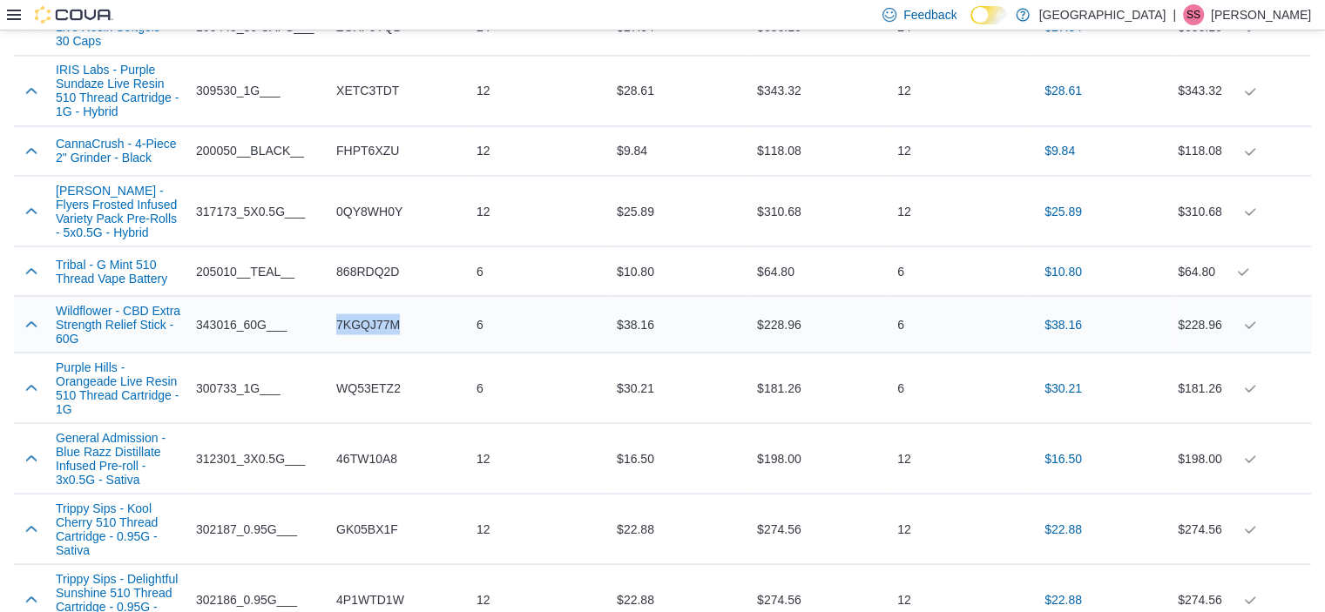
click at [383, 332] on span "7KGQJ77M" at bounding box center [368, 324] width 64 height 21
click at [393, 396] on span "WQ53ETZ2" at bounding box center [368, 387] width 64 height 21
click at [375, 469] on span "46TW10A8" at bounding box center [366, 458] width 61 height 21
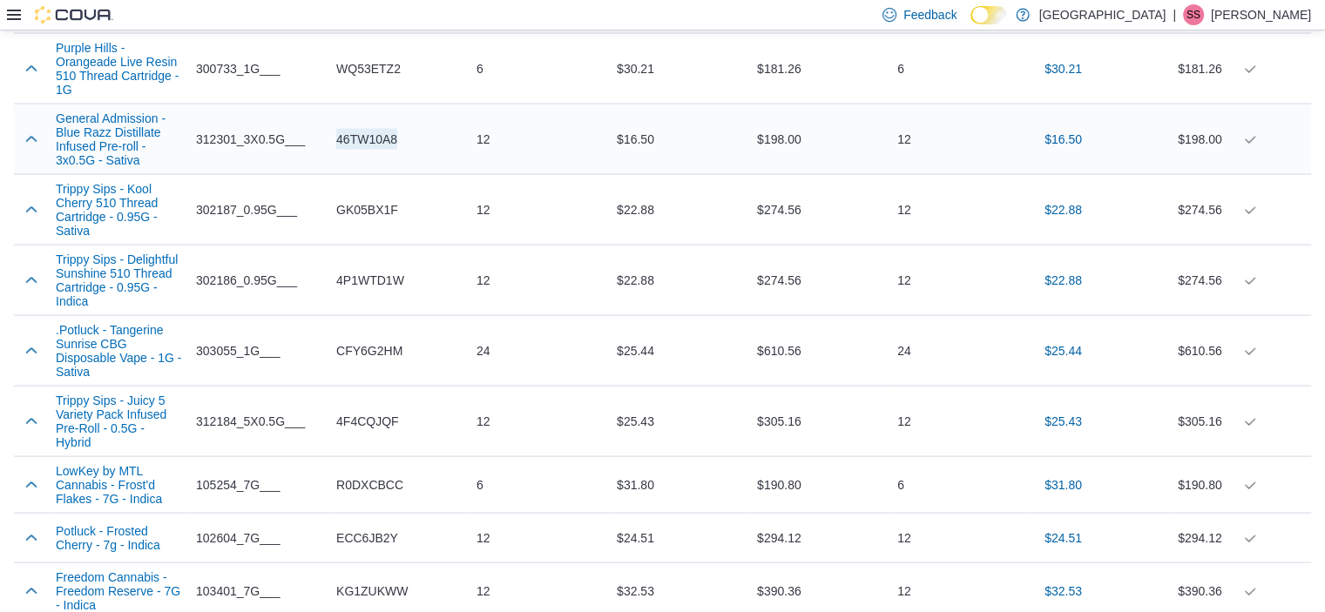
scroll to position [3492, 0]
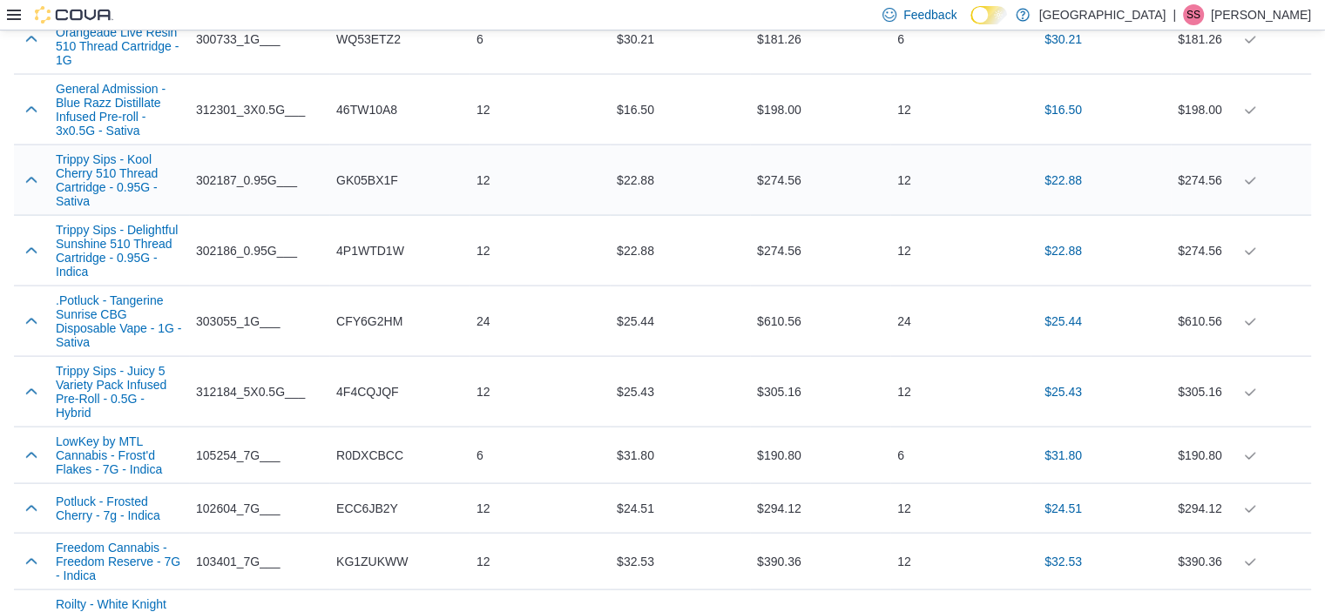
click at [368, 191] on span "GK05BX1F" at bounding box center [367, 180] width 62 height 21
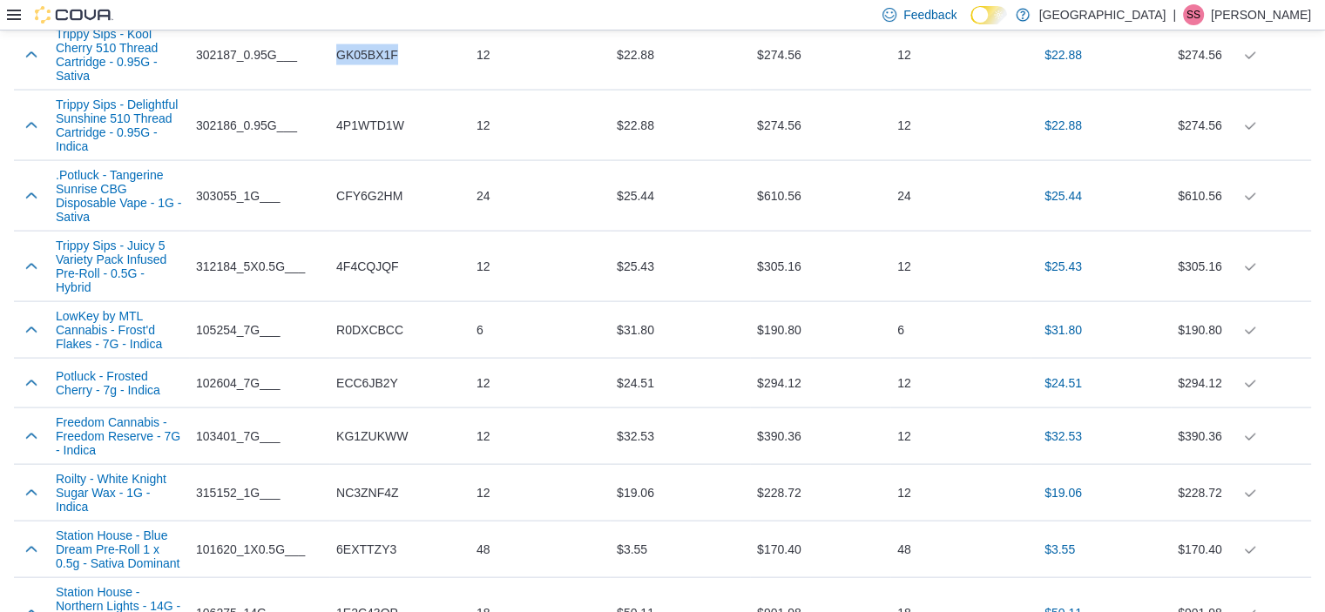
scroll to position [3629, 0]
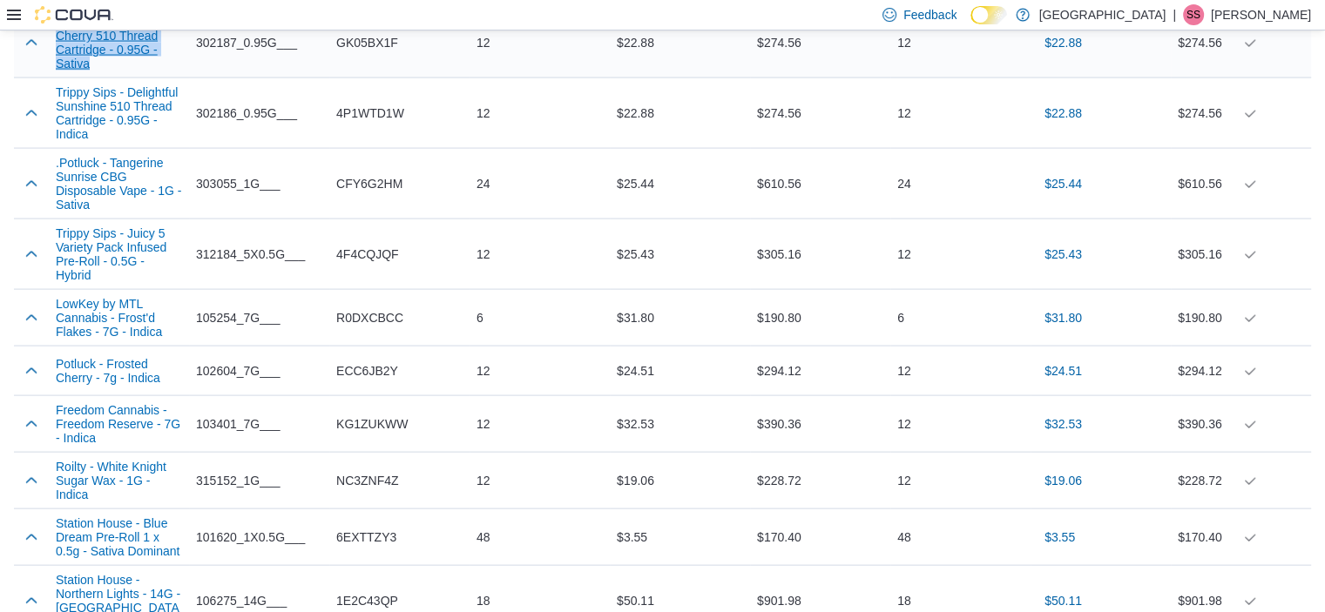
drag, startPoint x: 45, startPoint y: 34, endPoint x: 93, endPoint y: 78, distance: 64.7
click at [93, 78] on tr "Trippy Sips - Kool Cherry 510 Thread Cartridge - 0.95G - Sativa Supplier SKU 30…" at bounding box center [662, 43] width 1297 height 71
click at [390, 124] on span "4P1WTD1W" at bounding box center [370, 113] width 68 height 21
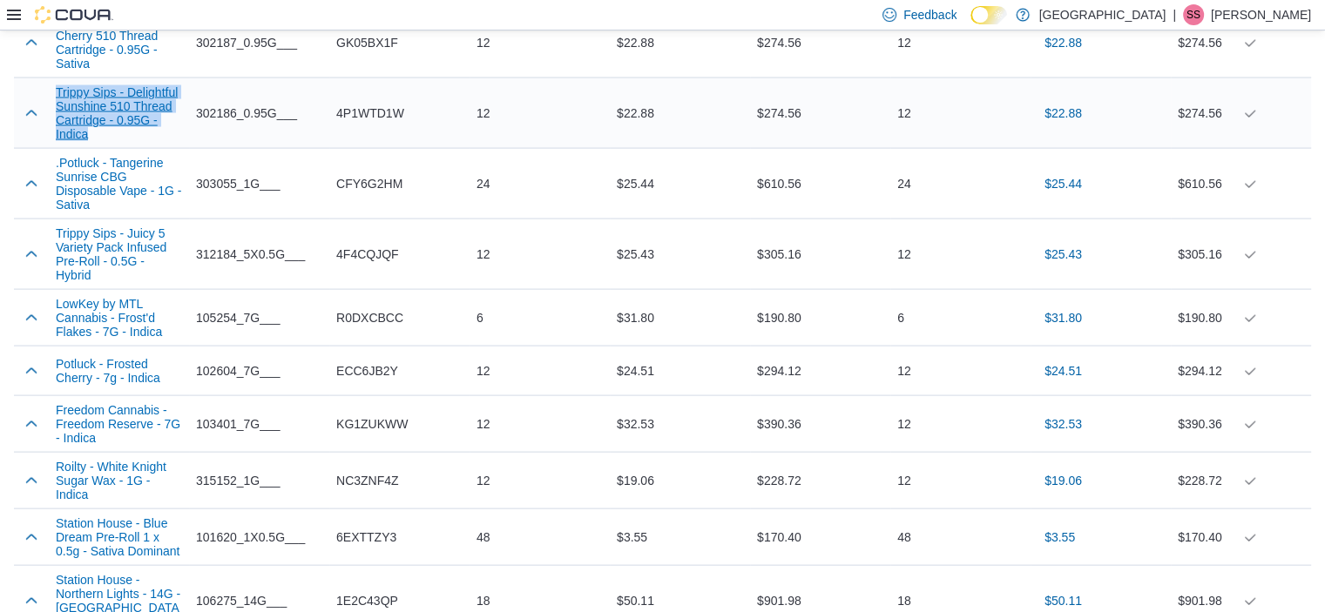
drag, startPoint x: 53, startPoint y: 104, endPoint x: 91, endPoint y: 149, distance: 58.8
click at [91, 148] on div "Trippy Sips - Delightful Sunshine 510 Thread Cartridge - 0.95G - Indica" at bounding box center [119, 113] width 140 height 70
click at [375, 194] on span "CFY6G2HM" at bounding box center [369, 183] width 66 height 21
click at [378, 265] on span "4F4CQJQF" at bounding box center [367, 254] width 63 height 21
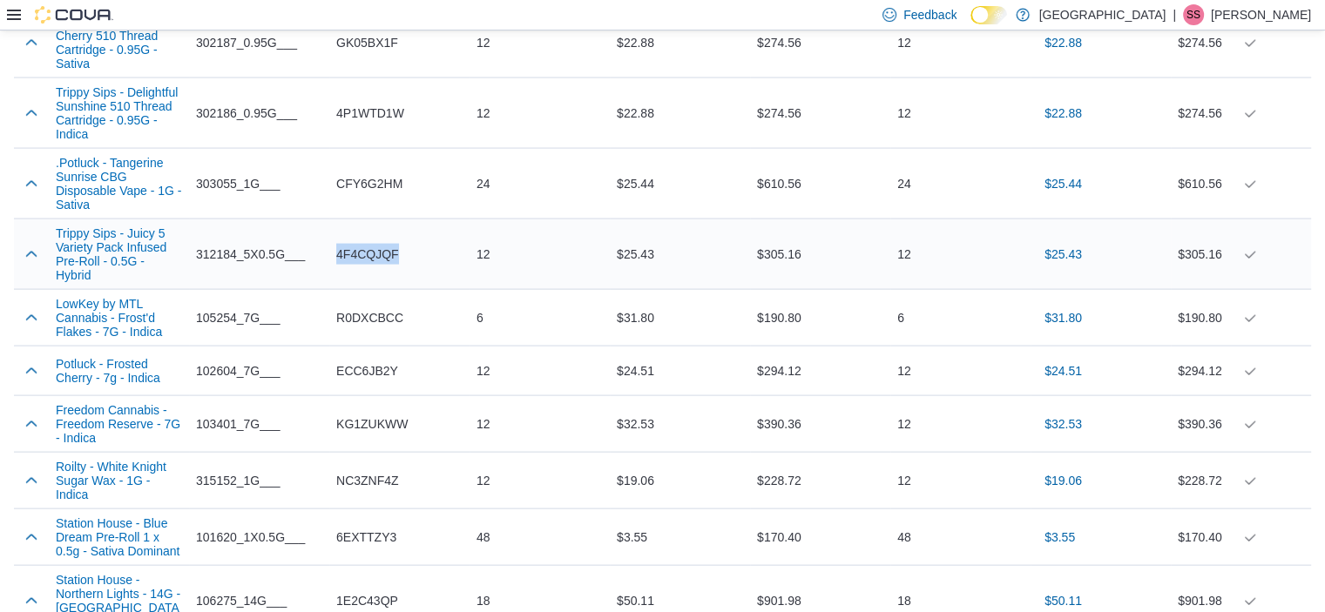
click at [378, 265] on span "4F4CQJQF" at bounding box center [367, 254] width 63 height 21
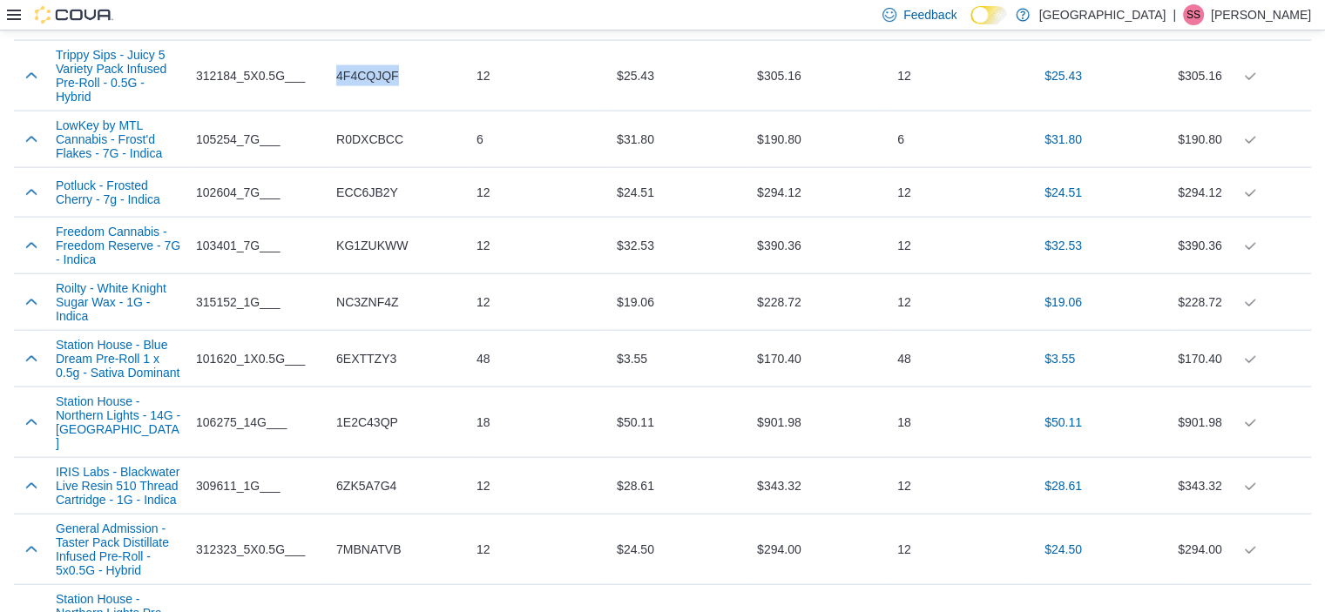
scroll to position [3831, 0]
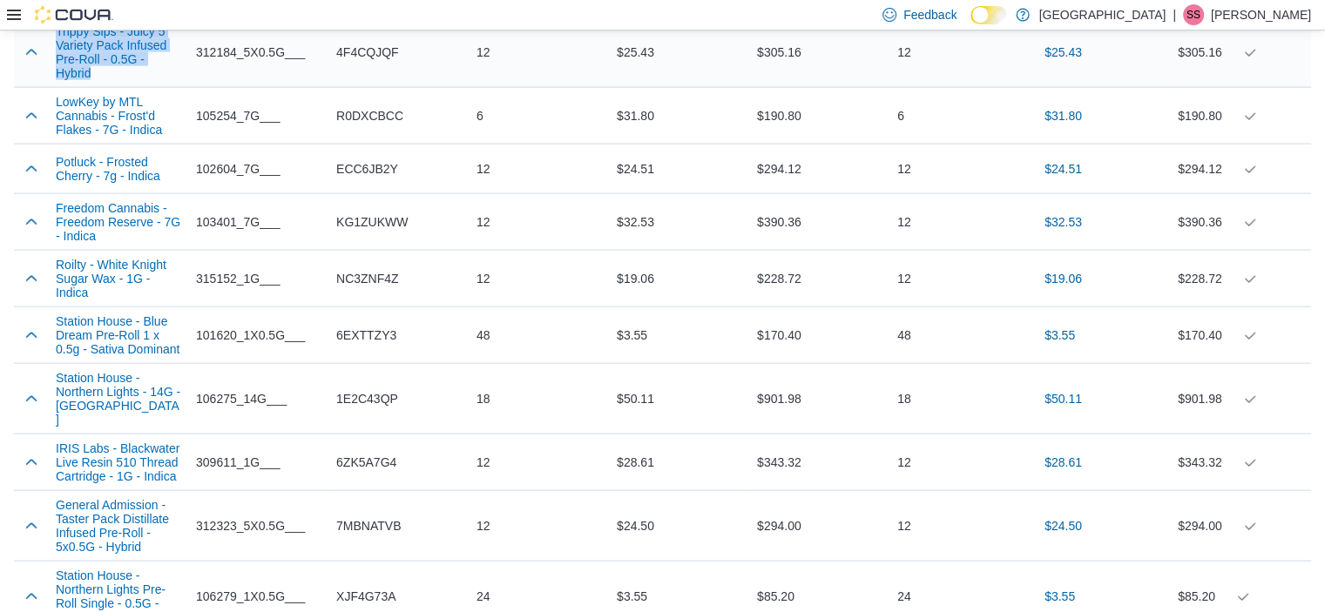
drag, startPoint x: 49, startPoint y: 49, endPoint x: 185, endPoint y: 86, distance: 140.9
click at [185, 86] on div "Trippy Sips - Juicy 5 Variety Pack Infused Pre-Roll - 0.5G - Hybrid" at bounding box center [119, 52] width 140 height 70
click at [381, 126] on span "R0DXCBCC" at bounding box center [369, 115] width 67 height 21
click at [357, 179] on span "ECC6JB2Y" at bounding box center [367, 169] width 62 height 21
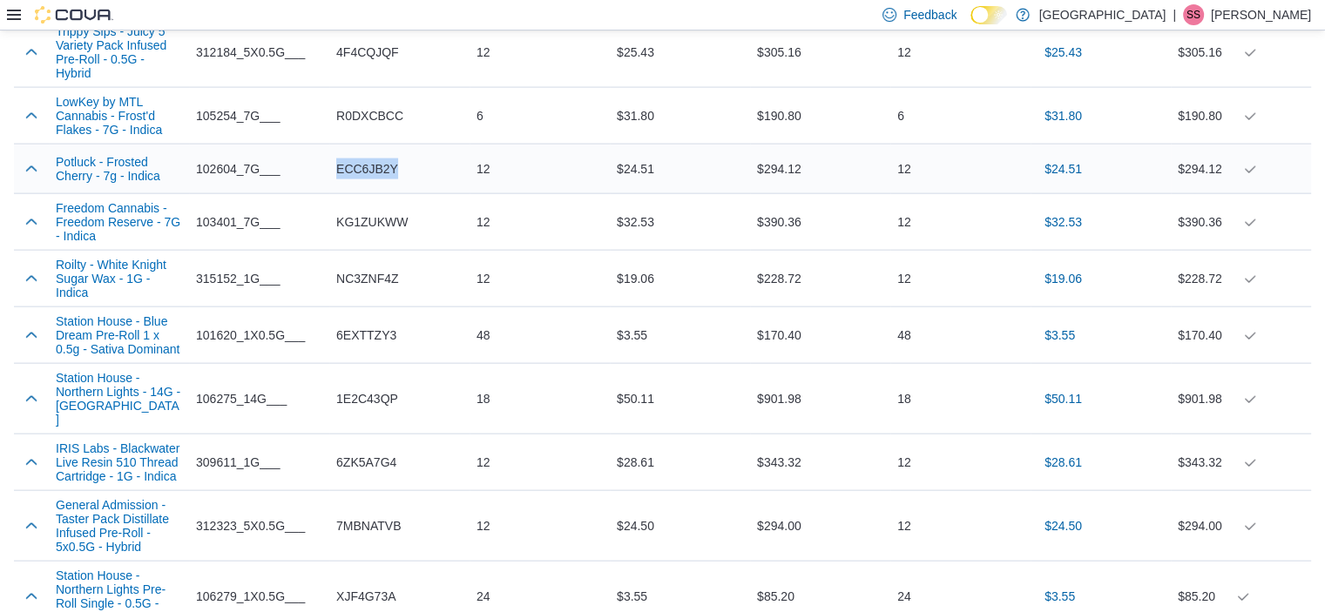
click at [357, 179] on span "ECC6JB2Y" at bounding box center [367, 169] width 62 height 21
click at [359, 233] on span "KG1ZUKWW" at bounding box center [371, 222] width 71 height 21
drag, startPoint x: 49, startPoint y: 218, endPoint x: 101, endPoint y: 248, distance: 60.5
click at [101, 248] on div "Freedom Cannabis - Freedom Reserve - 7G - Indica" at bounding box center [119, 222] width 140 height 56
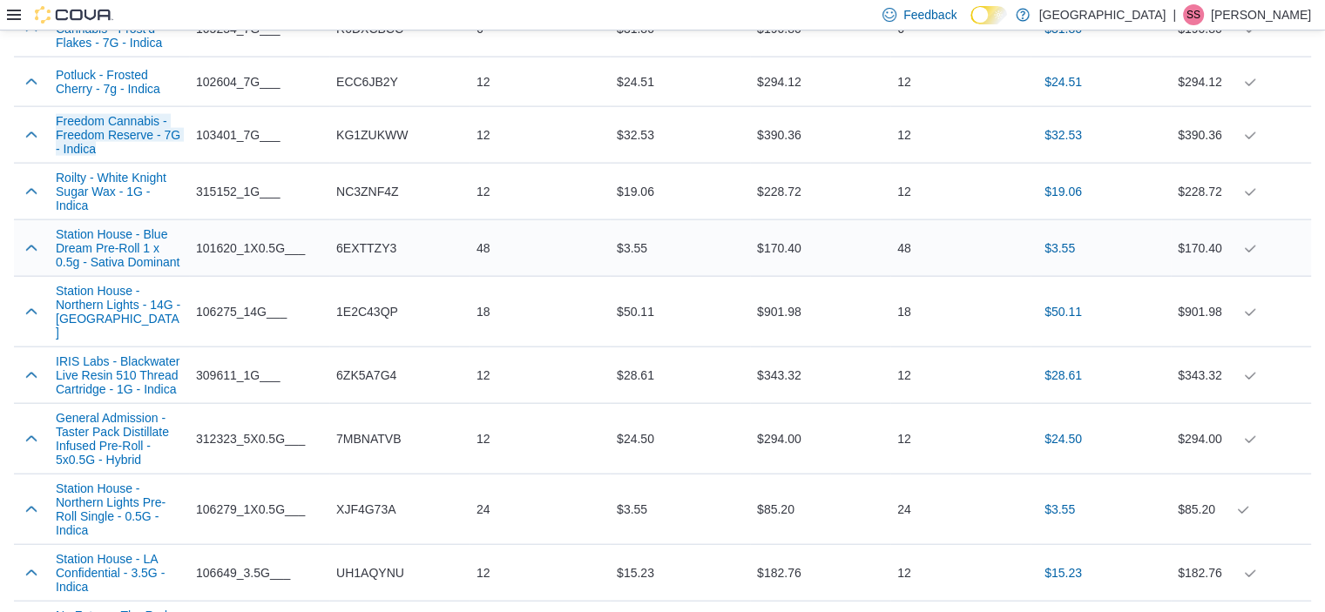
scroll to position [4006, 0]
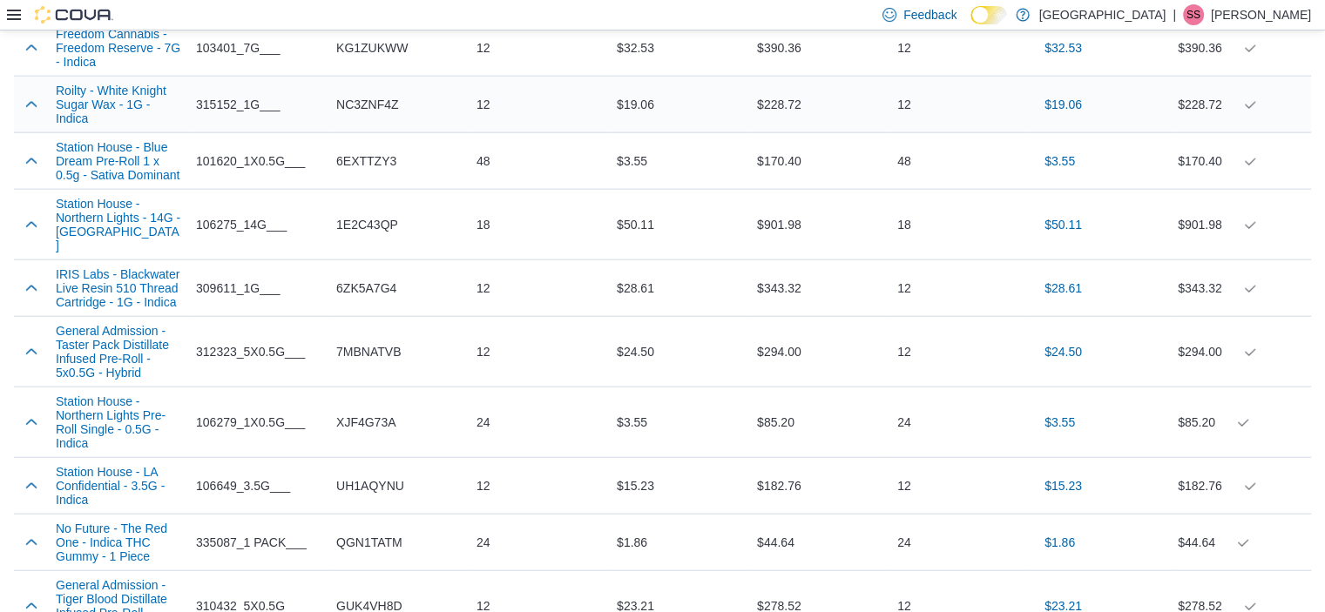
click at [348, 107] on div "NC3ZNF4Z" at bounding box center [399, 104] width 140 height 35
click at [386, 172] on span "6EXTTZY3" at bounding box center [366, 161] width 60 height 21
click at [349, 234] on span "1E2C43QP" at bounding box center [367, 224] width 62 height 21
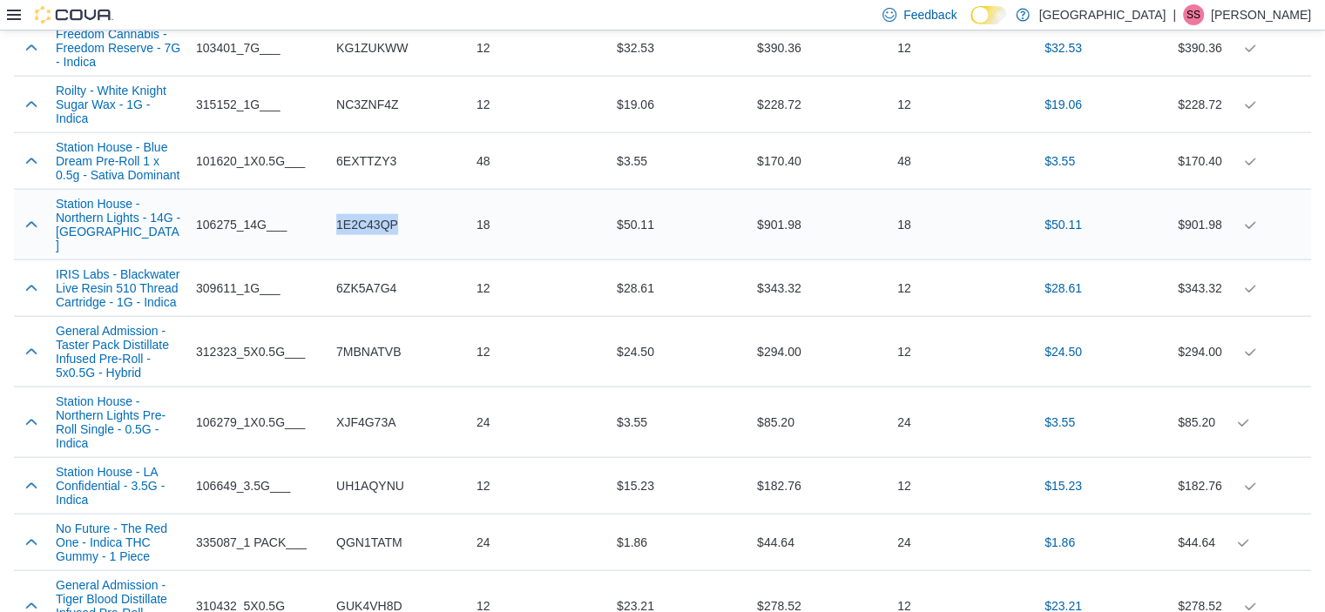
click at [349, 234] on span "1E2C43QP" at bounding box center [367, 224] width 62 height 21
click at [368, 294] on span "6ZK5A7G4" at bounding box center [366, 288] width 60 height 21
click at [368, 295] on span "6ZK5A7G4" at bounding box center [366, 288] width 60 height 21
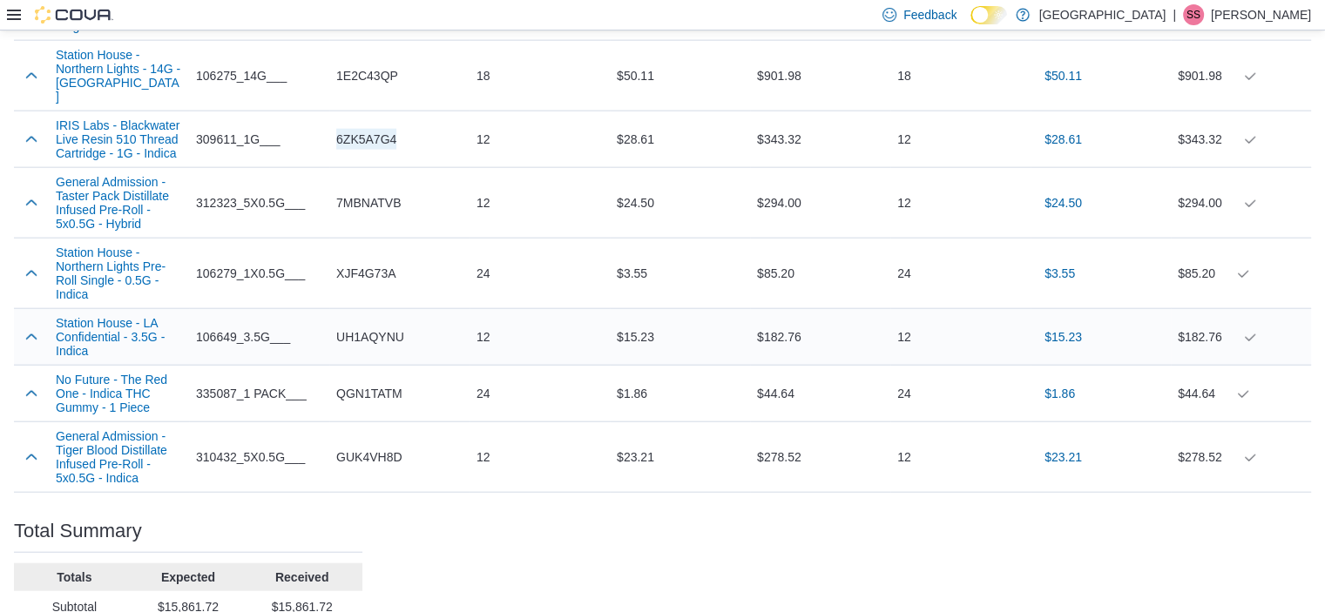
scroll to position [4180, 0]
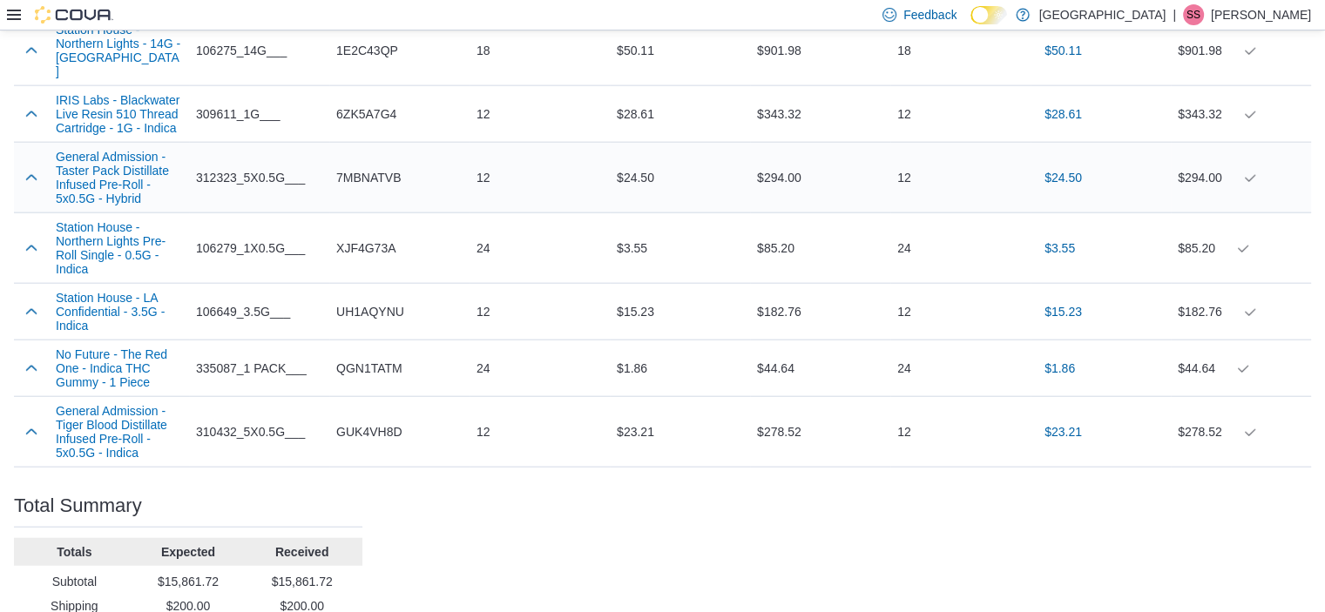
click at [359, 187] on span "7MBNATVB" at bounding box center [368, 177] width 64 height 21
click at [393, 259] on span "XJF4G73A" at bounding box center [365, 248] width 59 height 21
click at [387, 322] on span "UH1AQYNU" at bounding box center [370, 311] width 68 height 21
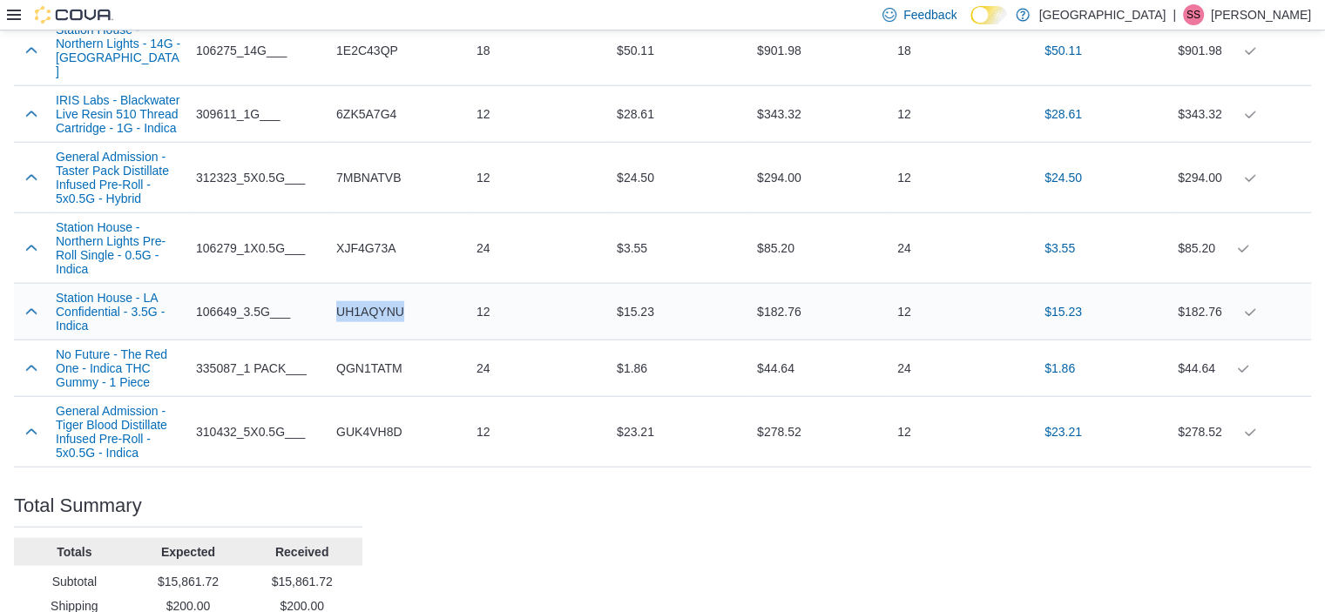
click at [387, 322] on span "UH1AQYNU" at bounding box center [370, 311] width 68 height 21
click at [378, 379] on span "QGN1TATM" at bounding box center [369, 368] width 66 height 21
click at [373, 442] on span "GUK4VH8D" at bounding box center [368, 432] width 65 height 21
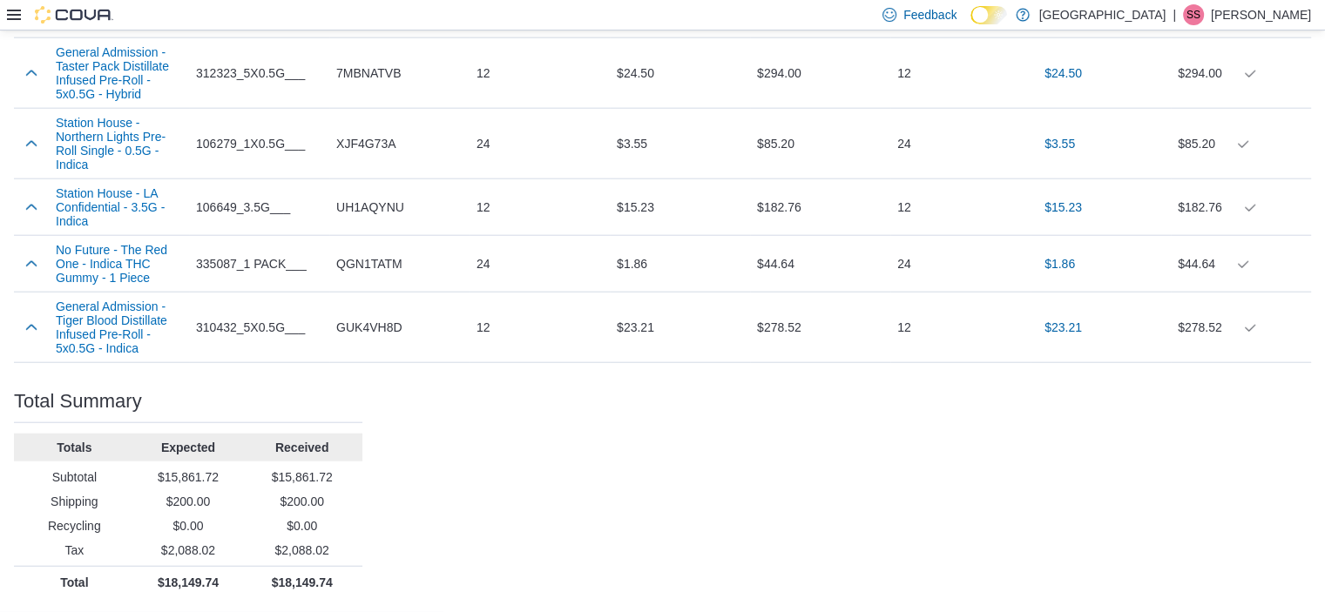
scroll to position [4304, 0]
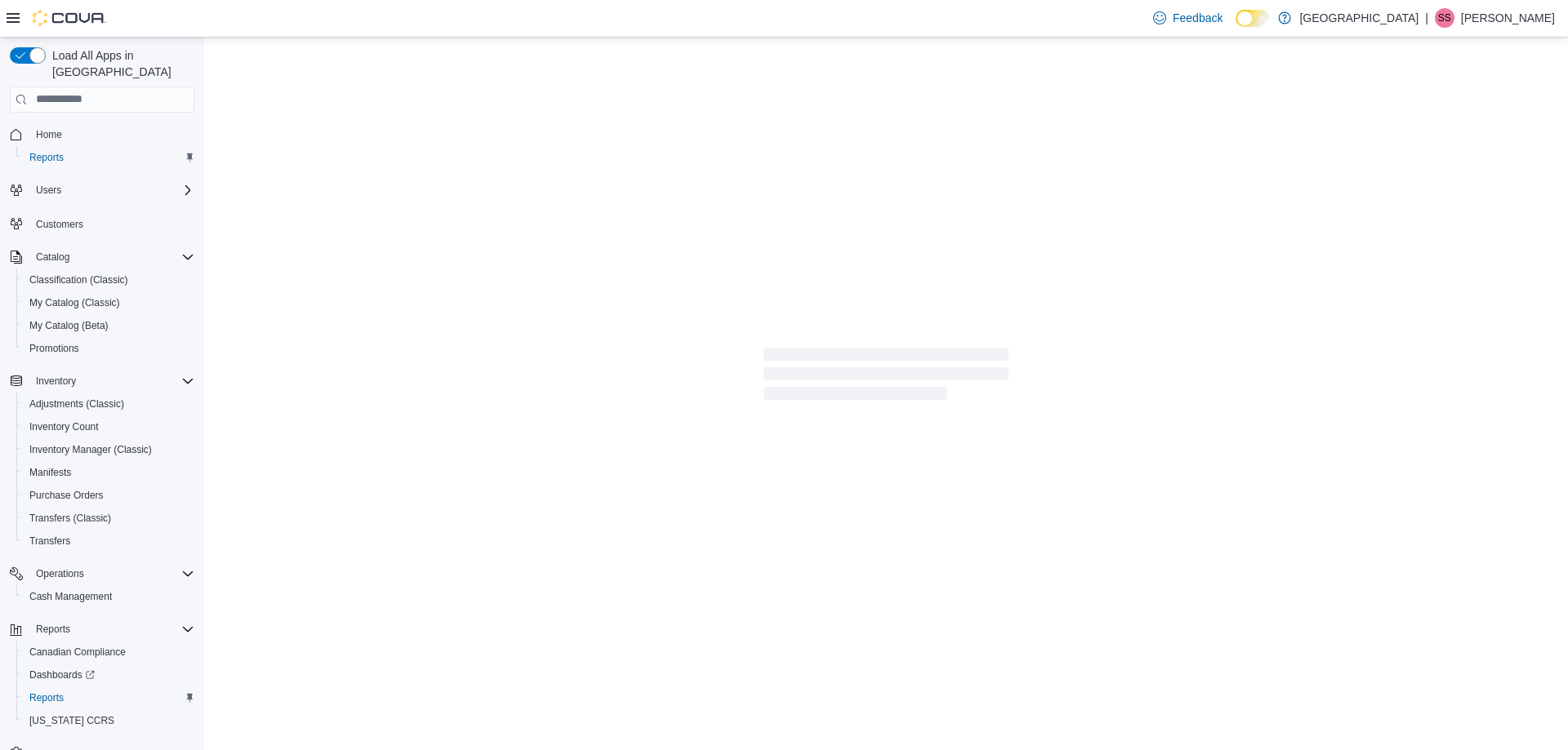
scroll to position [24, 0]
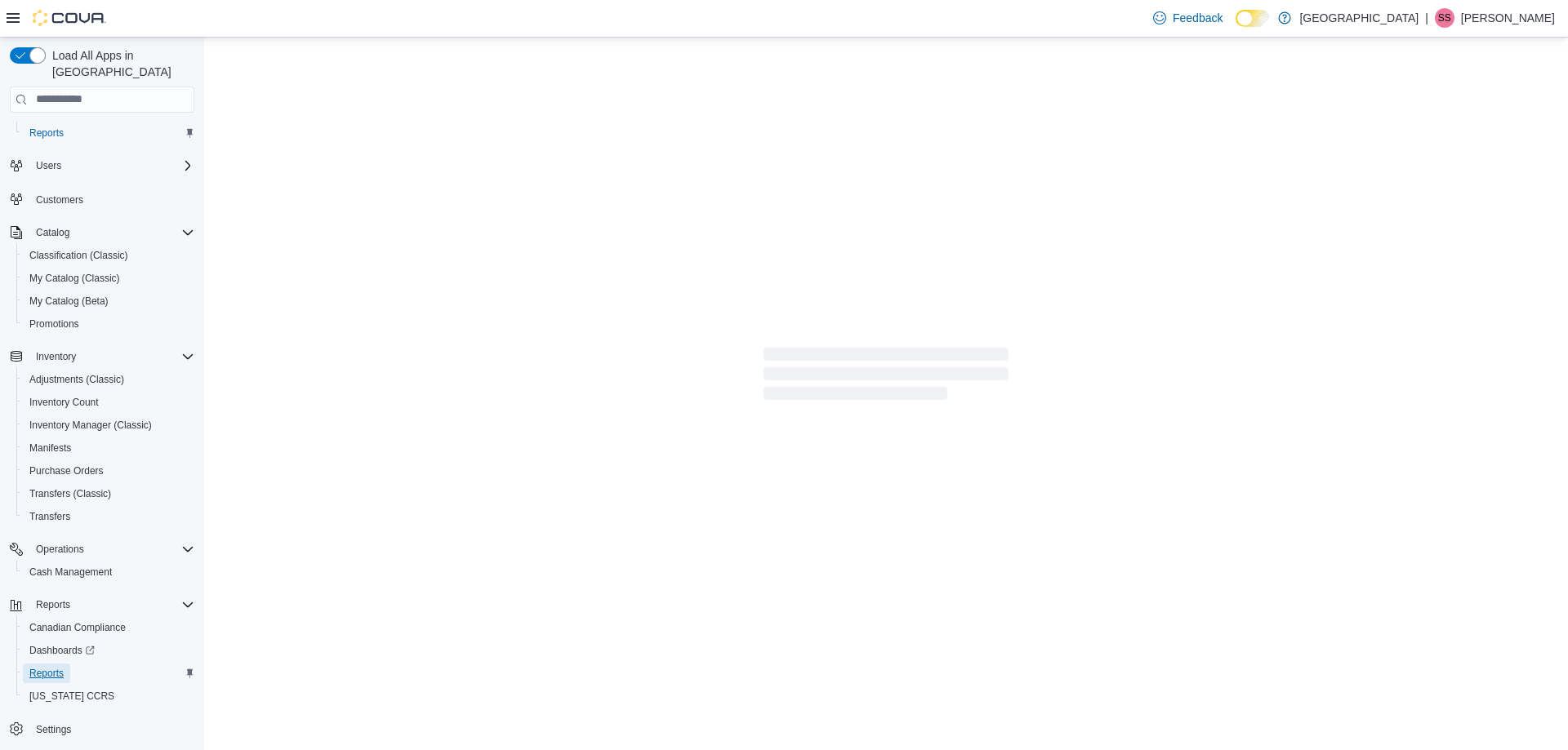
click at [53, 668] on span "Reports" at bounding box center [46, 674] width 35 height 13
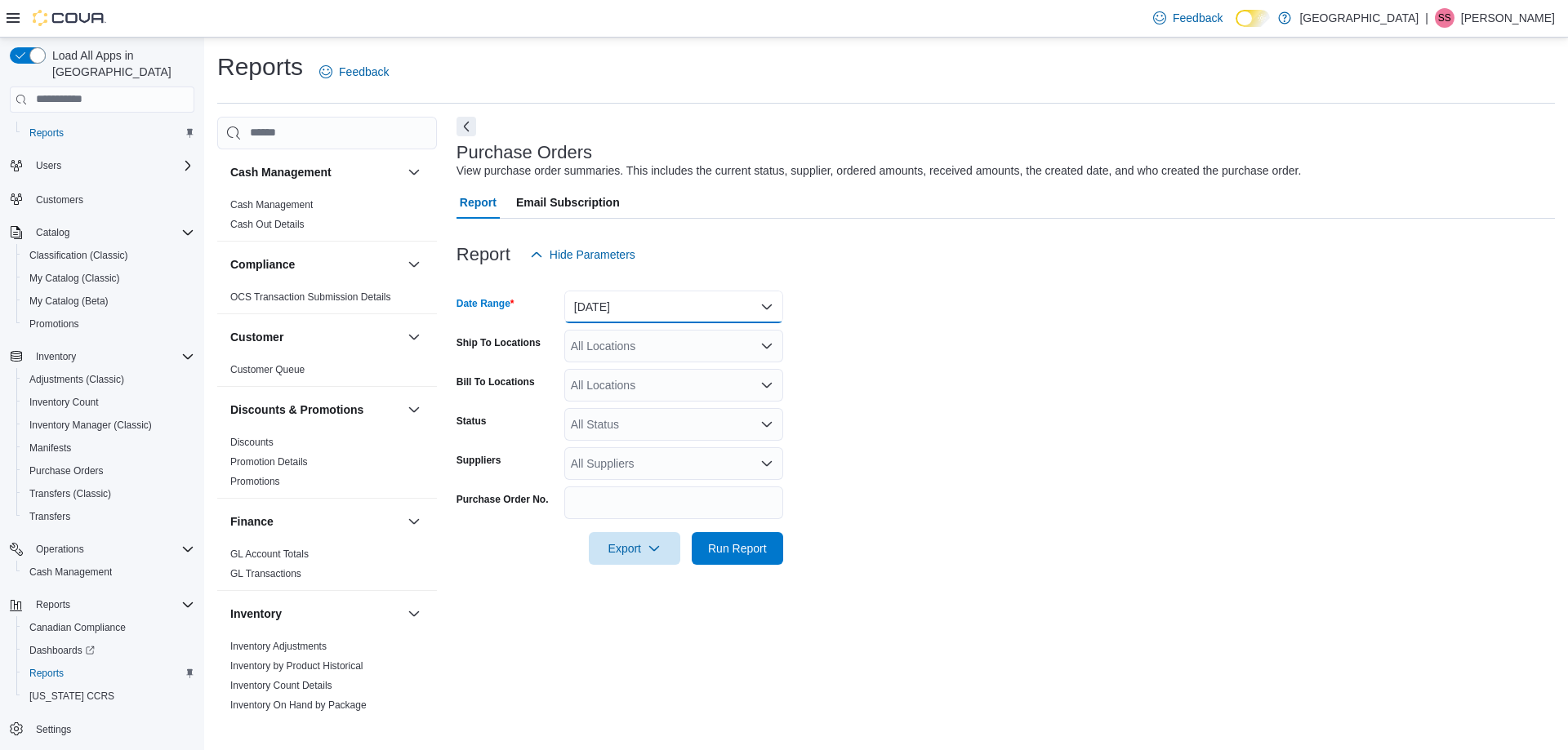
click at [769, 314] on button "[DATE]" at bounding box center [673, 307] width 219 height 33
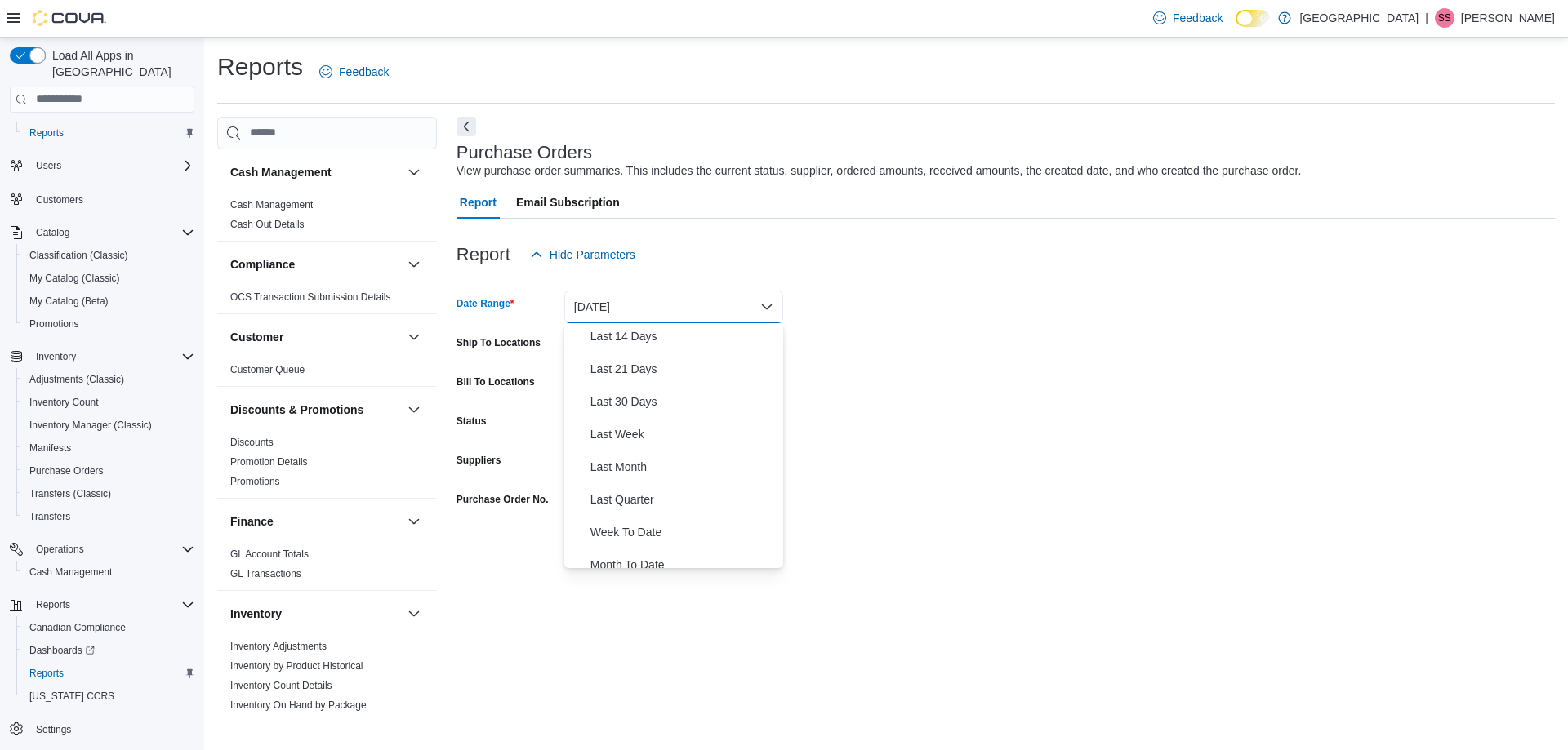
scroll to position [175, 0]
click at [292, 647] on link "Inventory Adjustments" at bounding box center [279, 647] width 97 height 11
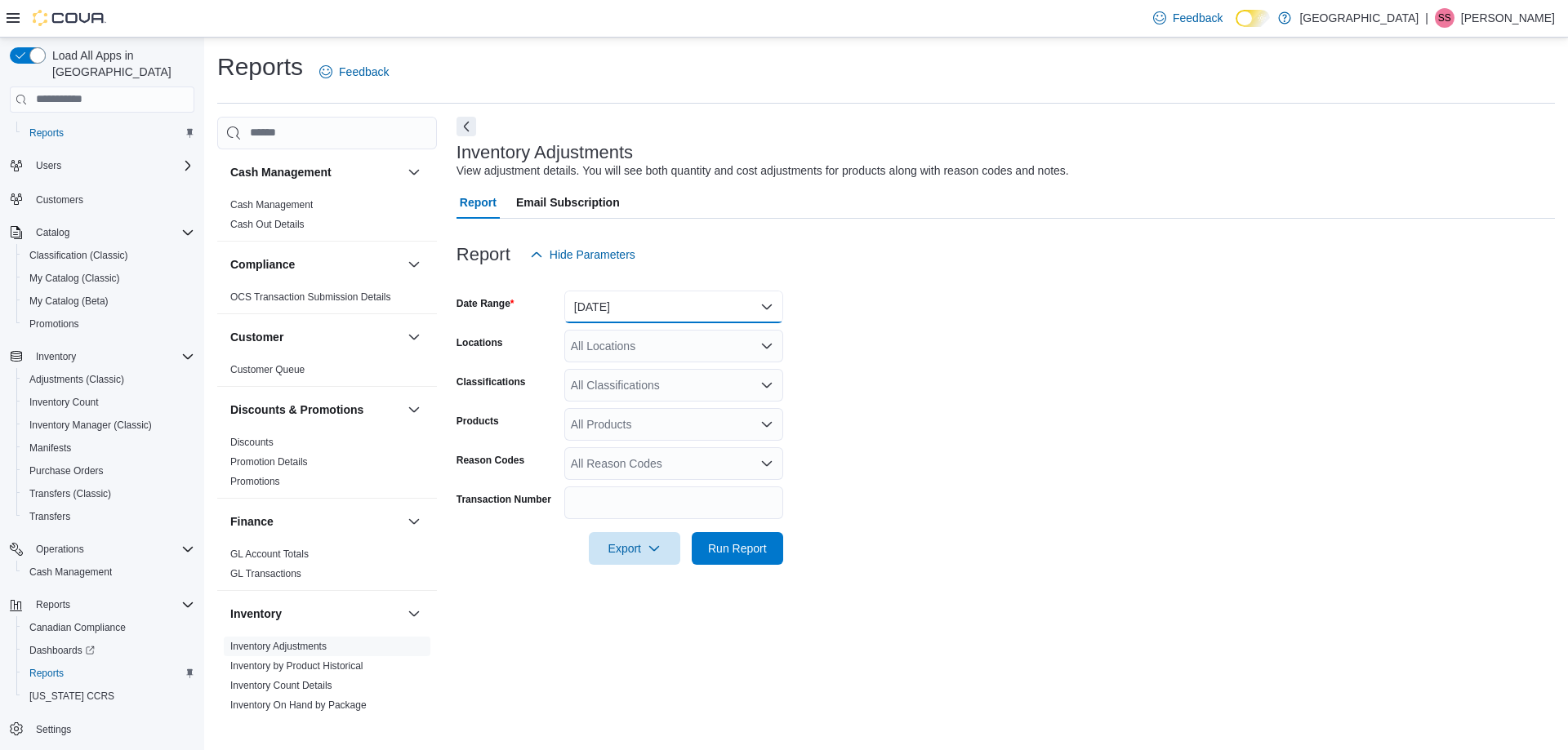
click at [761, 303] on button "[DATE]" at bounding box center [673, 307] width 219 height 33
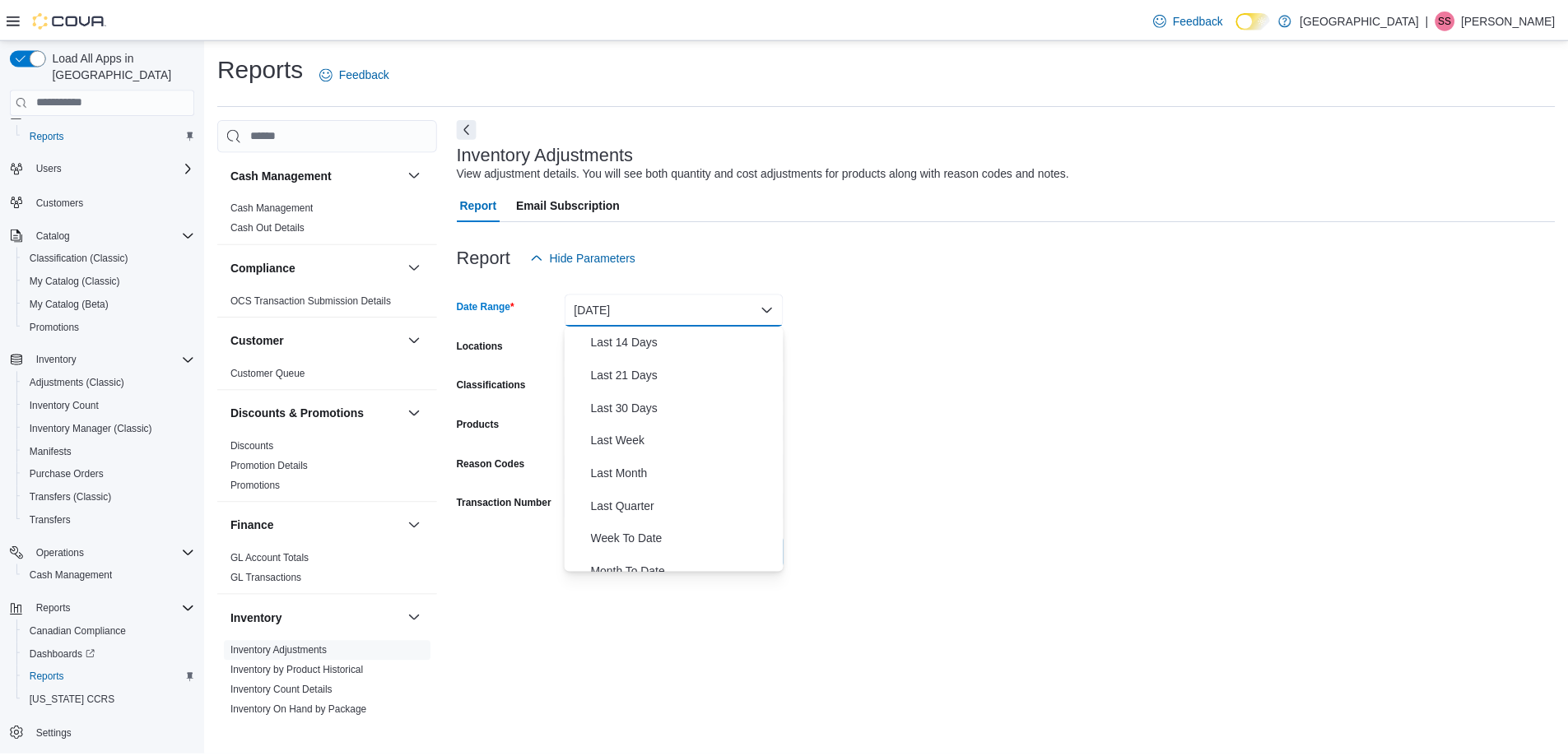
scroll to position [182, 0]
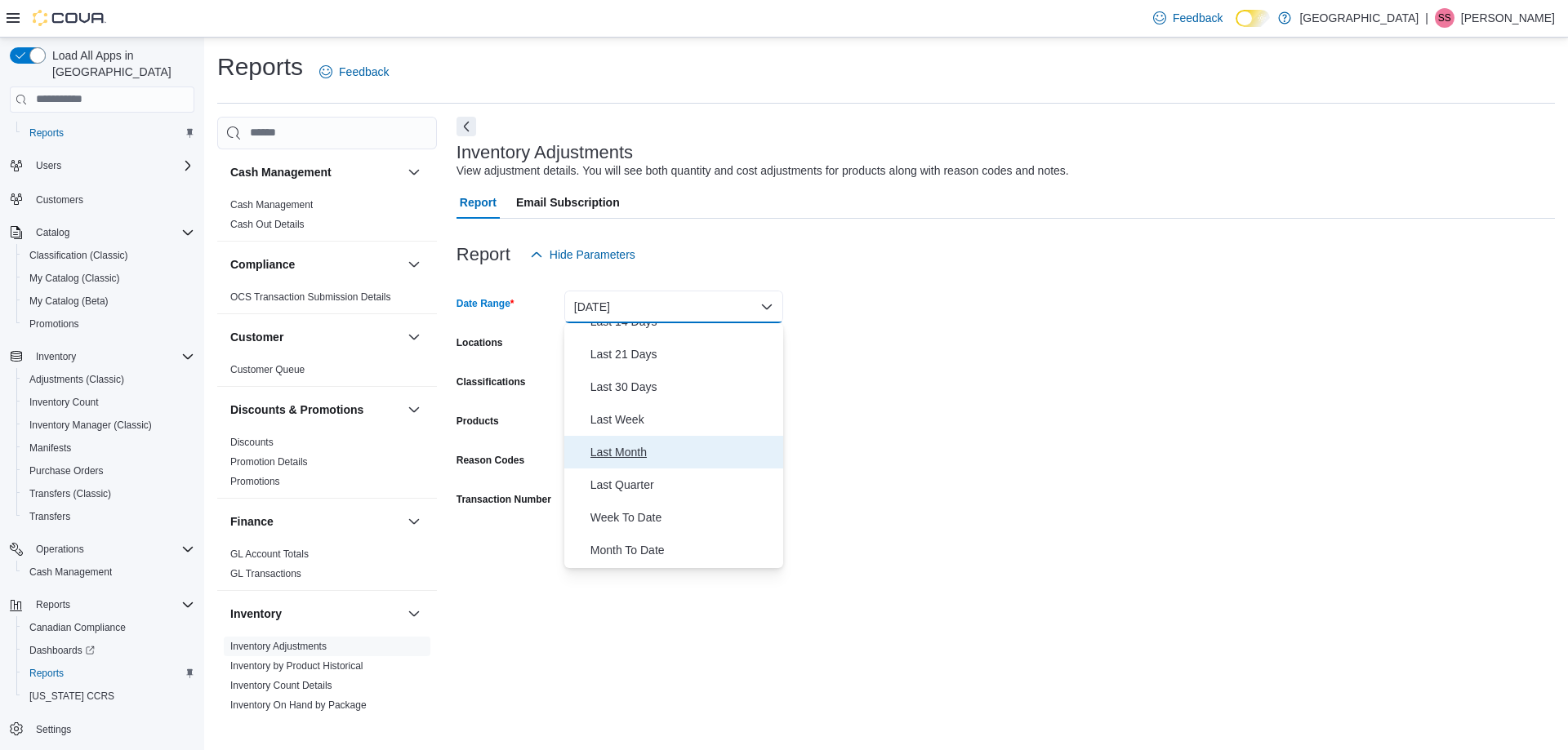
click at [616, 453] on span "Last Month" at bounding box center [684, 452] width 187 height 20
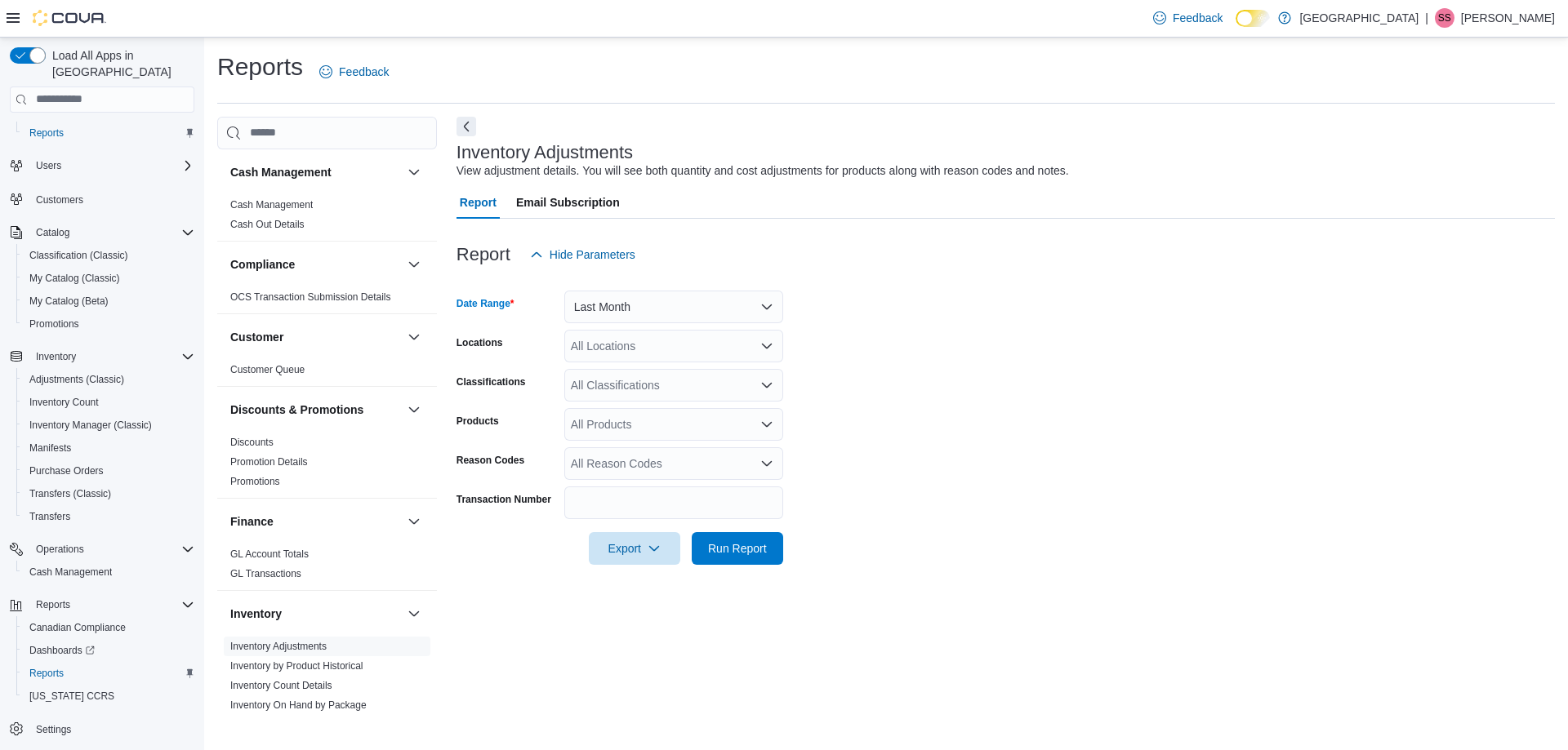
click at [767, 343] on icon "Open list of options" at bounding box center [767, 346] width 13 height 13
click at [720, 397] on div "[STREET_ADDRESS][PERSON_NAME]" at bounding box center [673, 397] width 200 height 16
click at [738, 554] on span "Run Report" at bounding box center [737, 548] width 59 height 16
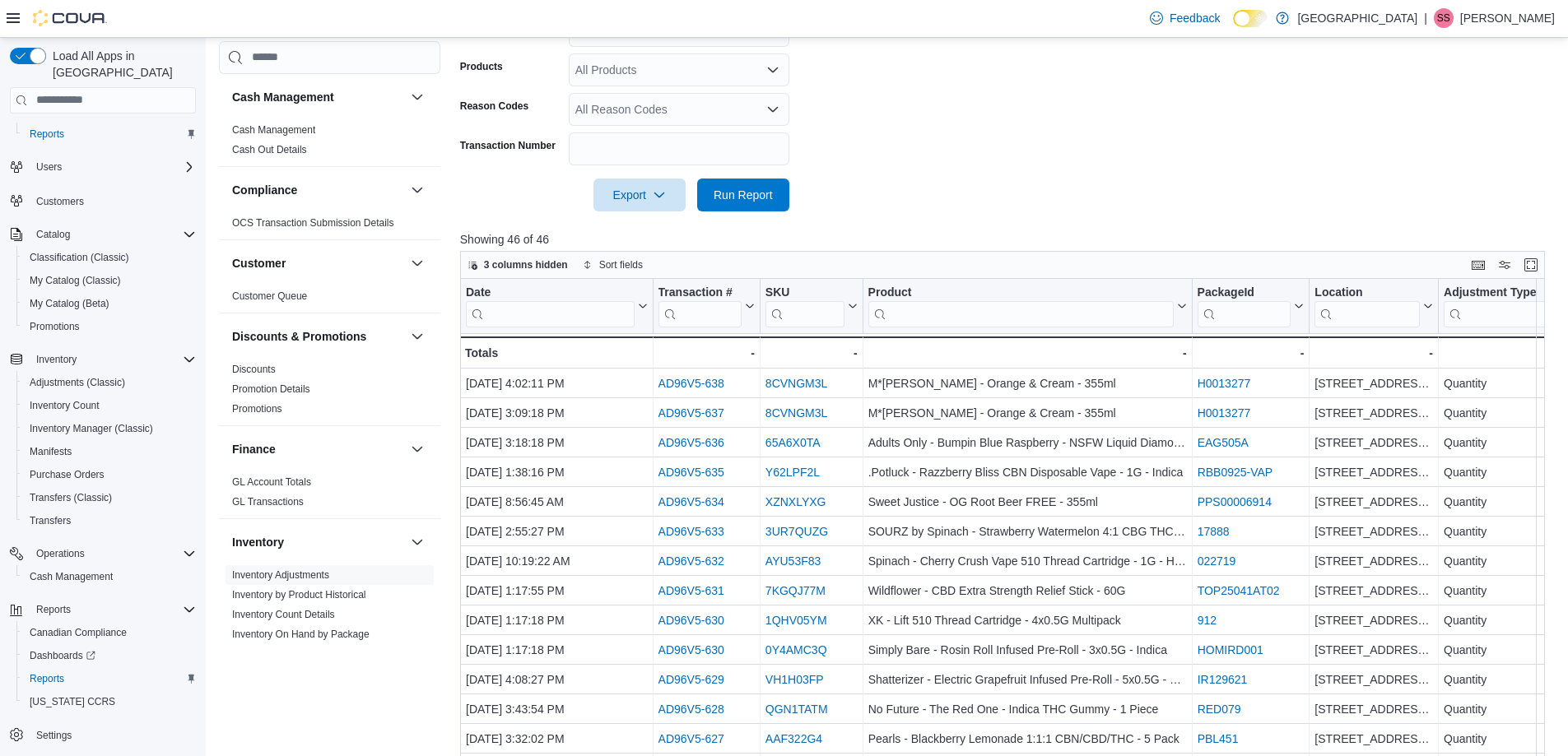
scroll to position [329, 0]
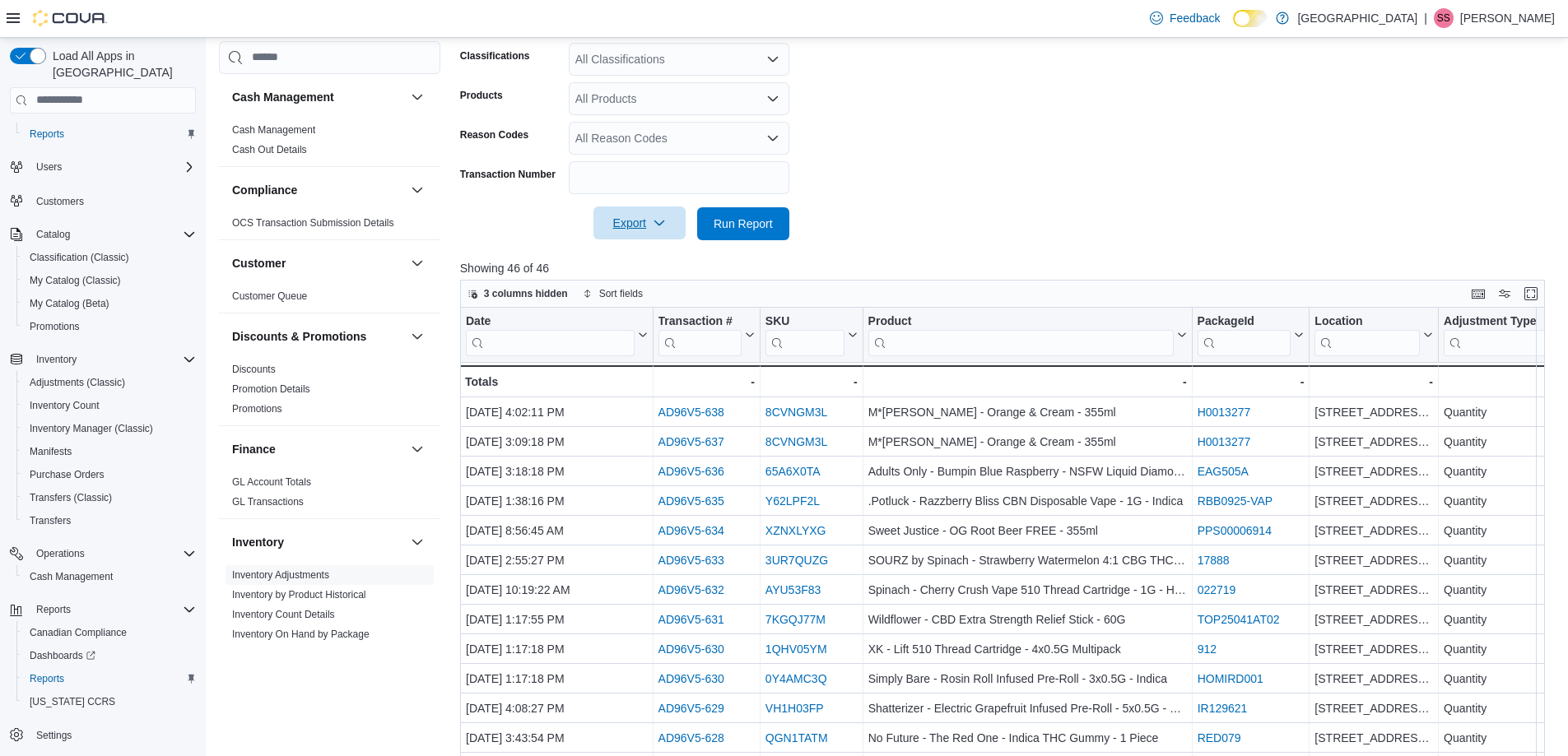
click at [661, 231] on span "Export" at bounding box center [639, 223] width 73 height 33
click at [632, 259] on span "Export to Excel" at bounding box center [642, 257] width 74 height 13
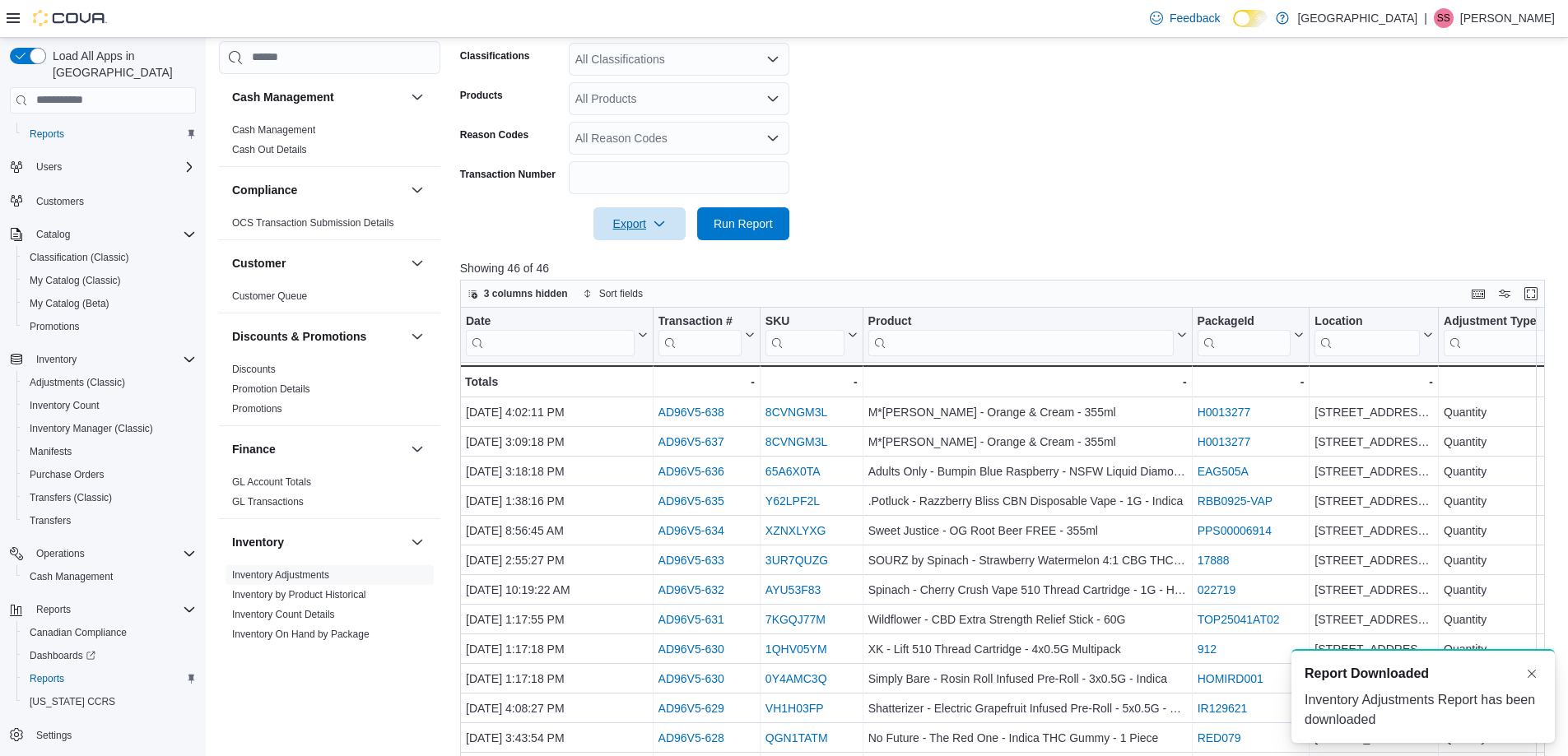
scroll to position [0, 0]
